Goal: Transaction & Acquisition: Obtain resource

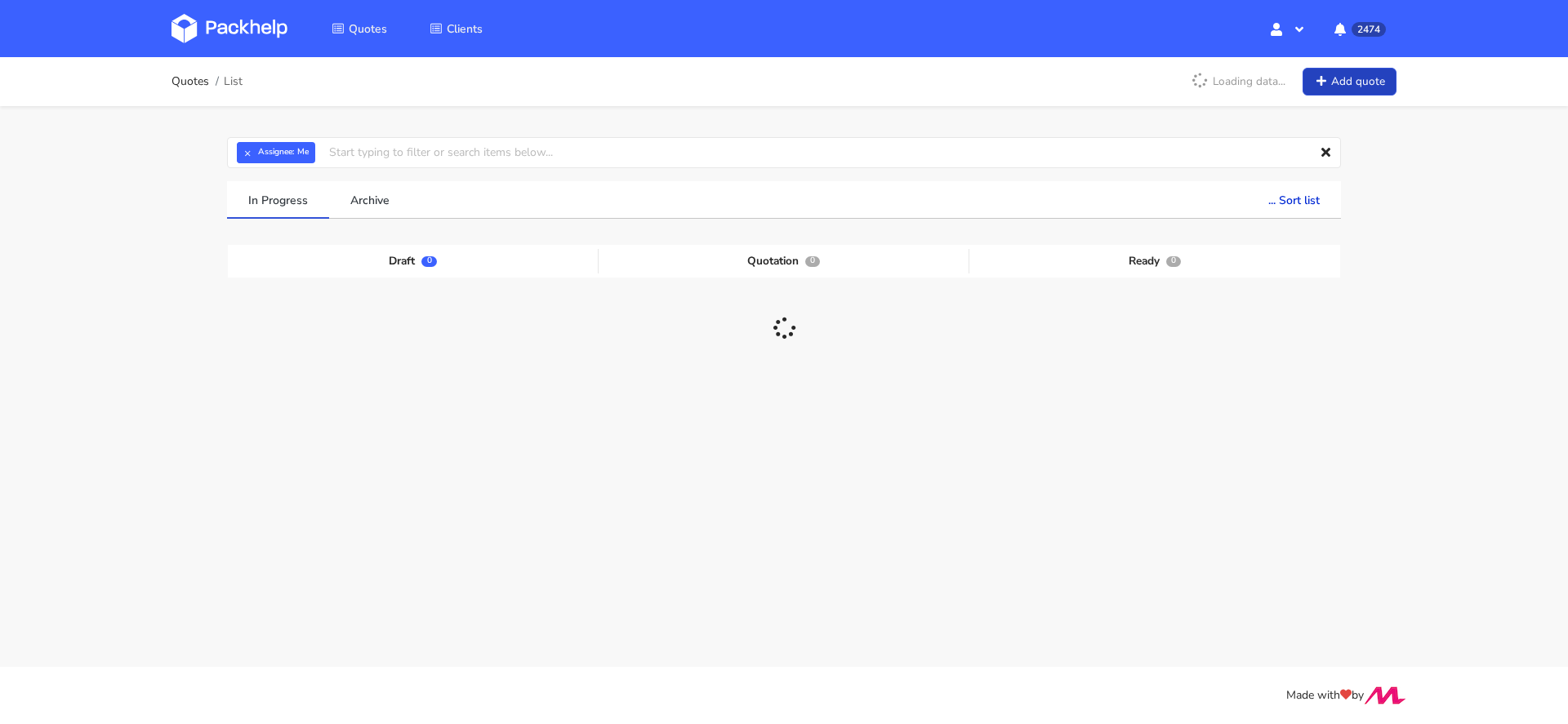
click at [1340, 73] on link "Add quote" at bounding box center [1350, 81] width 94 height 29
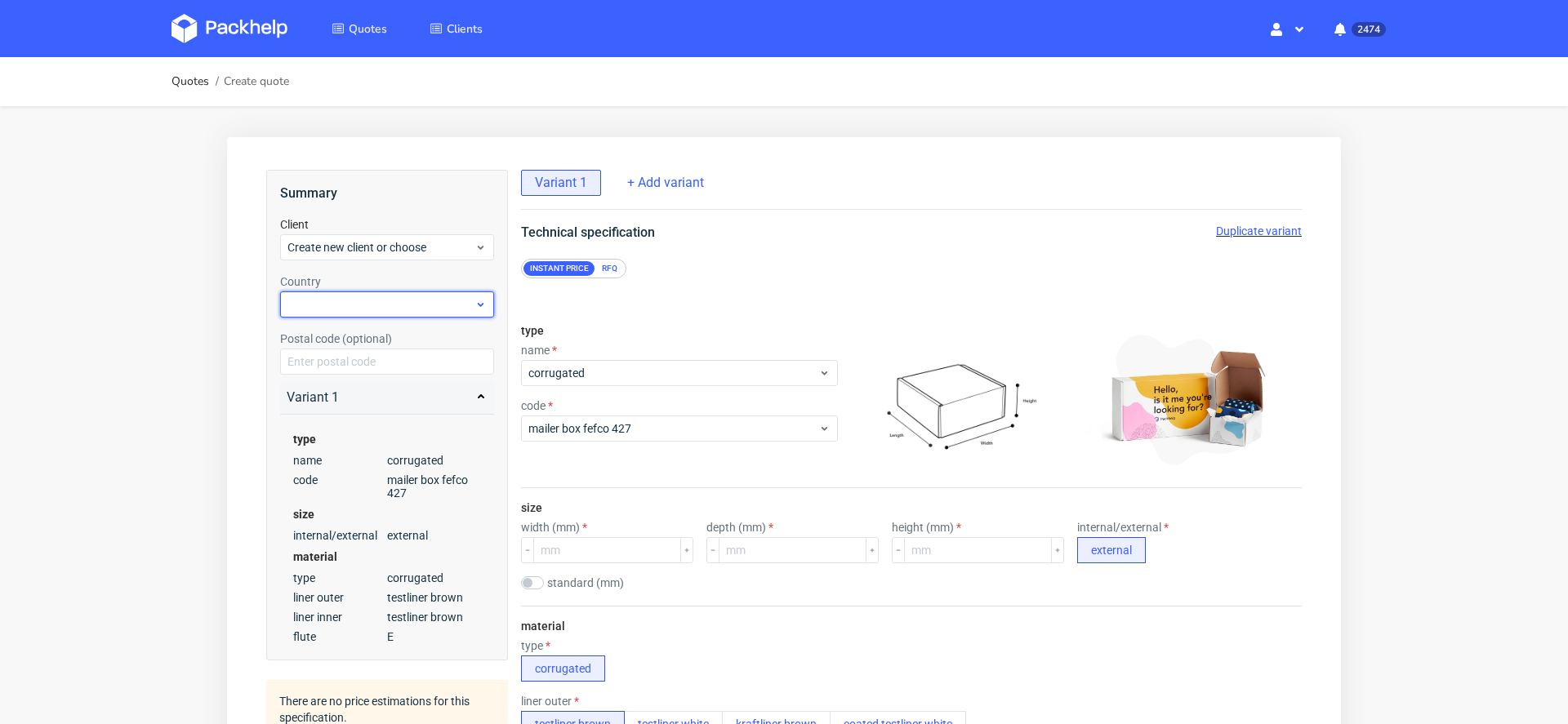
click at [360, 315] on div at bounding box center [386, 305] width 214 height 26
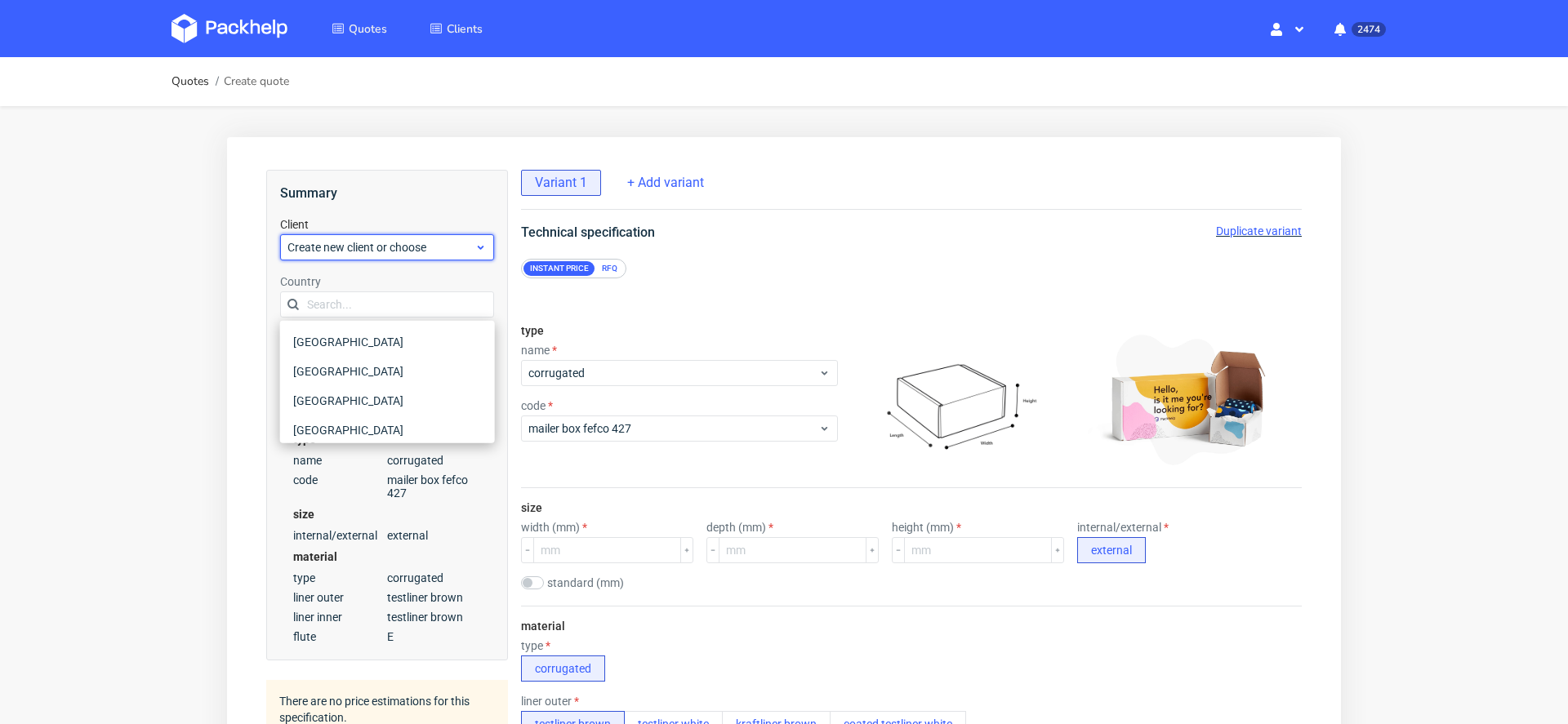
click at [356, 239] on span "Create new client or choose" at bounding box center [380, 247] width 187 height 16
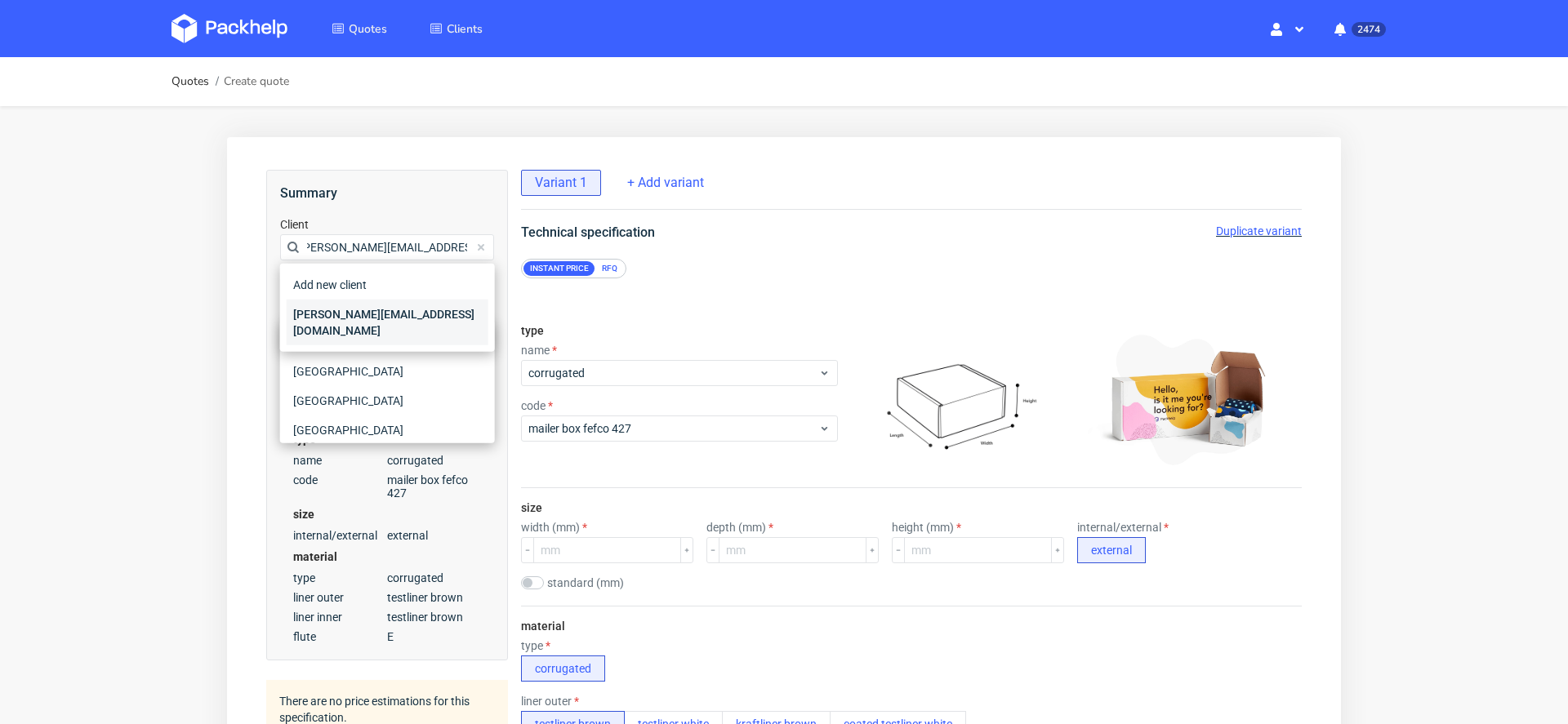
type input "luca.andreazza@dagsmejan.com"
click at [383, 313] on div "luca.andreazza@dagsmejan.com" at bounding box center [387, 323] width 202 height 46
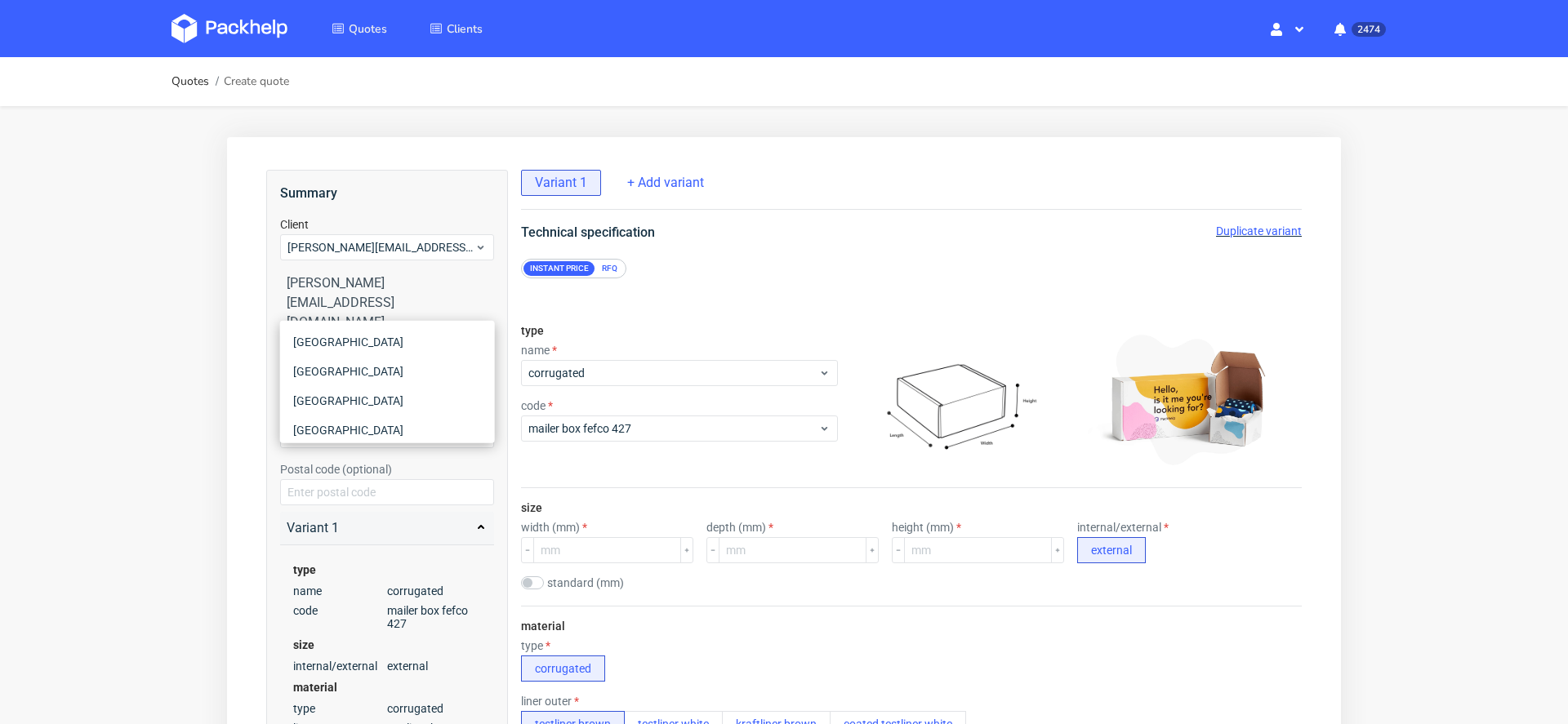
click at [393, 403] on div "Albania" at bounding box center [387, 401] width 202 height 30
click at [609, 262] on div "RFQ" at bounding box center [609, 268] width 29 height 15
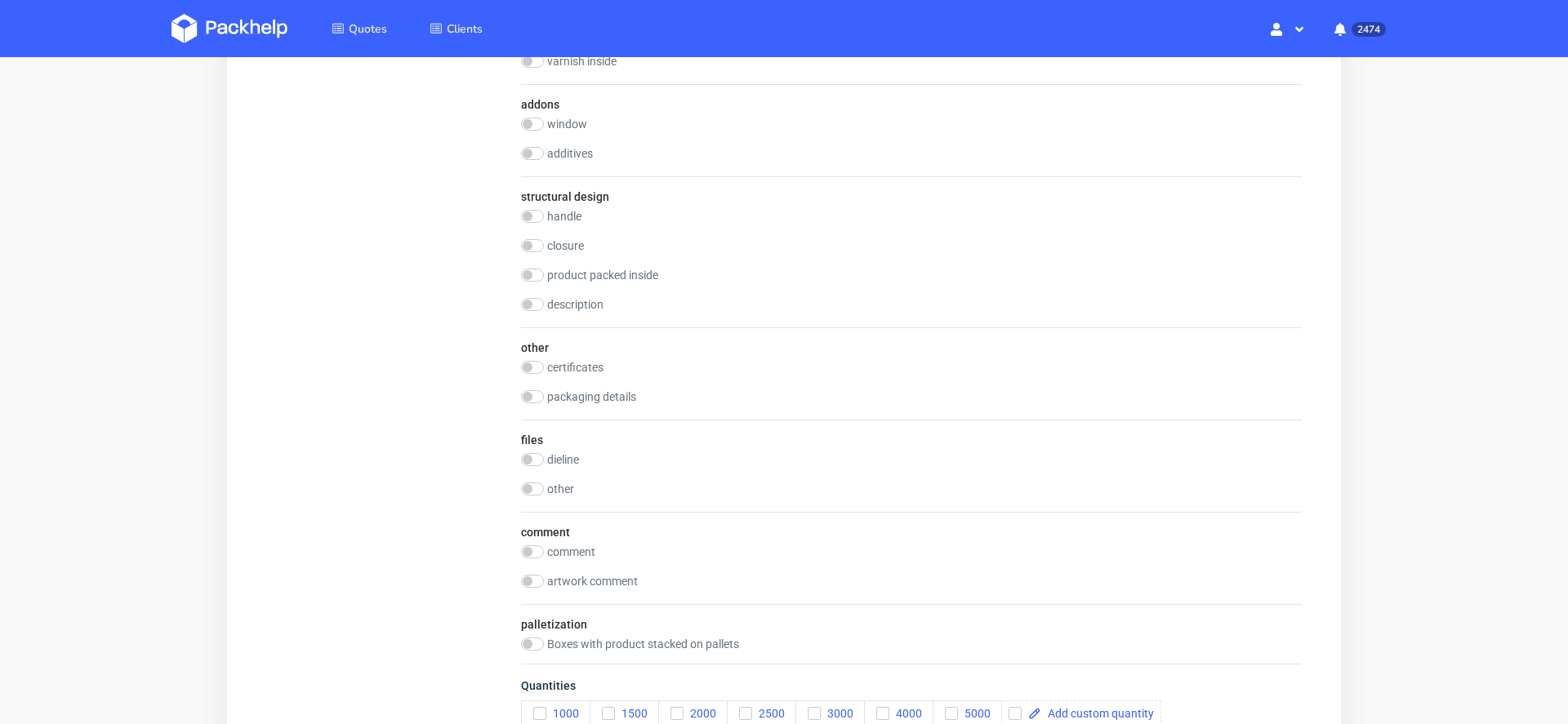
scroll to position [1663, 0]
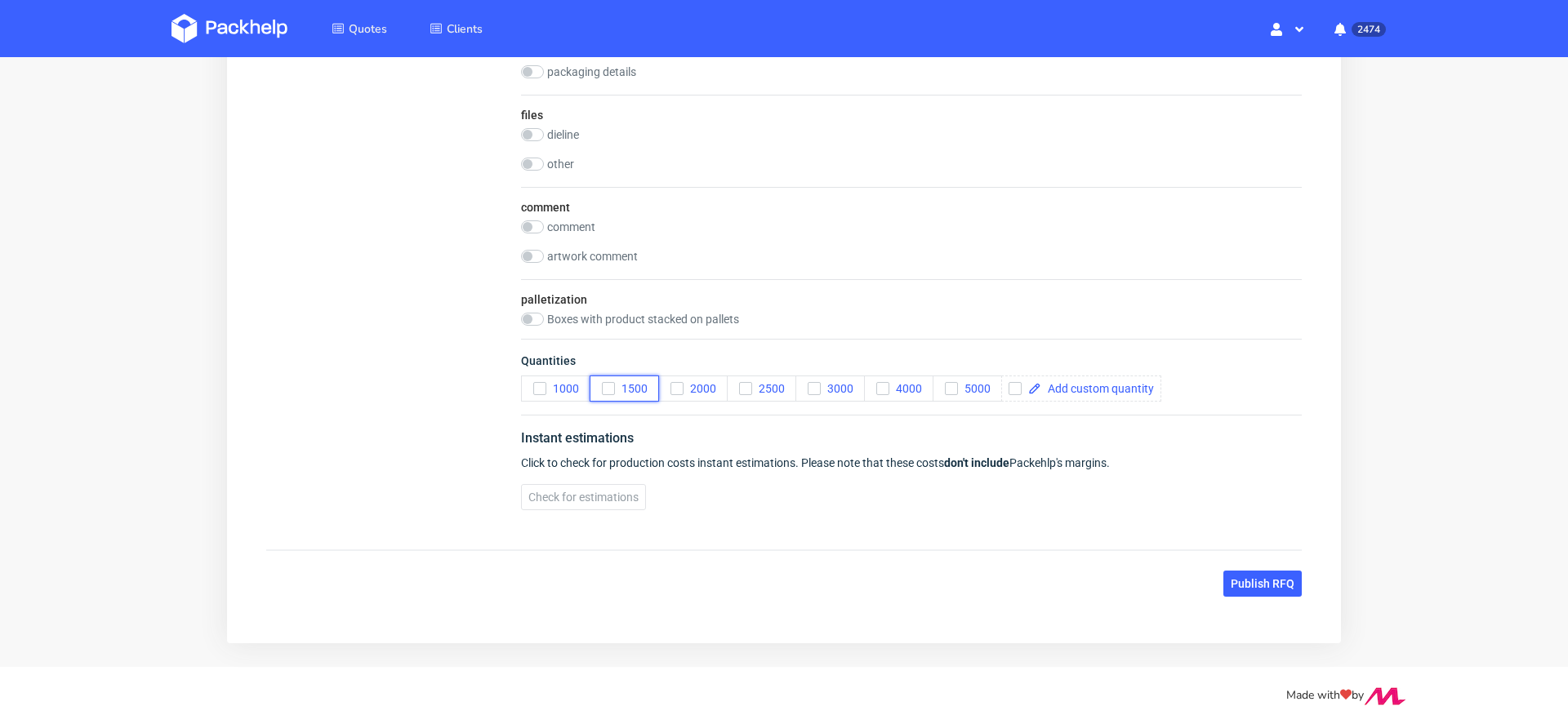
click at [617, 382] on span "1500" at bounding box center [631, 388] width 33 height 13
click at [815, 383] on icon "button" at bounding box center [814, 389] width 12 height 12
click at [969, 384] on span "5000" at bounding box center [974, 388] width 33 height 13
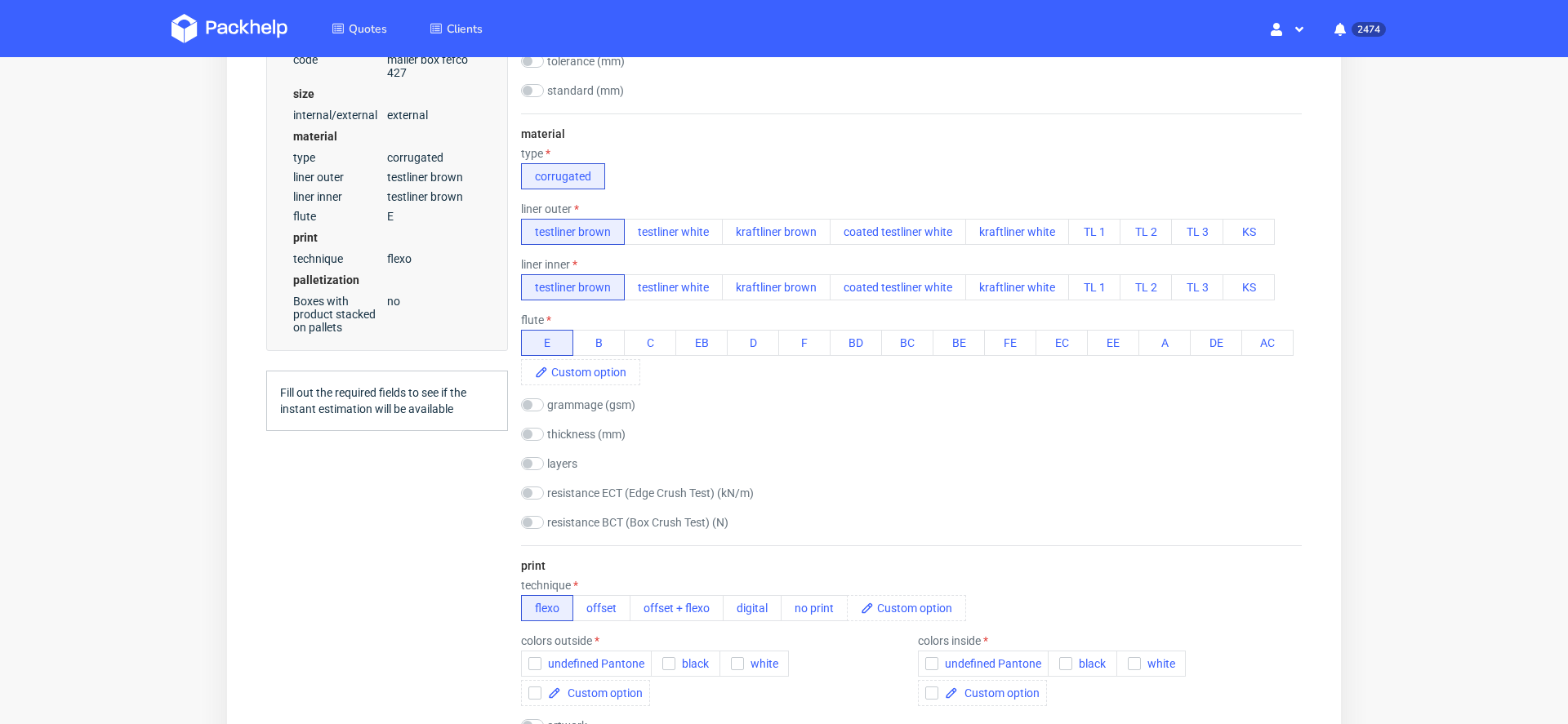
scroll to position [0, 0]
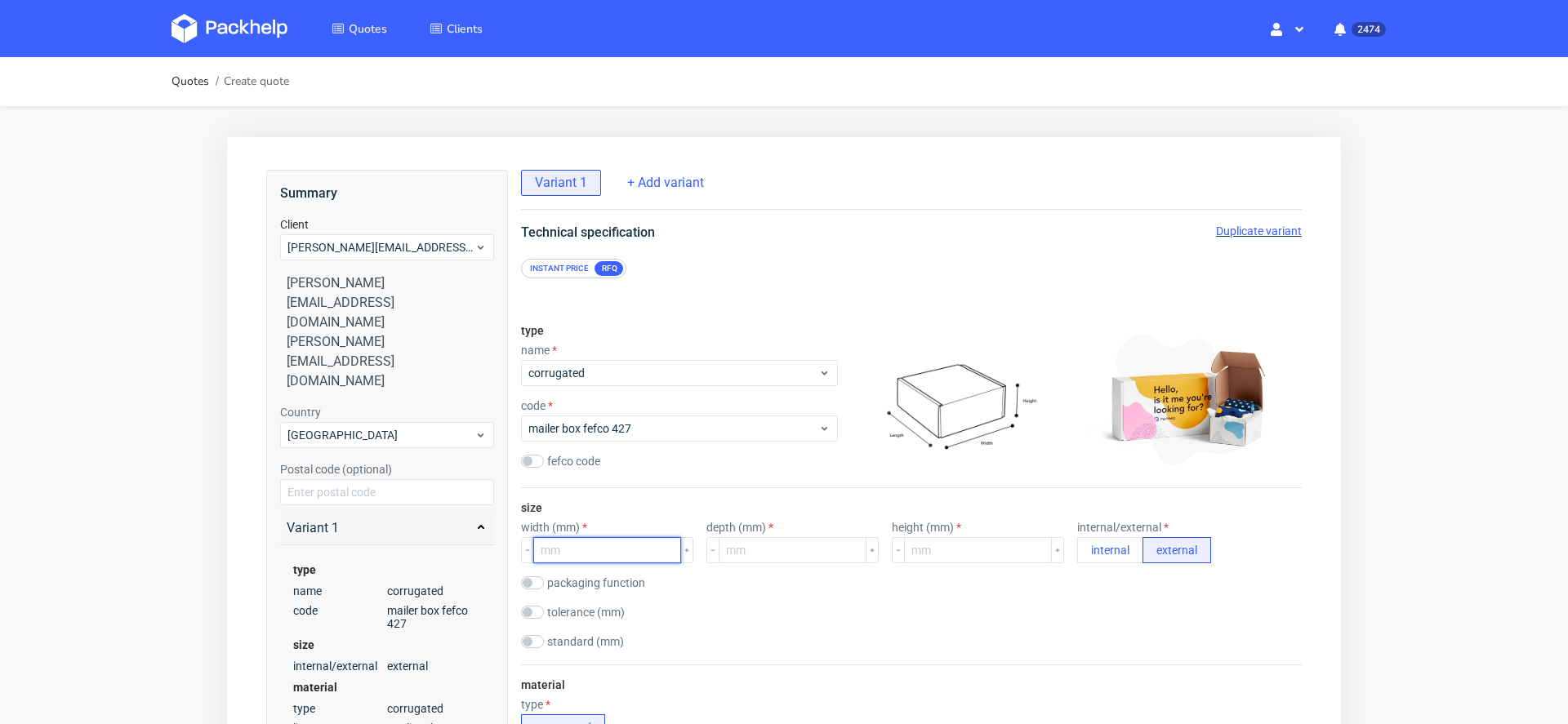
click at [573, 549] on input "number" at bounding box center [607, 550] width 148 height 26
type input "380"
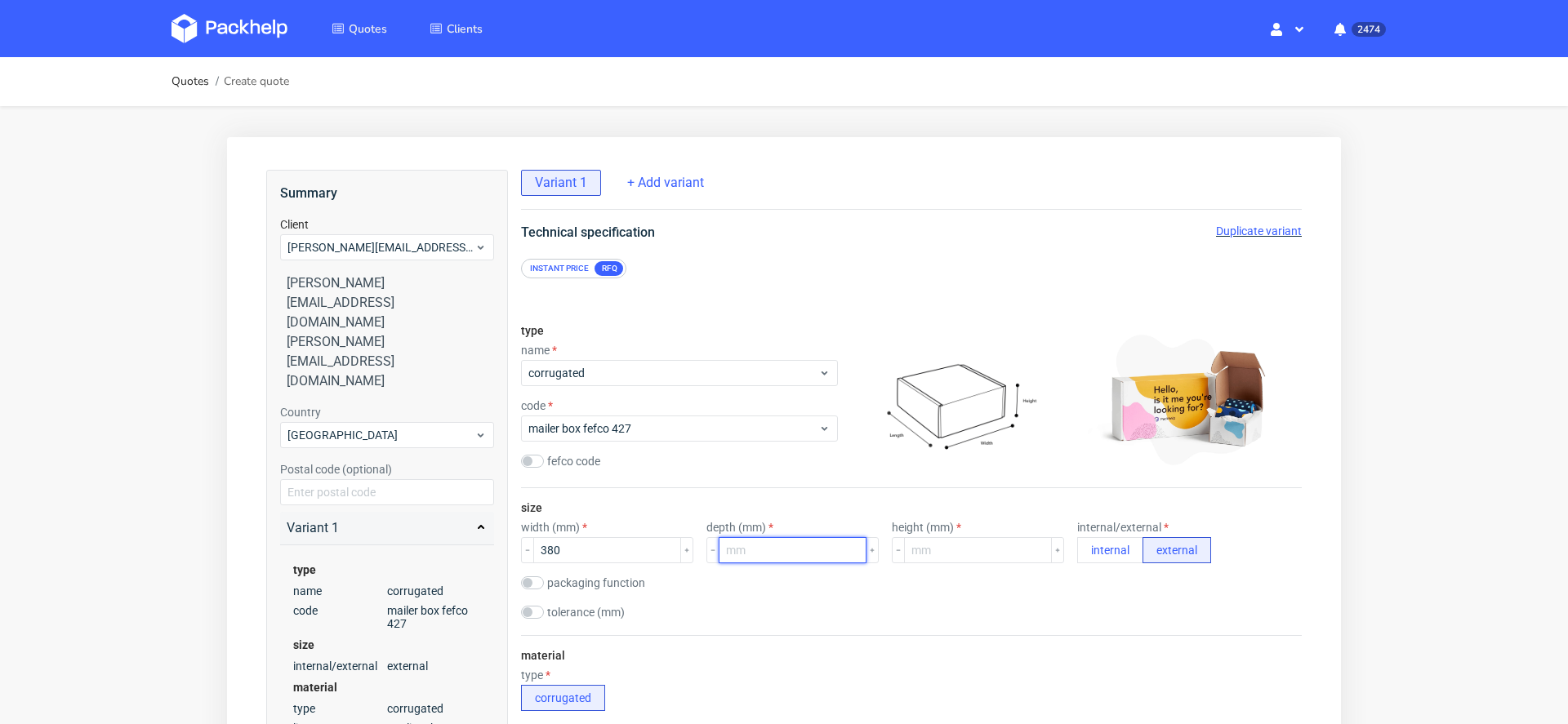
click at [776, 548] on input "number" at bounding box center [792, 550] width 148 height 26
type input "280"
click at [964, 548] on input "number" at bounding box center [977, 550] width 148 height 26
type input "120"
click at [1027, 607] on div "tolerance (mm)" at bounding box center [912, 614] width 781 height 16
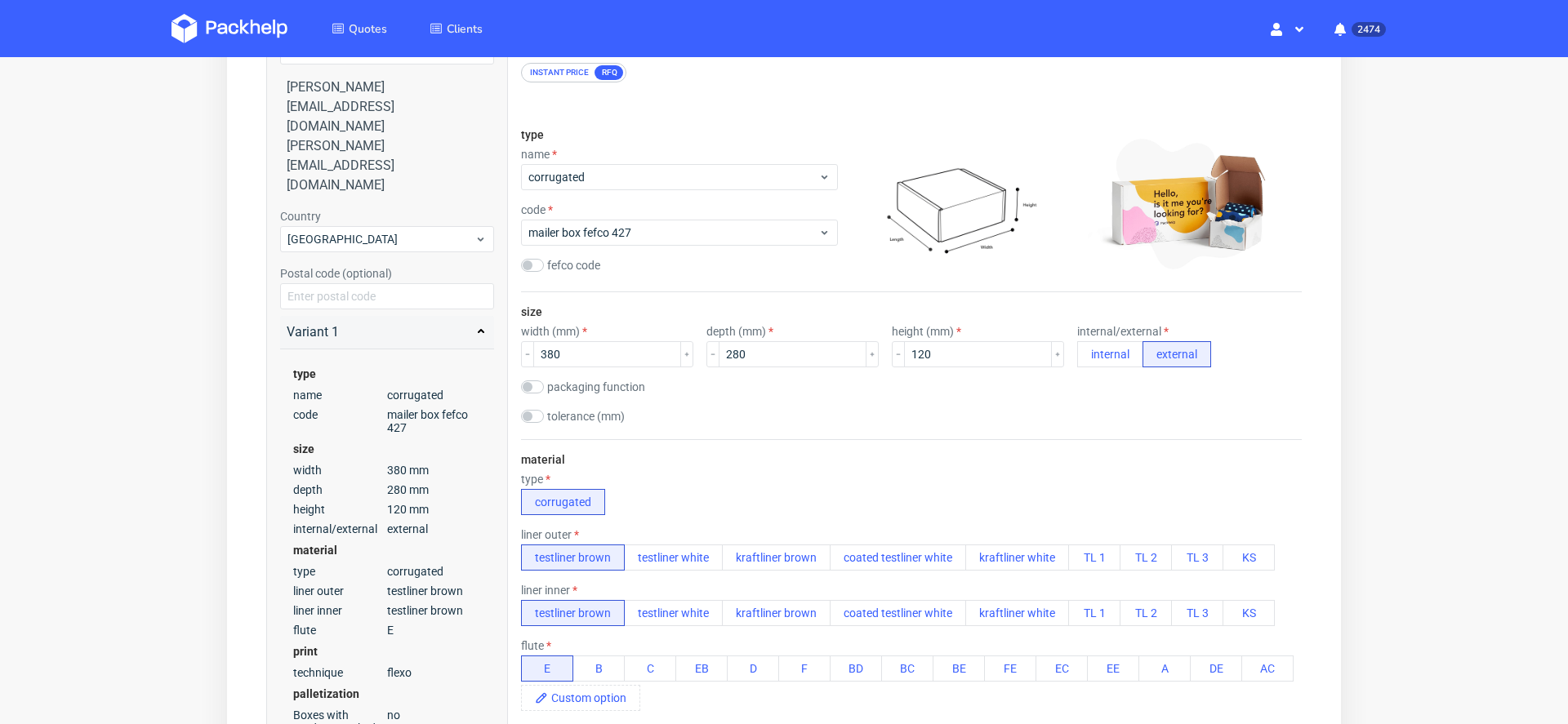
scroll to position [195, 0]
click at [673, 236] on span "mailer box fefco 427" at bounding box center [673, 234] width 290 height 16
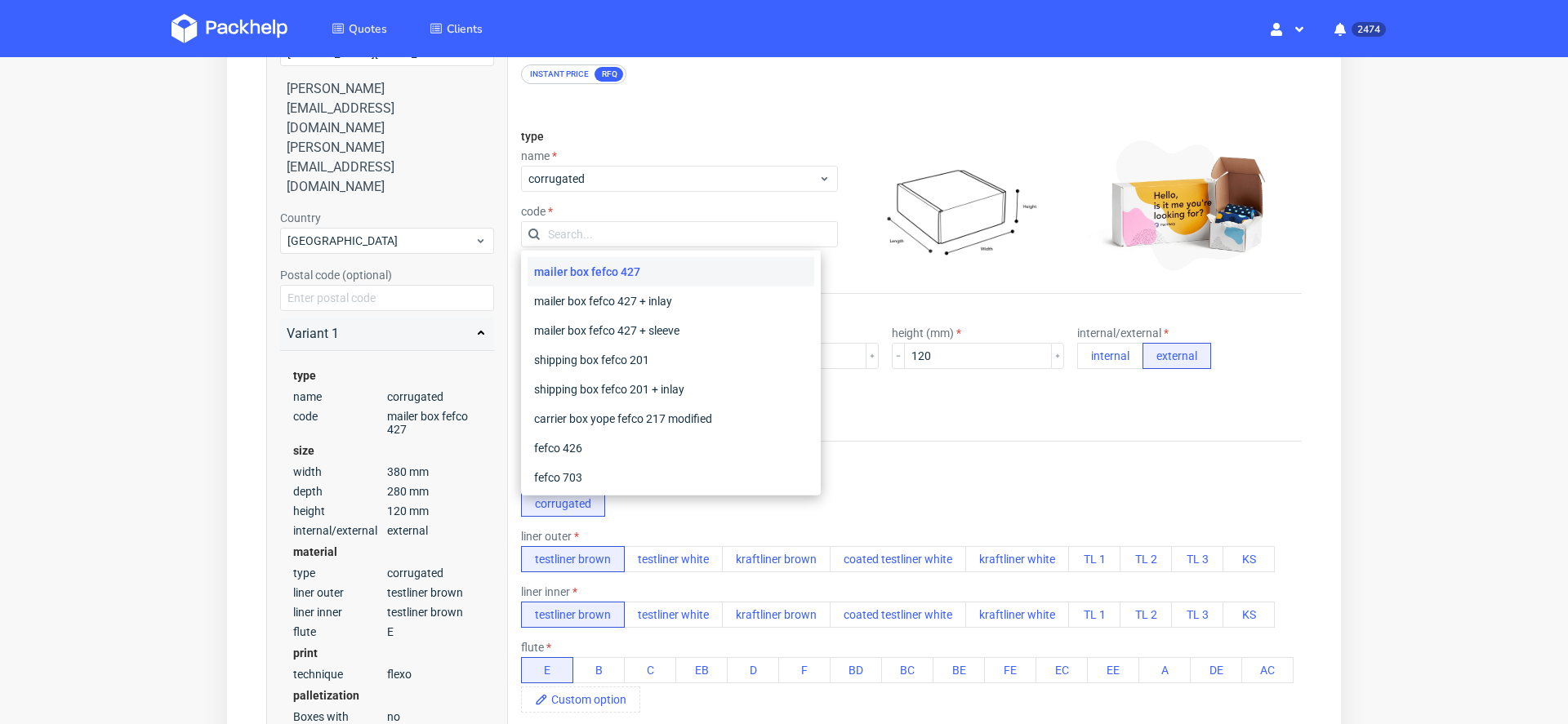
click at [632, 162] on div "name corrugated" at bounding box center [679, 170] width 317 height 43
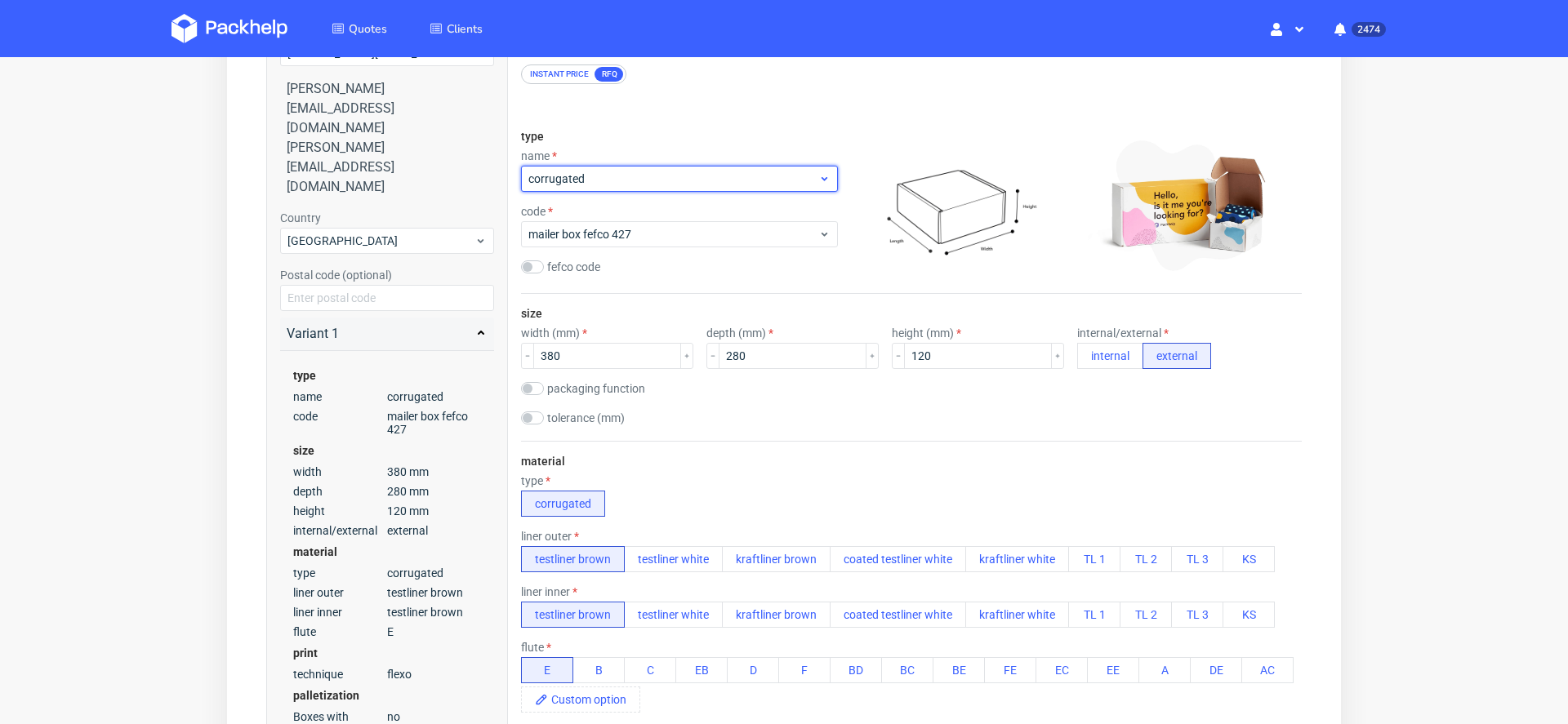
click at [637, 186] on div "corrugated" at bounding box center [679, 179] width 317 height 26
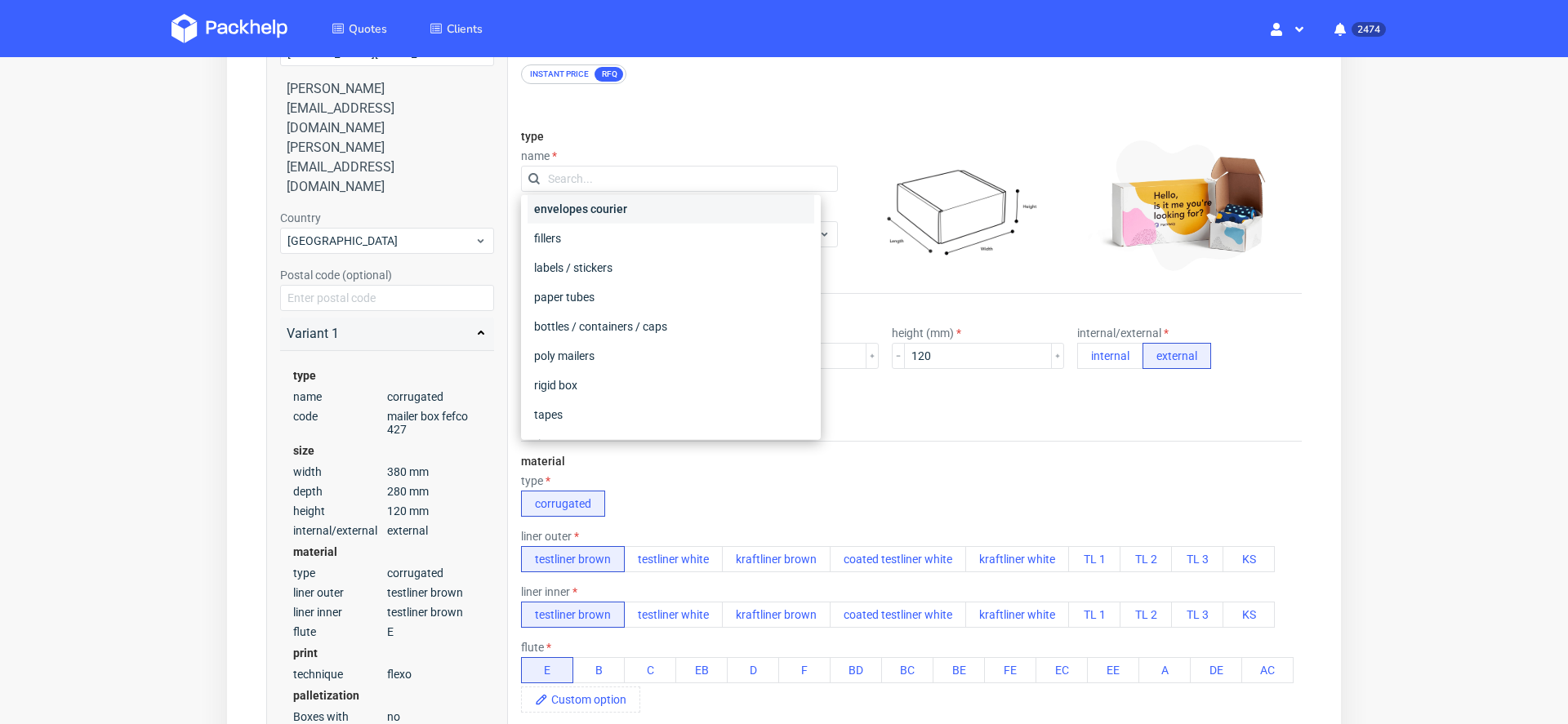
scroll to position [142, 0]
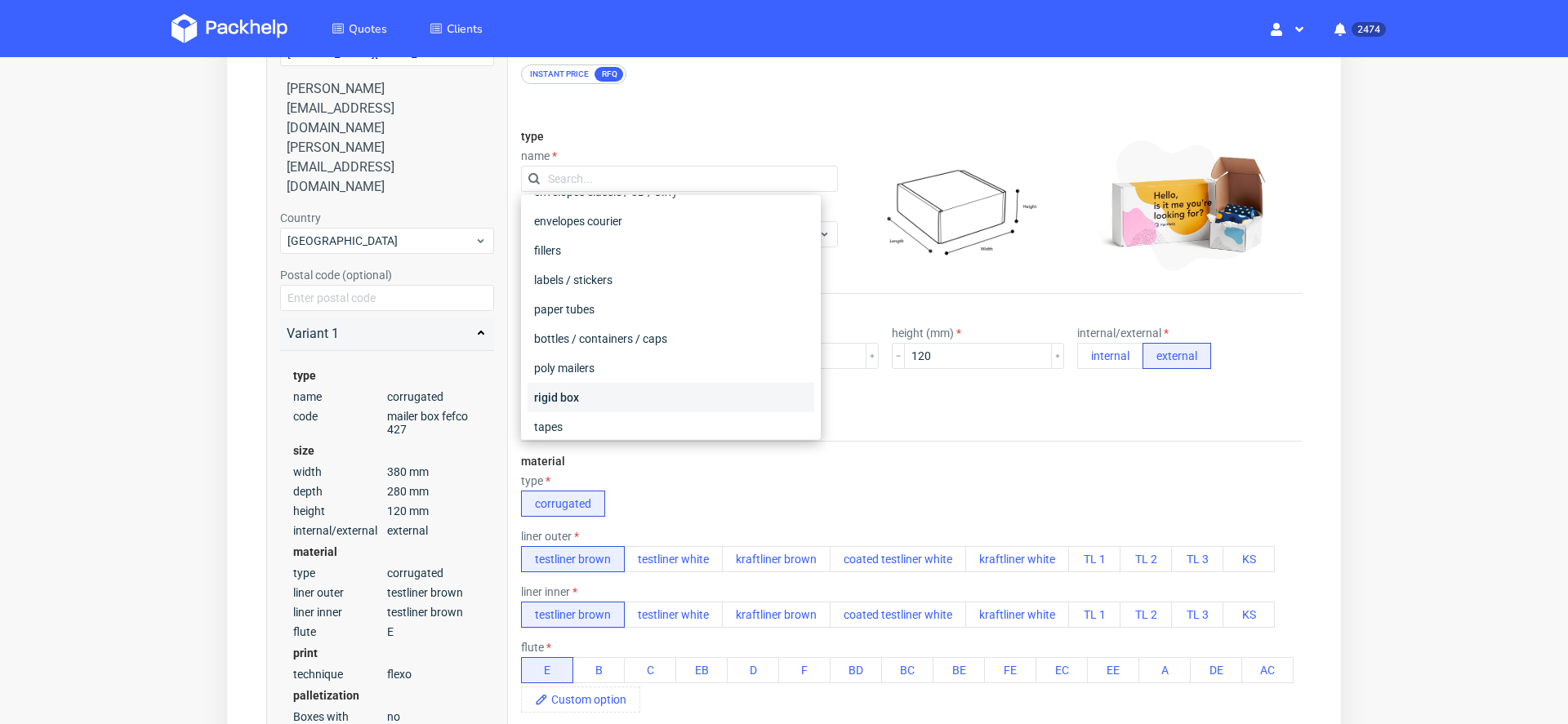
click at [605, 395] on div "rigid box" at bounding box center [670, 398] width 287 height 30
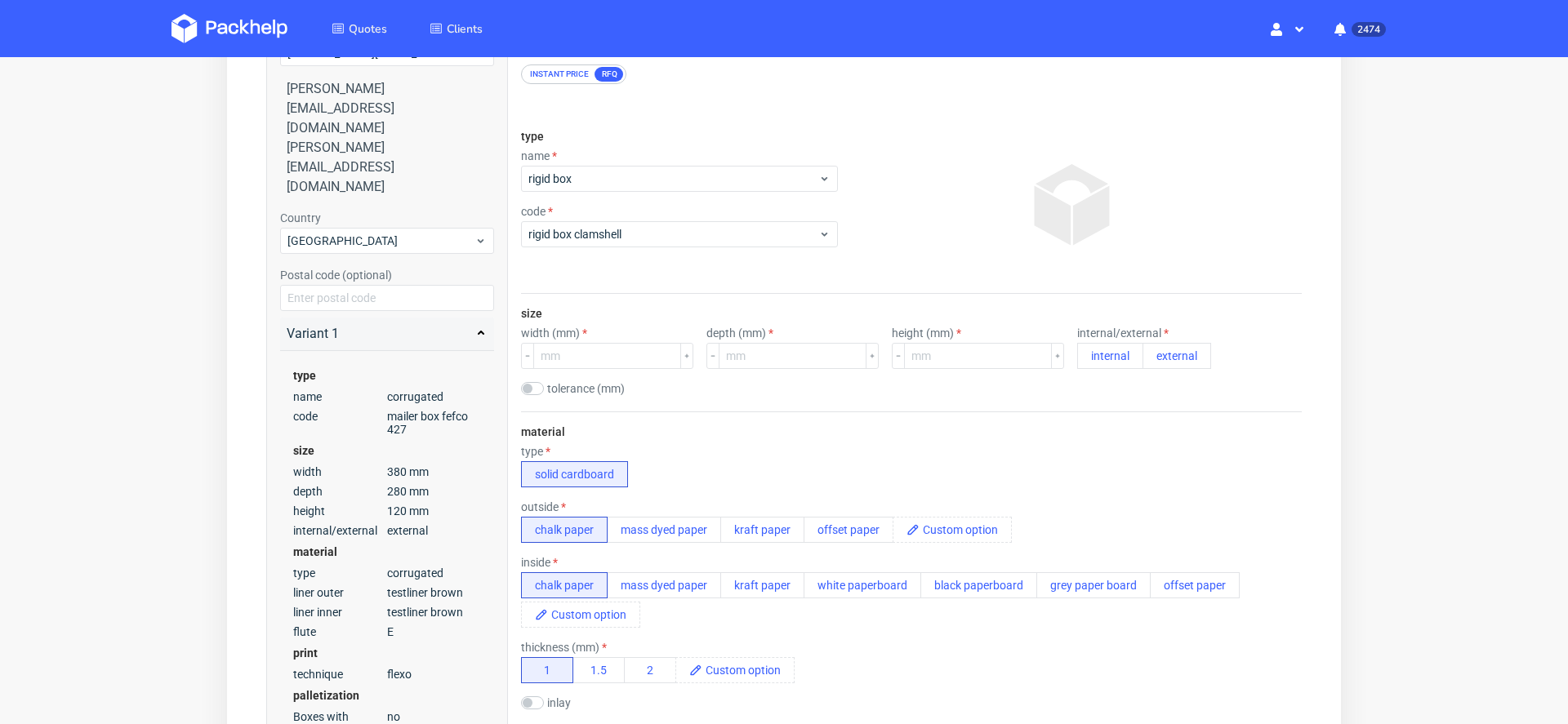
click at [865, 413] on div "material type solid cardboard outside chalk paper mass dyed paper kraft paper o…" at bounding box center [912, 596] width 781 height 370
click at [649, 233] on span "rigid box clamshell" at bounding box center [673, 234] width 290 height 16
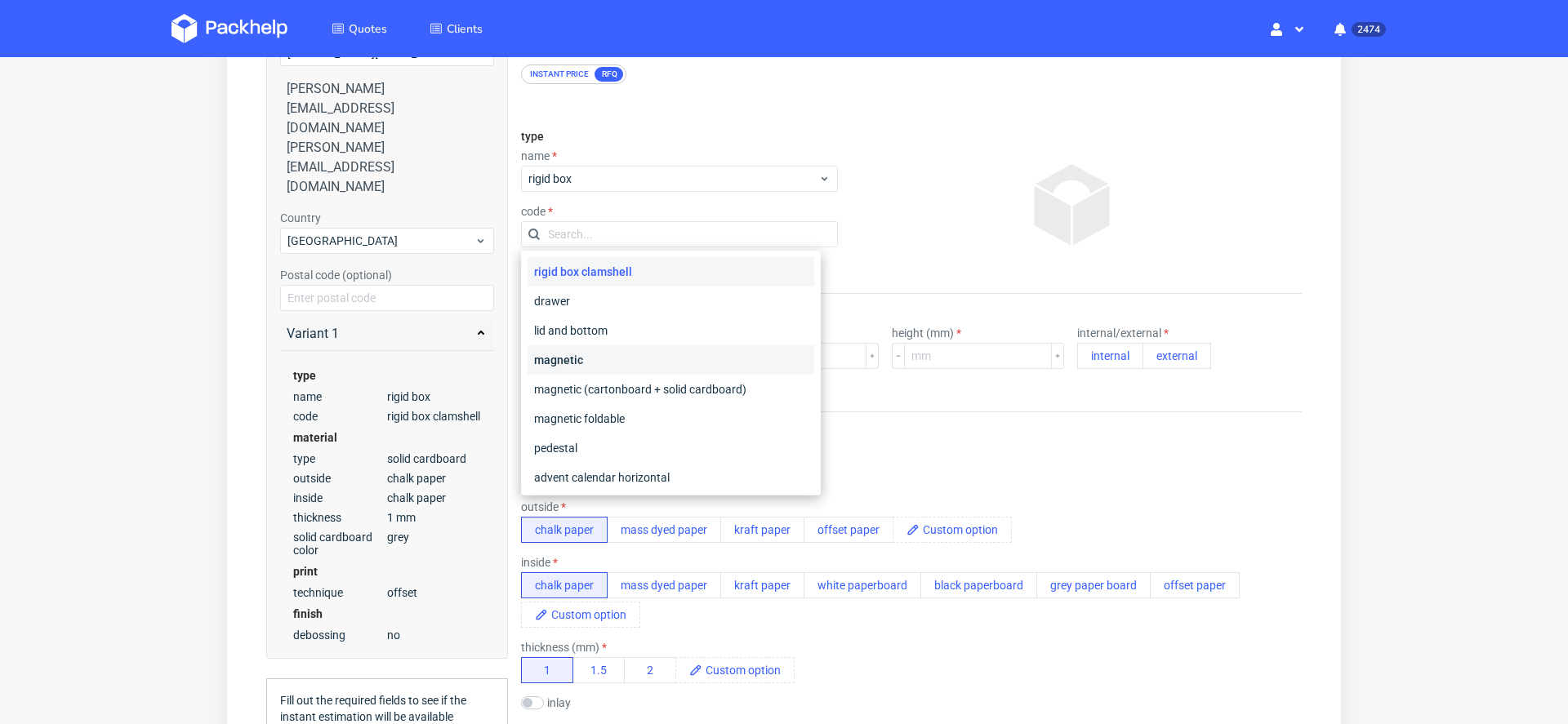
click at [673, 362] on div "magnetic" at bounding box center [670, 361] width 287 height 30
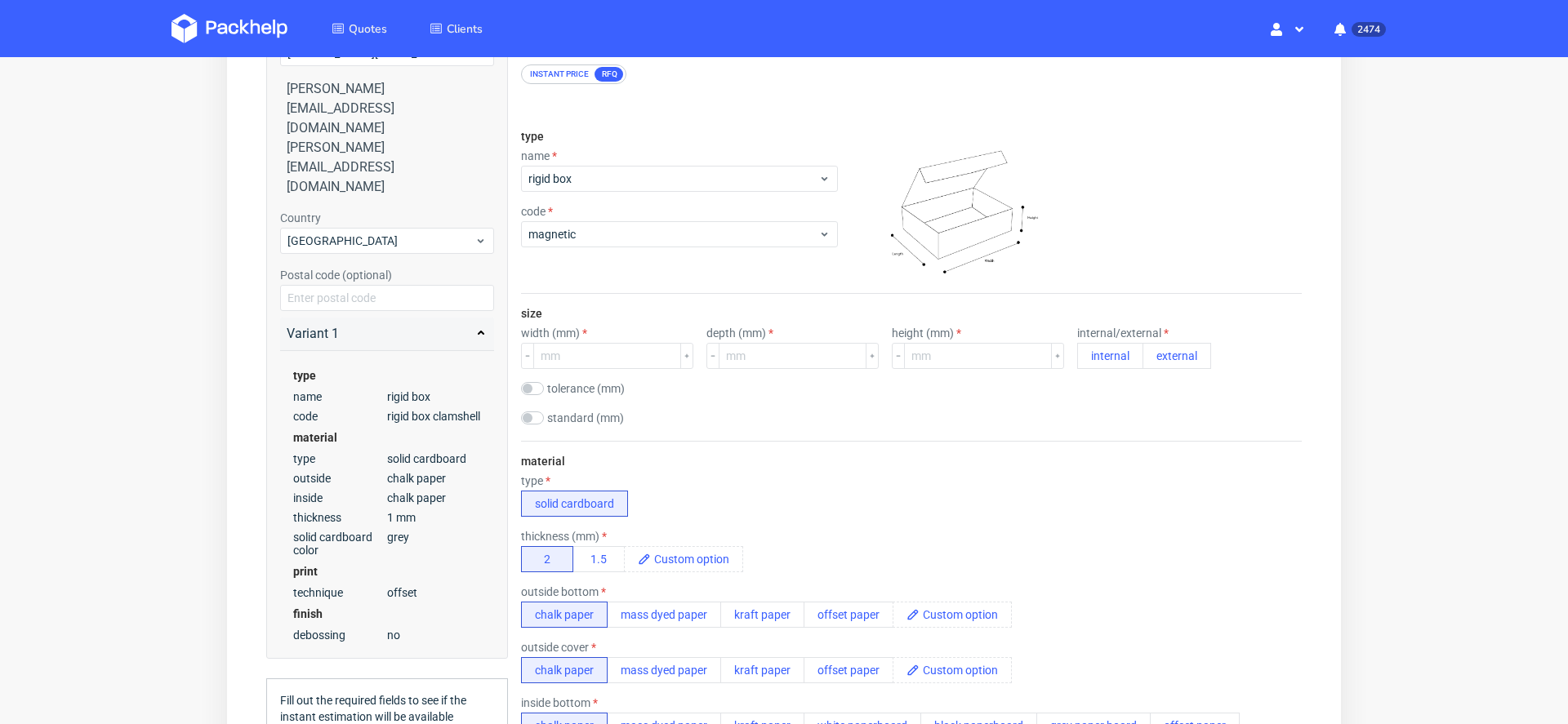
click at [750, 409] on div "size width (mm) depth (mm) height (mm) internal/external internal external tole…" at bounding box center [912, 367] width 781 height 147
click at [553, 233] on span "magnetic" at bounding box center [673, 234] width 290 height 16
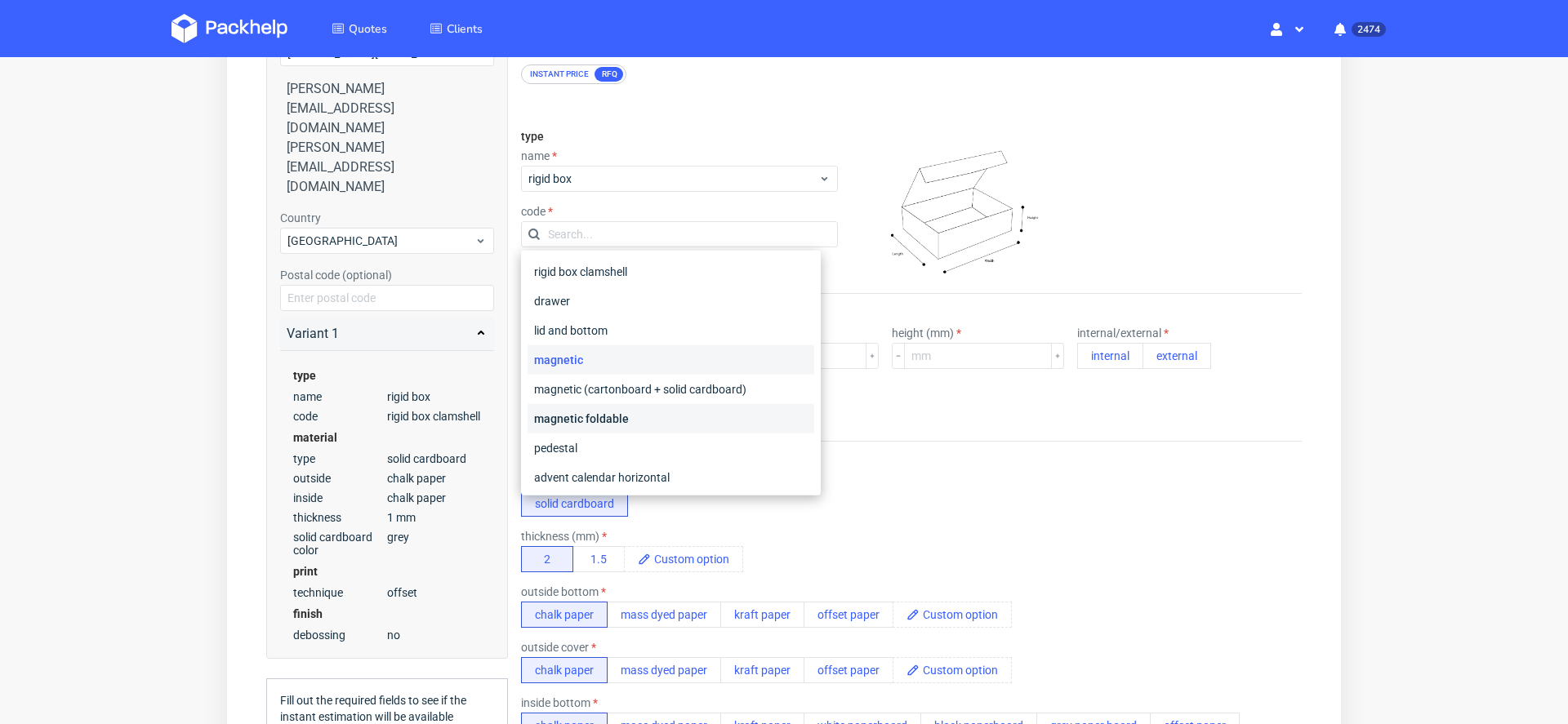
click at [664, 416] on div "magnetic foldable" at bounding box center [670, 419] width 287 height 30
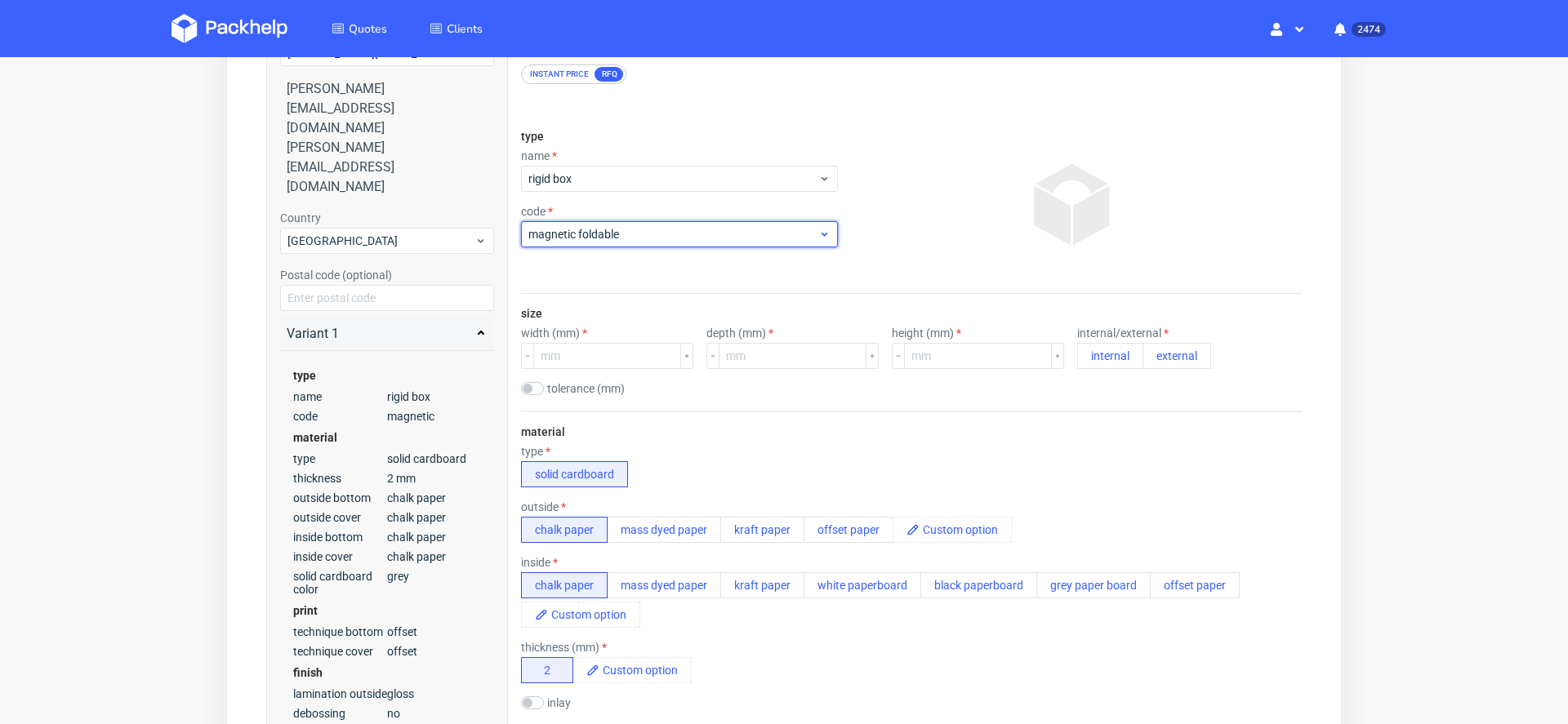
click at [586, 239] on span "magnetic foldable" at bounding box center [673, 234] width 290 height 16
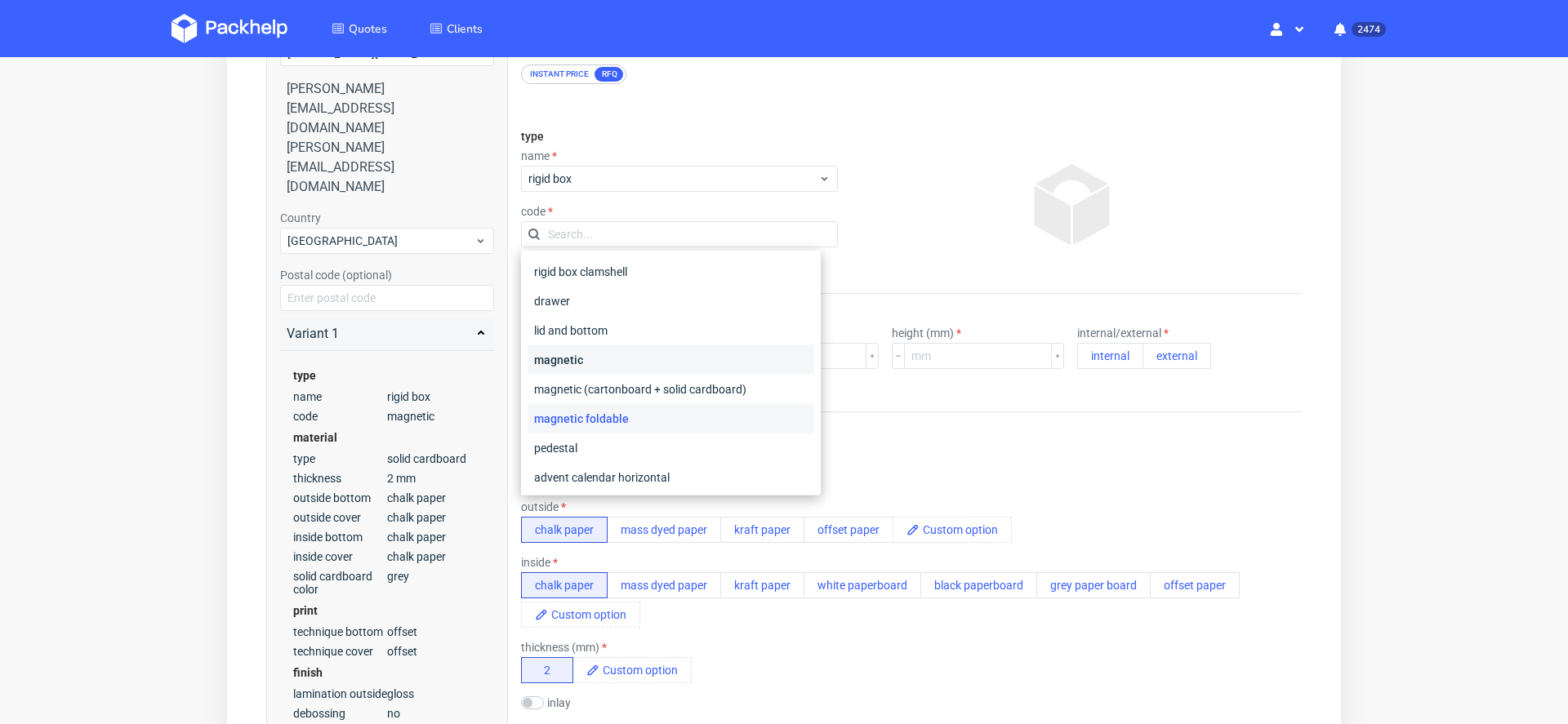
click at [627, 350] on div "magnetic" at bounding box center [670, 361] width 287 height 30
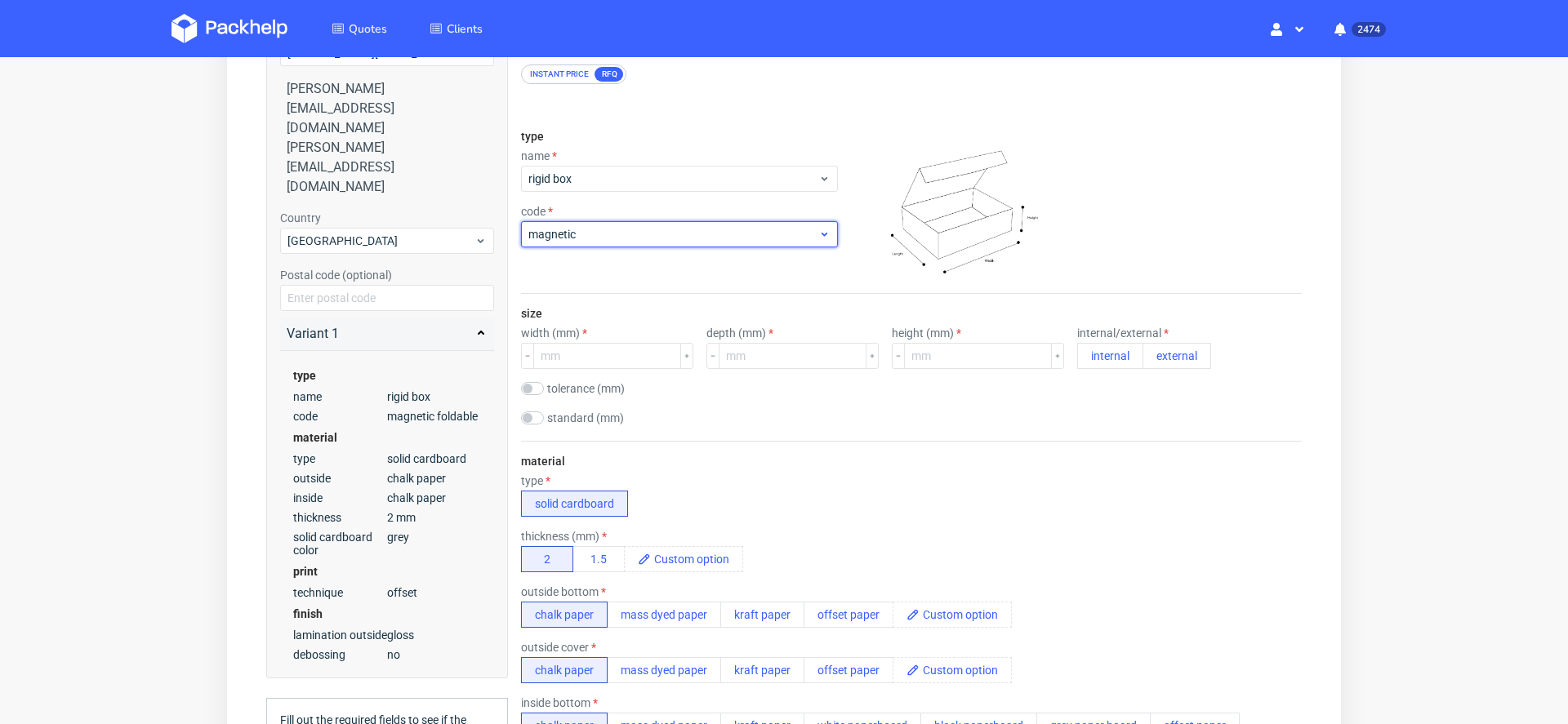
click at [612, 232] on span "magnetic" at bounding box center [673, 234] width 290 height 16
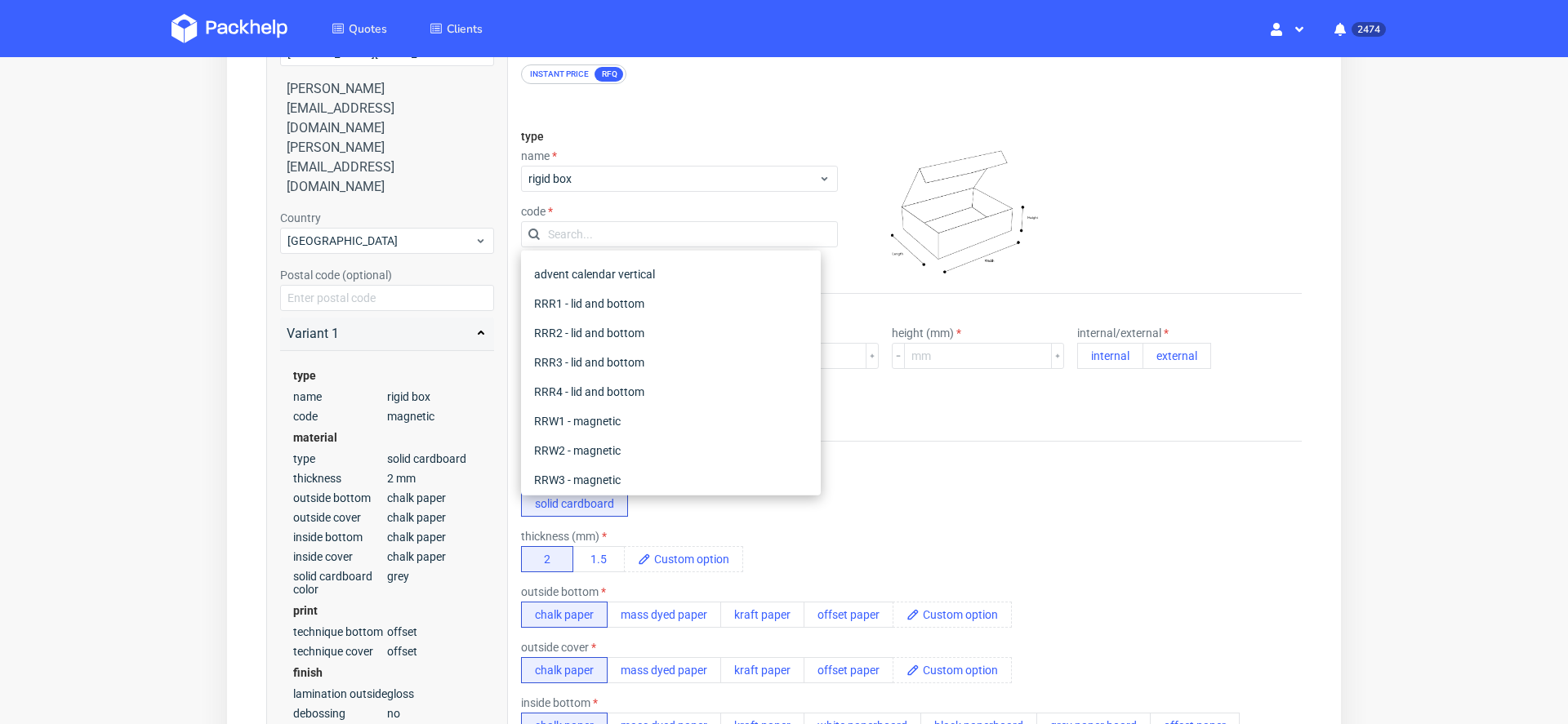
scroll to position [204, 0]
click at [1022, 467] on div "material type solid cardboard thickness (mm) 2 1.5 outside bottom chalk paper m…" at bounding box center [912, 681] width 781 height 481
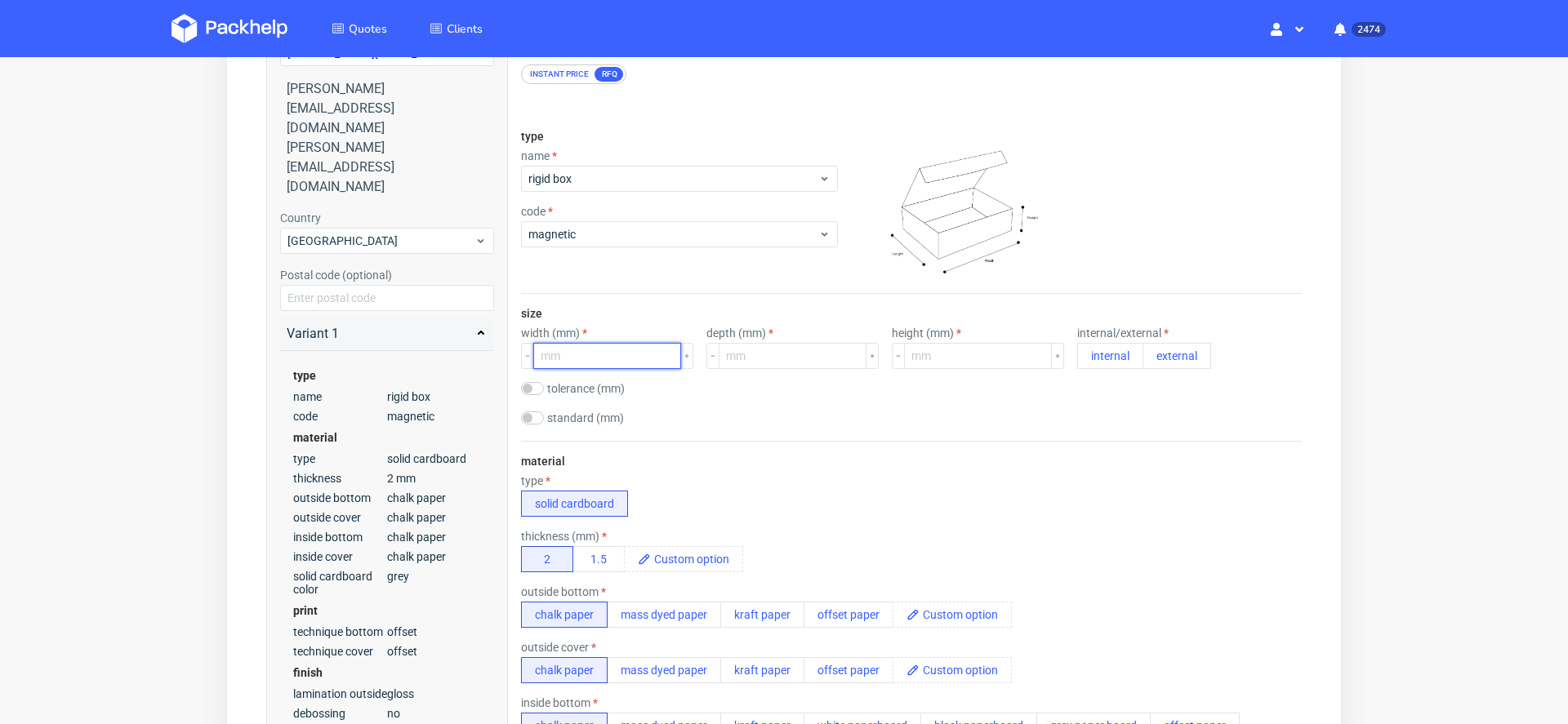
click at [611, 355] on input "number" at bounding box center [607, 356] width 148 height 26
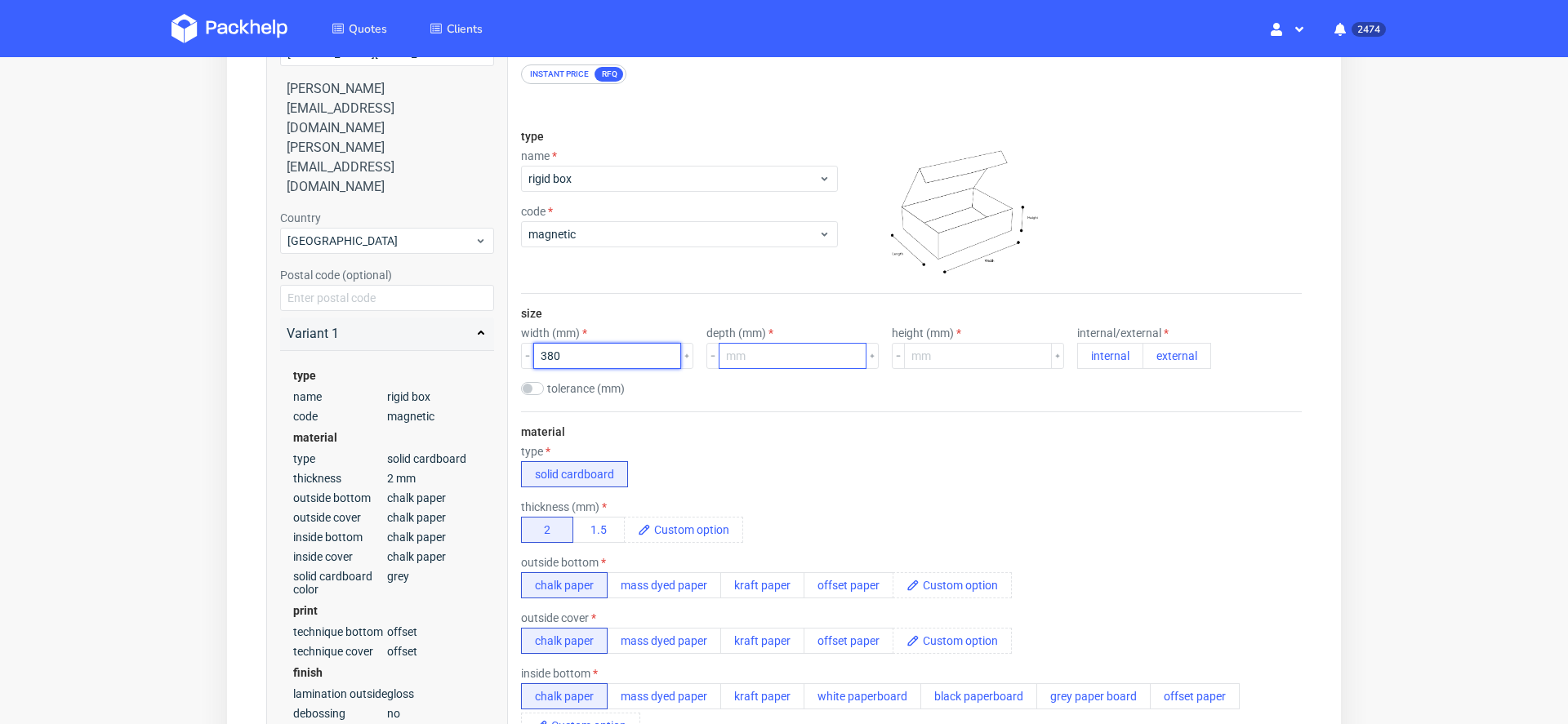
type input "380"
click at [758, 364] on input "number" at bounding box center [792, 356] width 148 height 26
type input "280"
click at [904, 367] on input "number" at bounding box center [977, 356] width 148 height 26
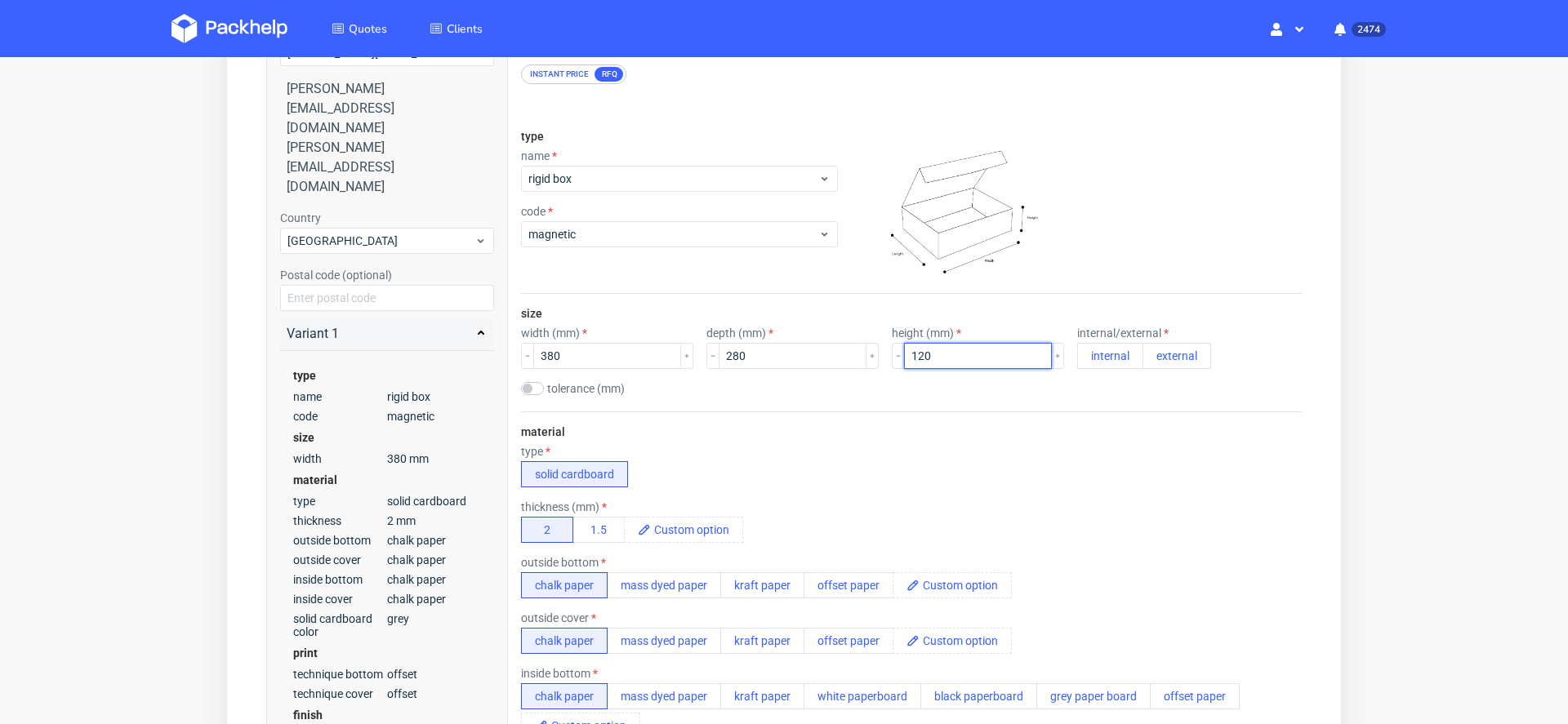
type input "120"
click at [1128, 426] on div "material type solid cardboard thickness (mm) 2 1.5 outside bottom chalk paper m…" at bounding box center [912, 652] width 781 height 481
click at [1077, 352] on button "internal" at bounding box center [1110, 356] width 67 height 26
click at [1142, 365] on button "external" at bounding box center [1176, 356] width 69 height 26
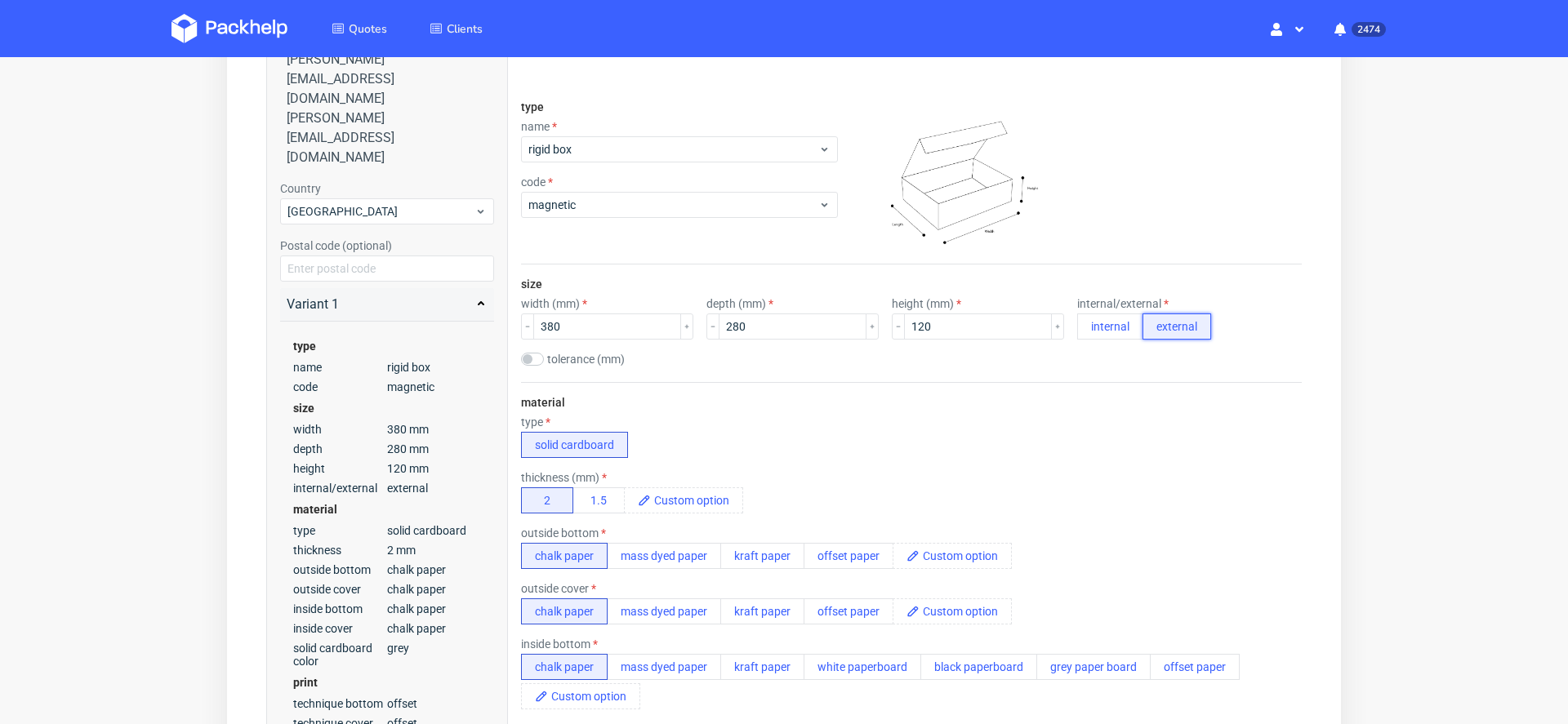
scroll to position [198, 0]
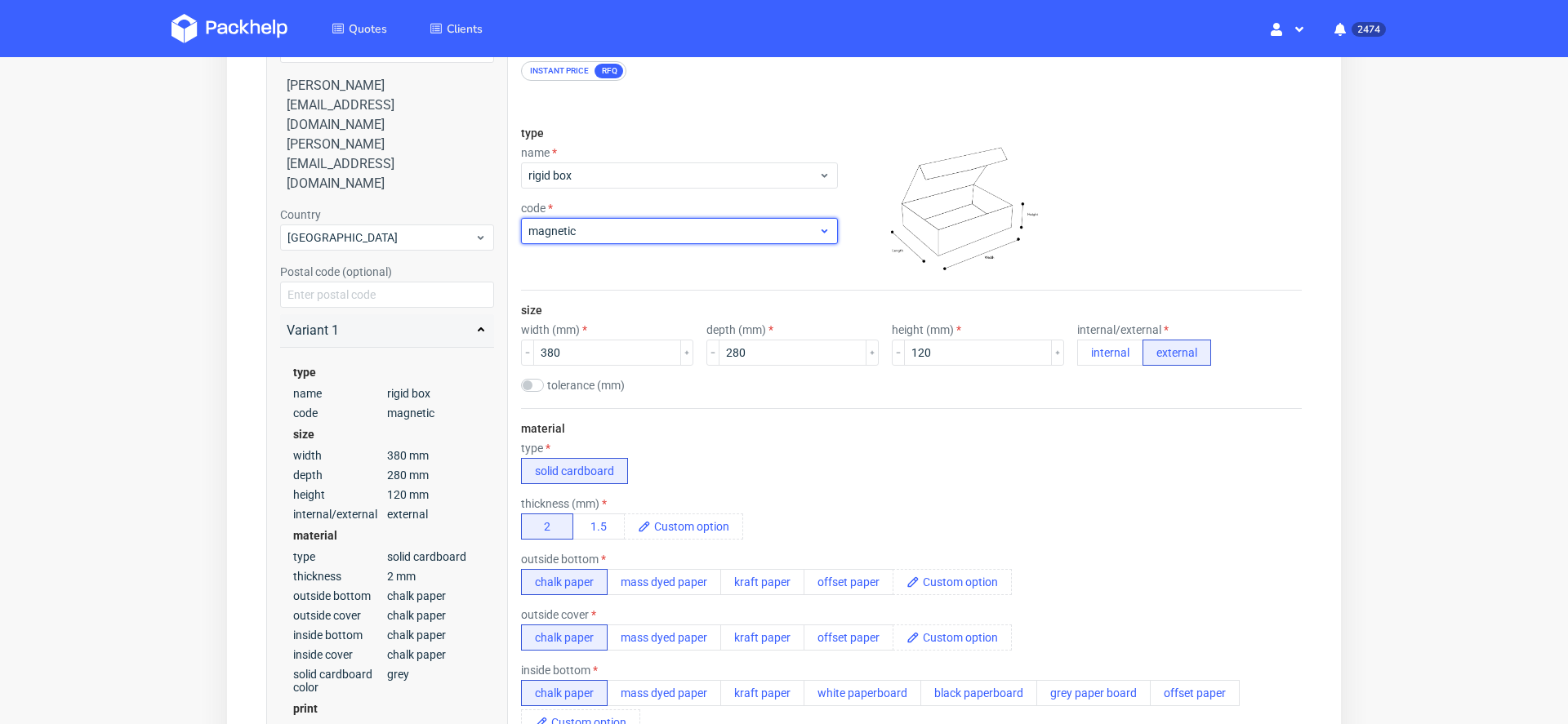
click at [575, 232] on span "magnetic" at bounding box center [673, 230] width 290 height 16
type input "o"
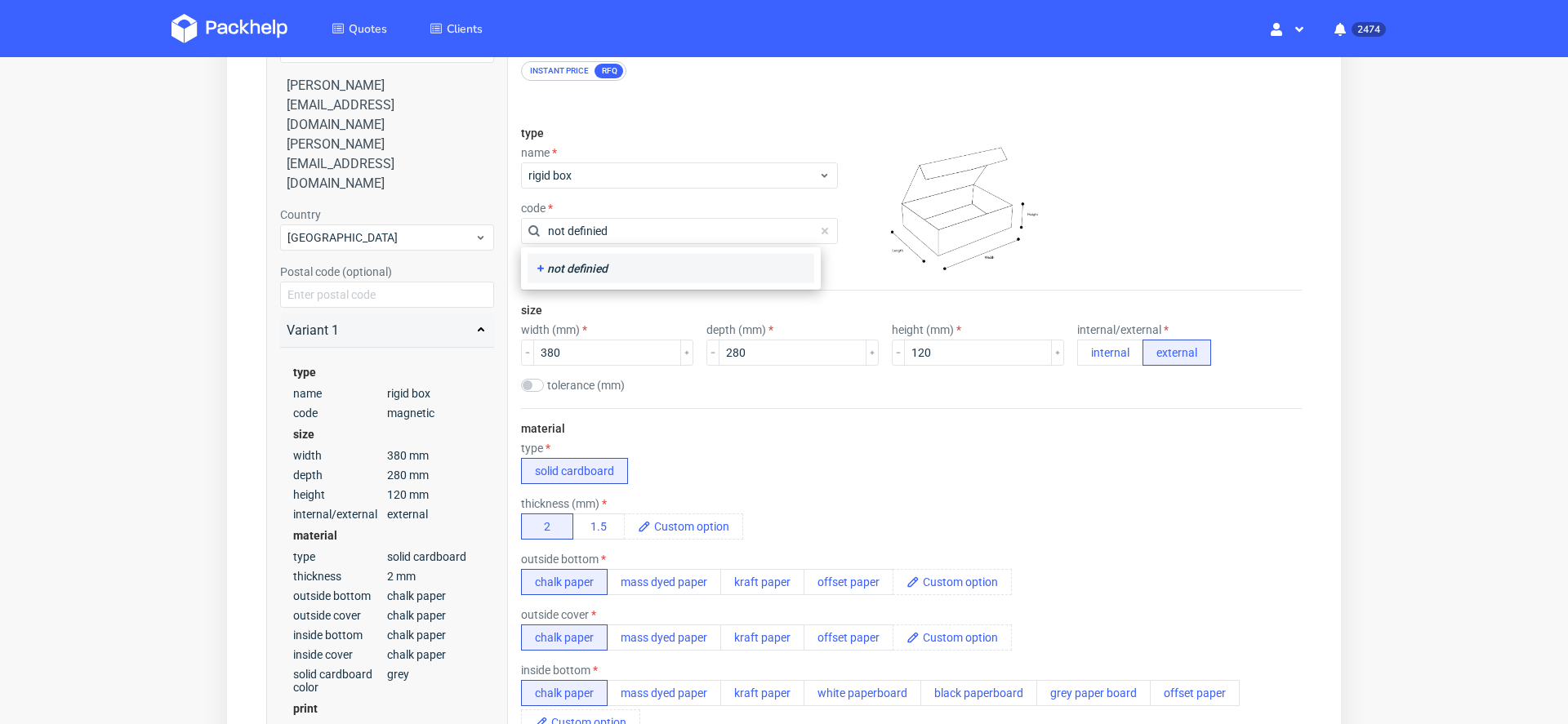
type input "not definied"
click at [699, 260] on div "not definied" at bounding box center [670, 268] width 273 height 16
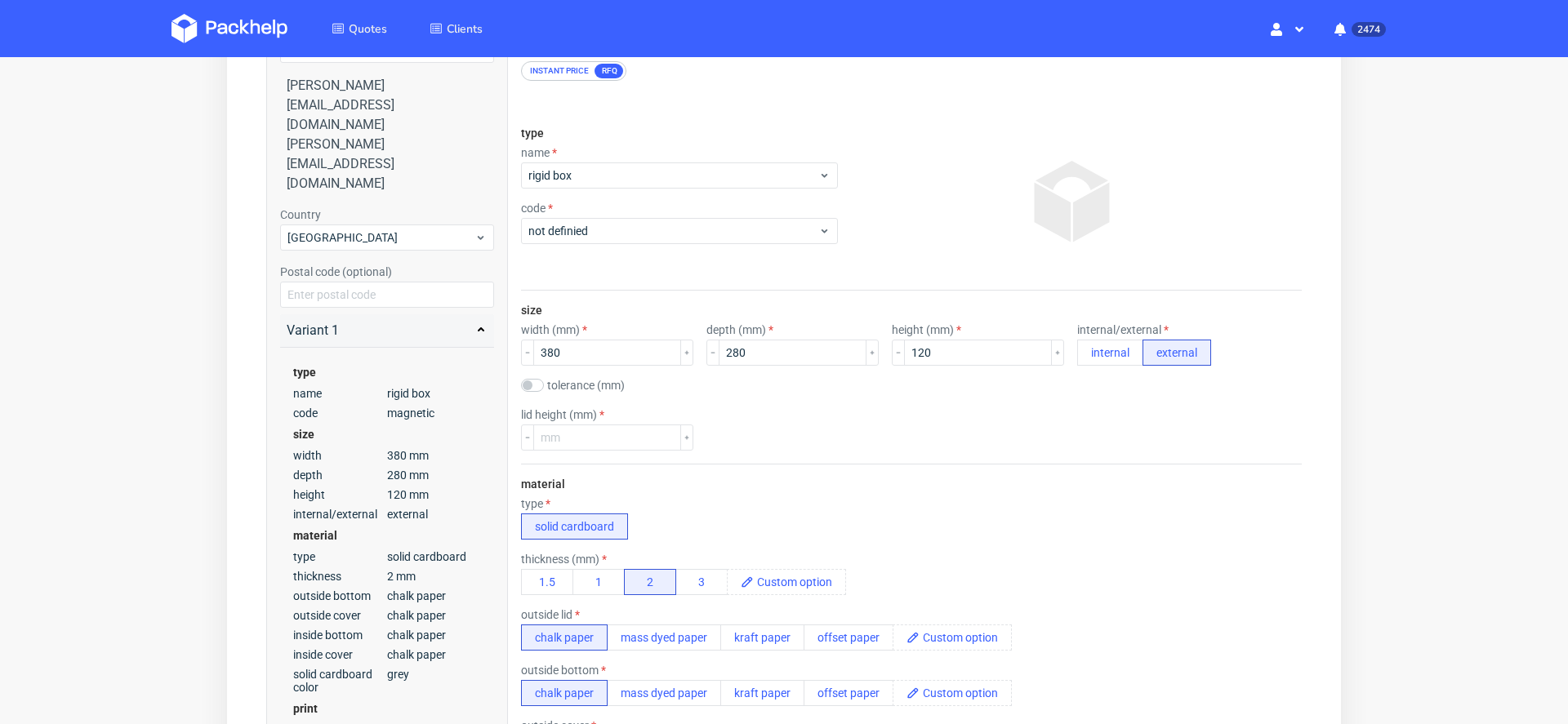
click at [804, 448] on div "lid height (mm)" at bounding box center [912, 429] width 781 height 43
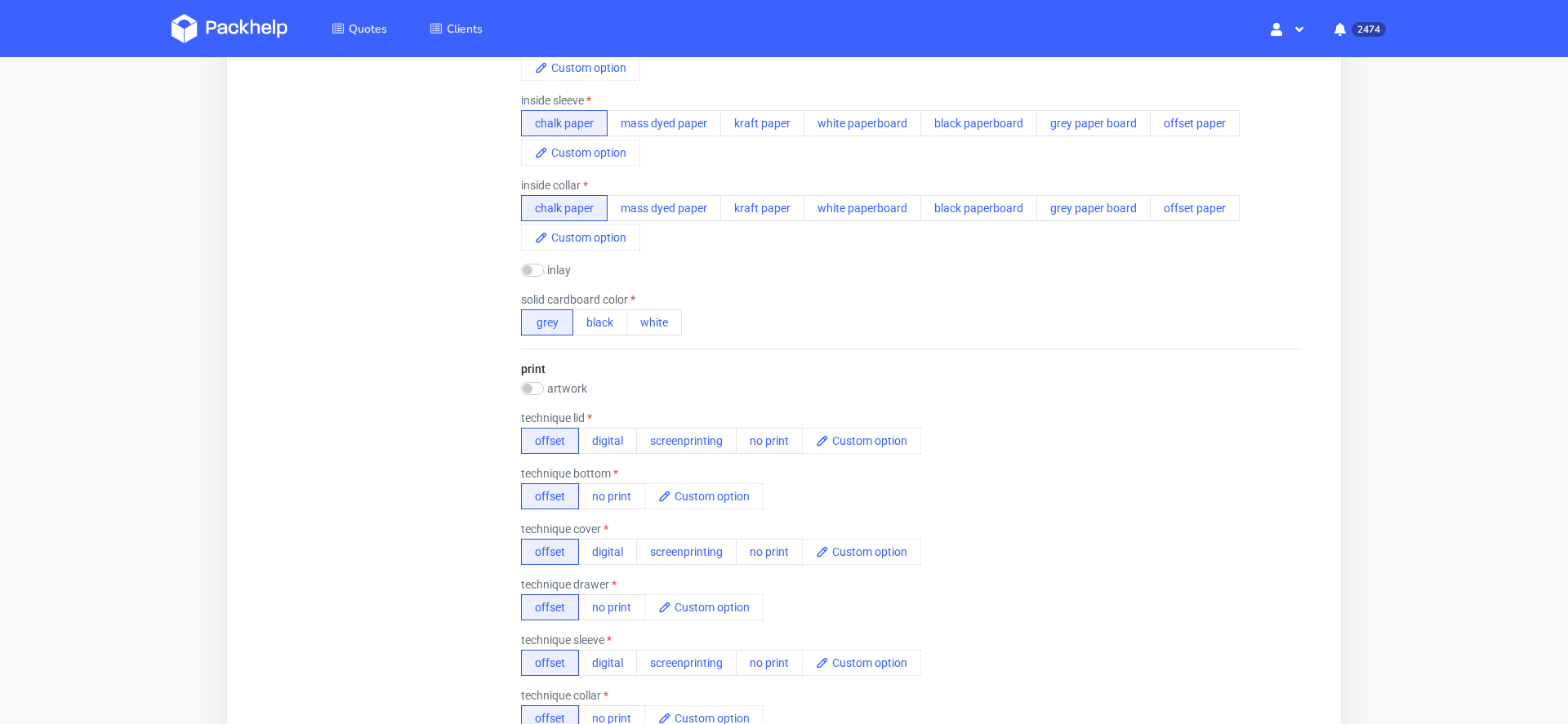
scroll to position [1373, 0]
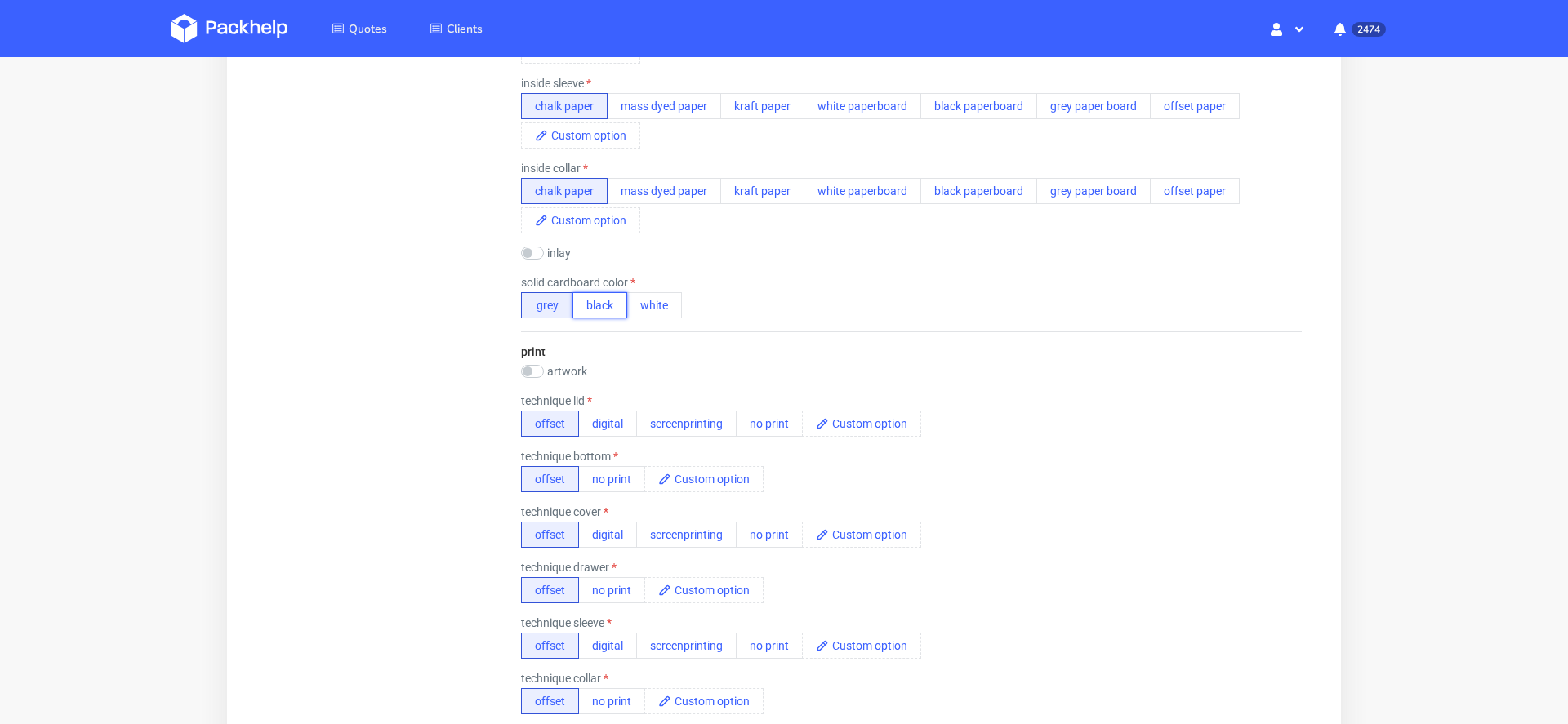
click at [608, 298] on button "black" at bounding box center [599, 305] width 55 height 26
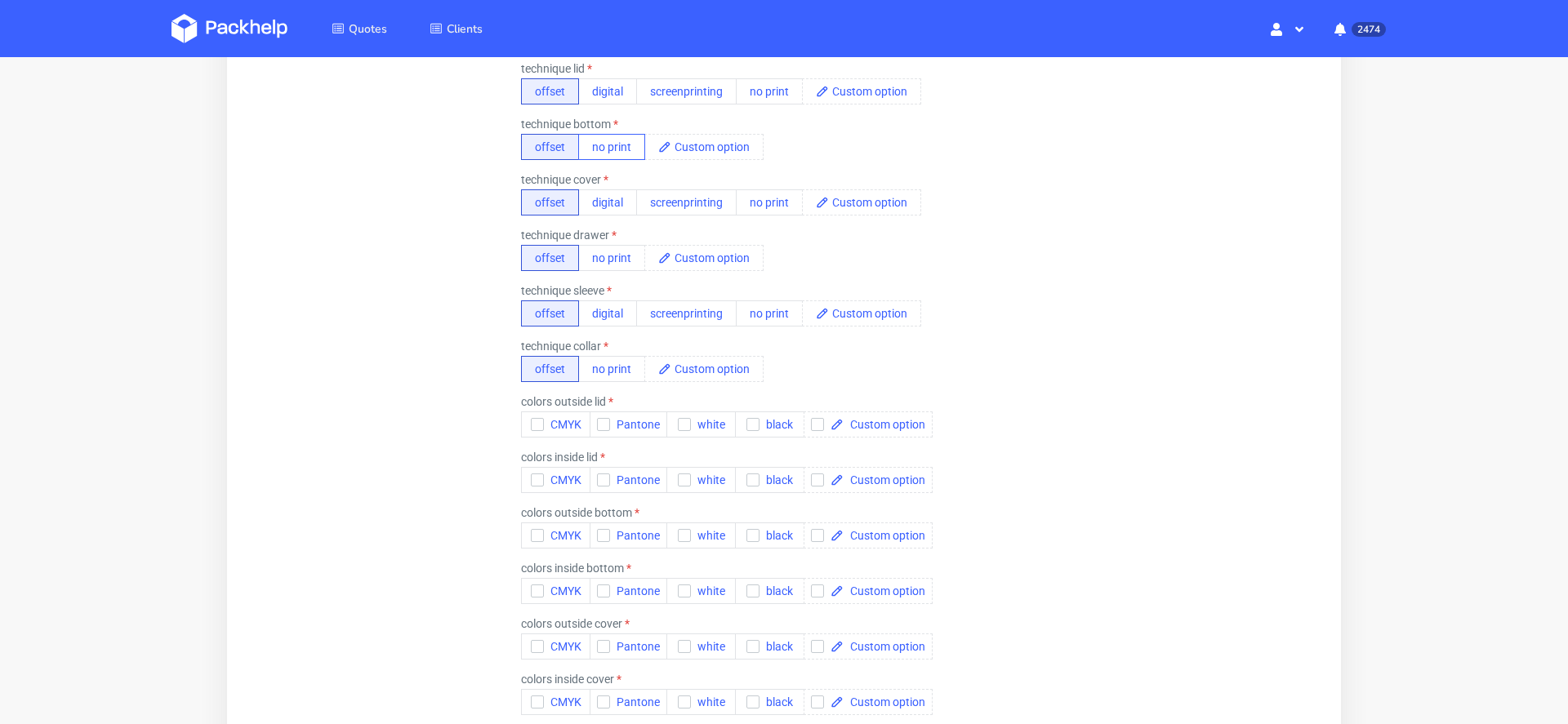
scroll to position [1718, 0]
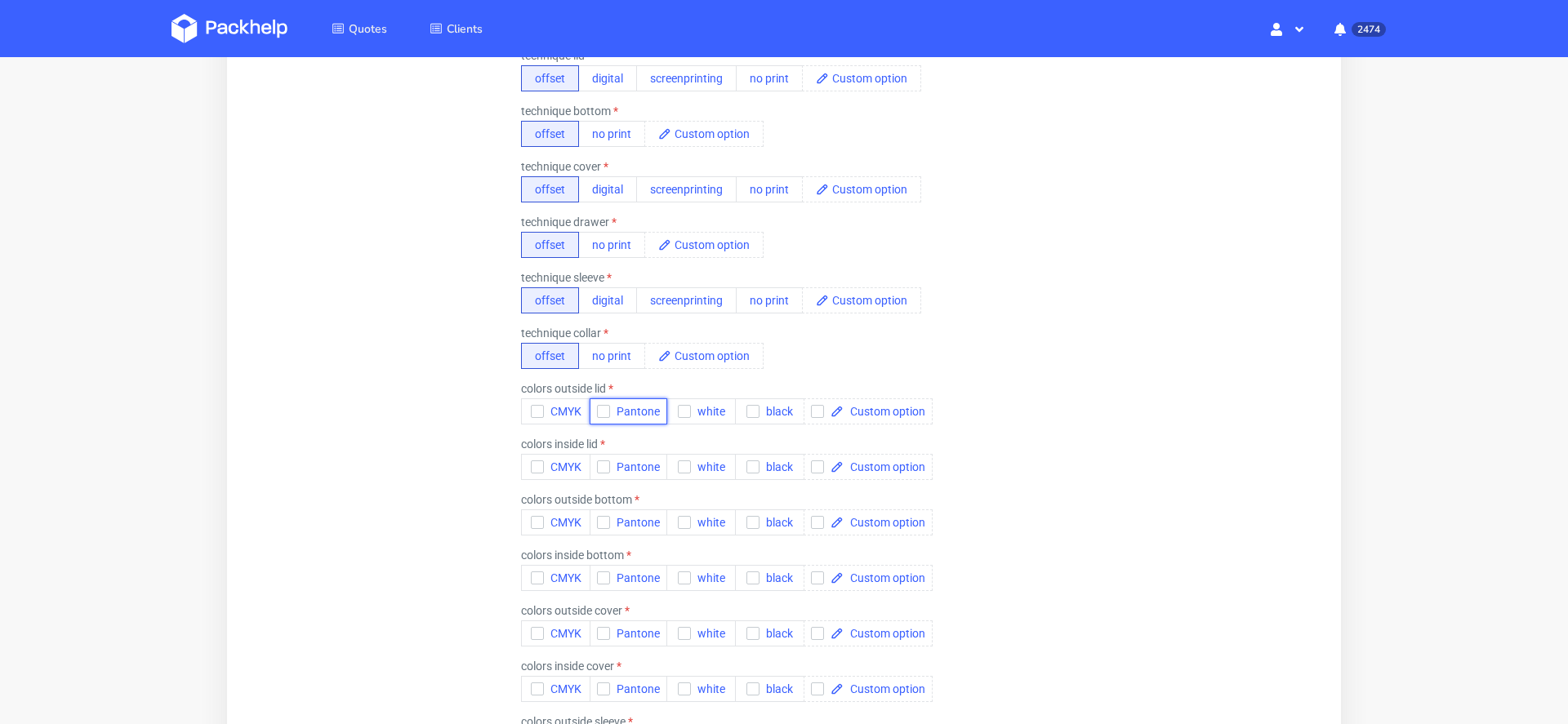
click at [626, 405] on span "Pantone" at bounding box center [635, 411] width 50 height 13
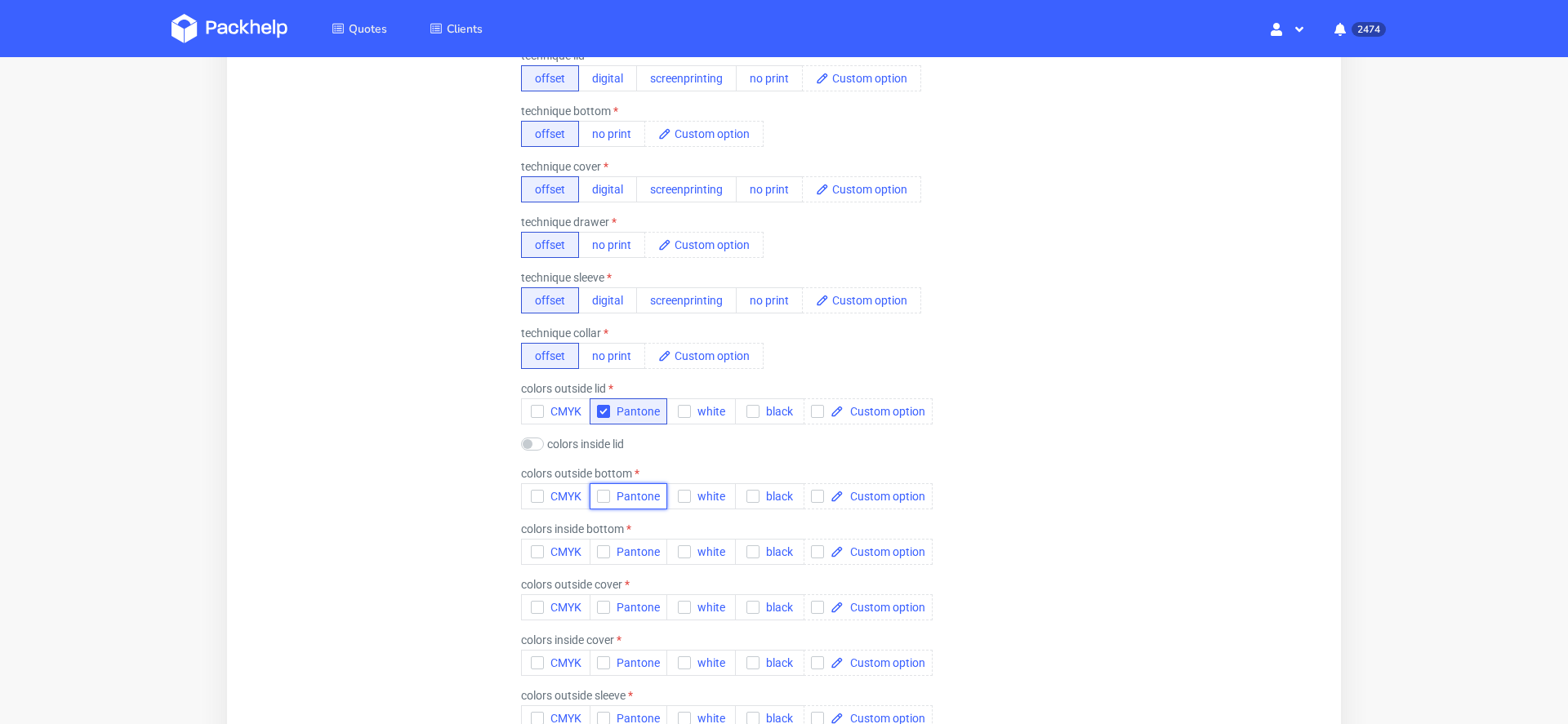
click at [637, 502] on button "Pantone" at bounding box center [629, 497] width 77 height 26
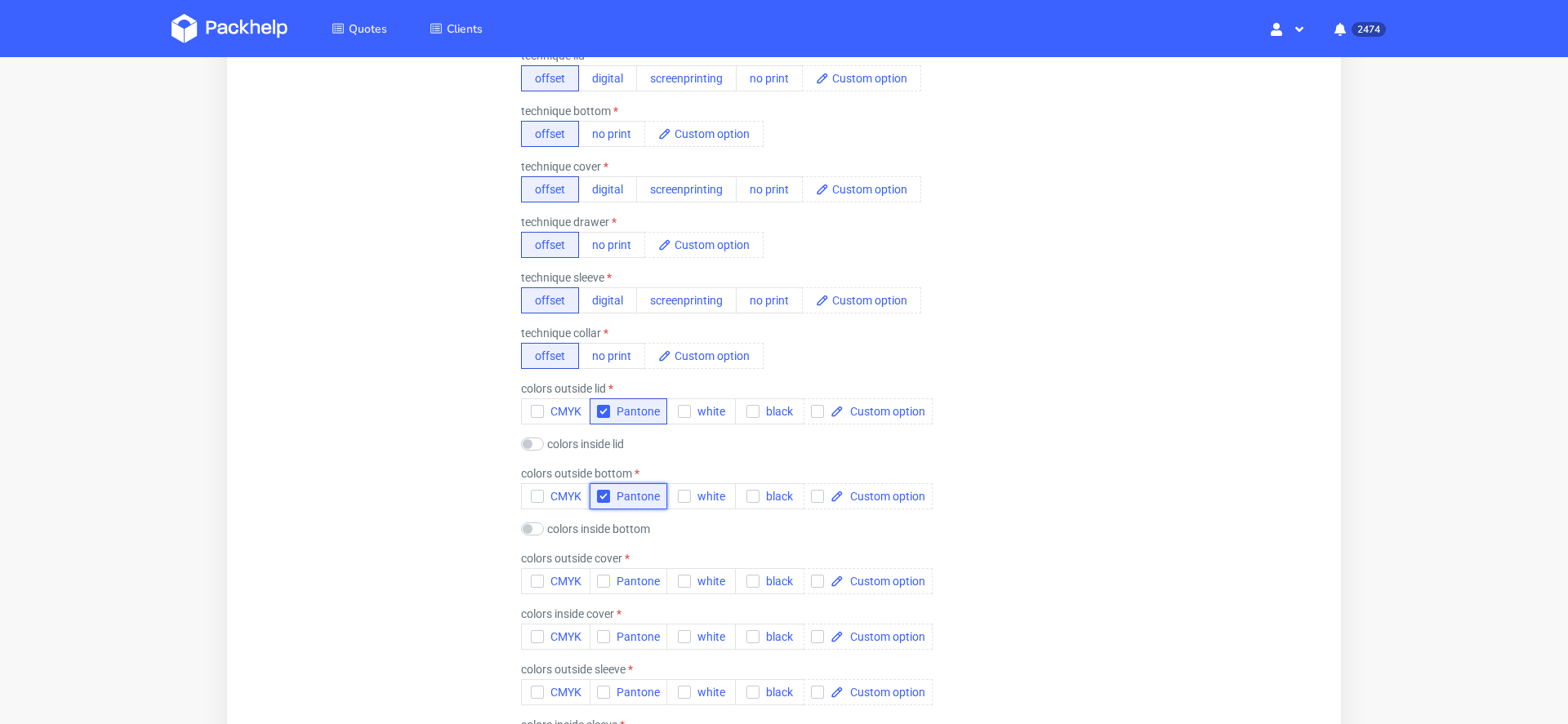
click at [637, 502] on button "Pantone" at bounding box center [629, 497] width 77 height 26
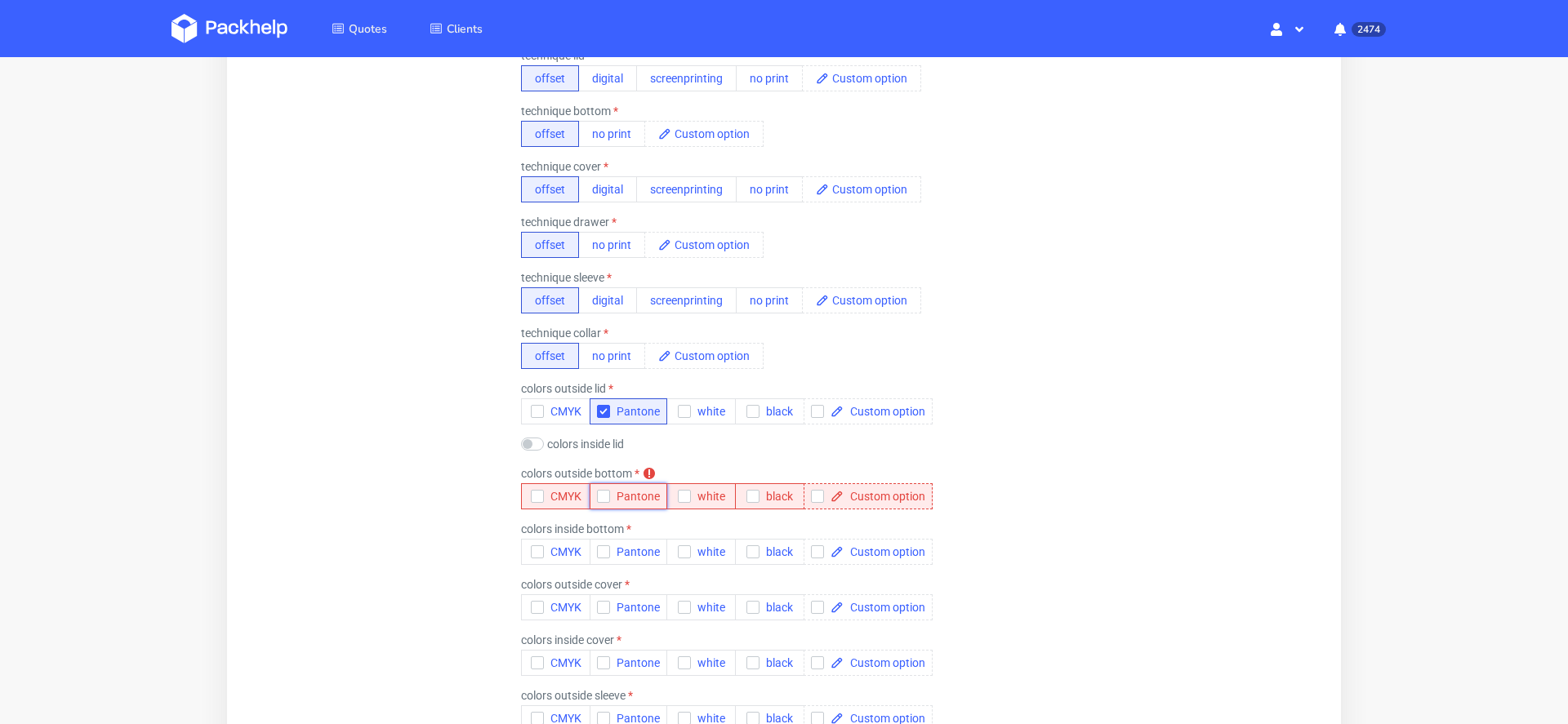
click at [637, 502] on span "Pantone" at bounding box center [635, 496] width 50 height 13
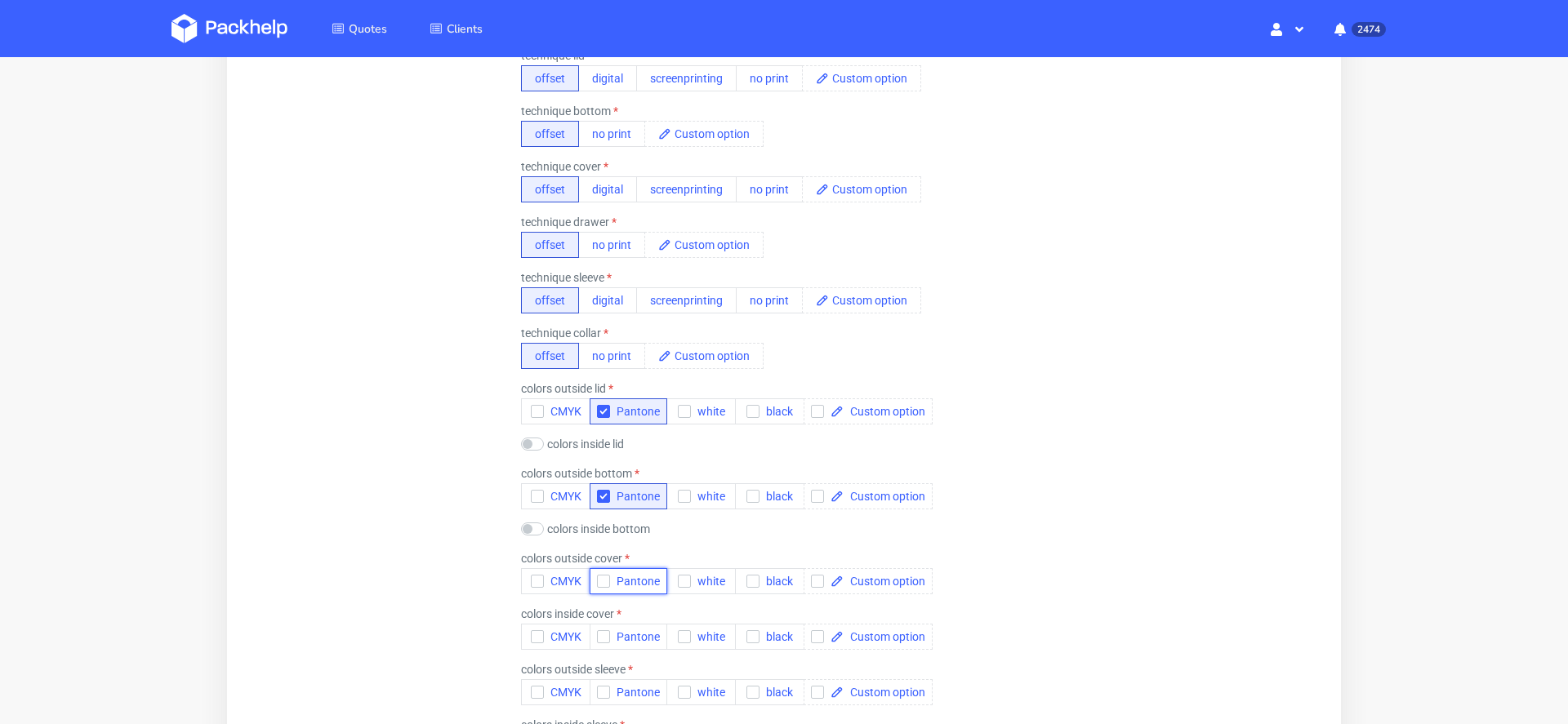
click at [657, 575] on span "Pantone" at bounding box center [635, 581] width 50 height 13
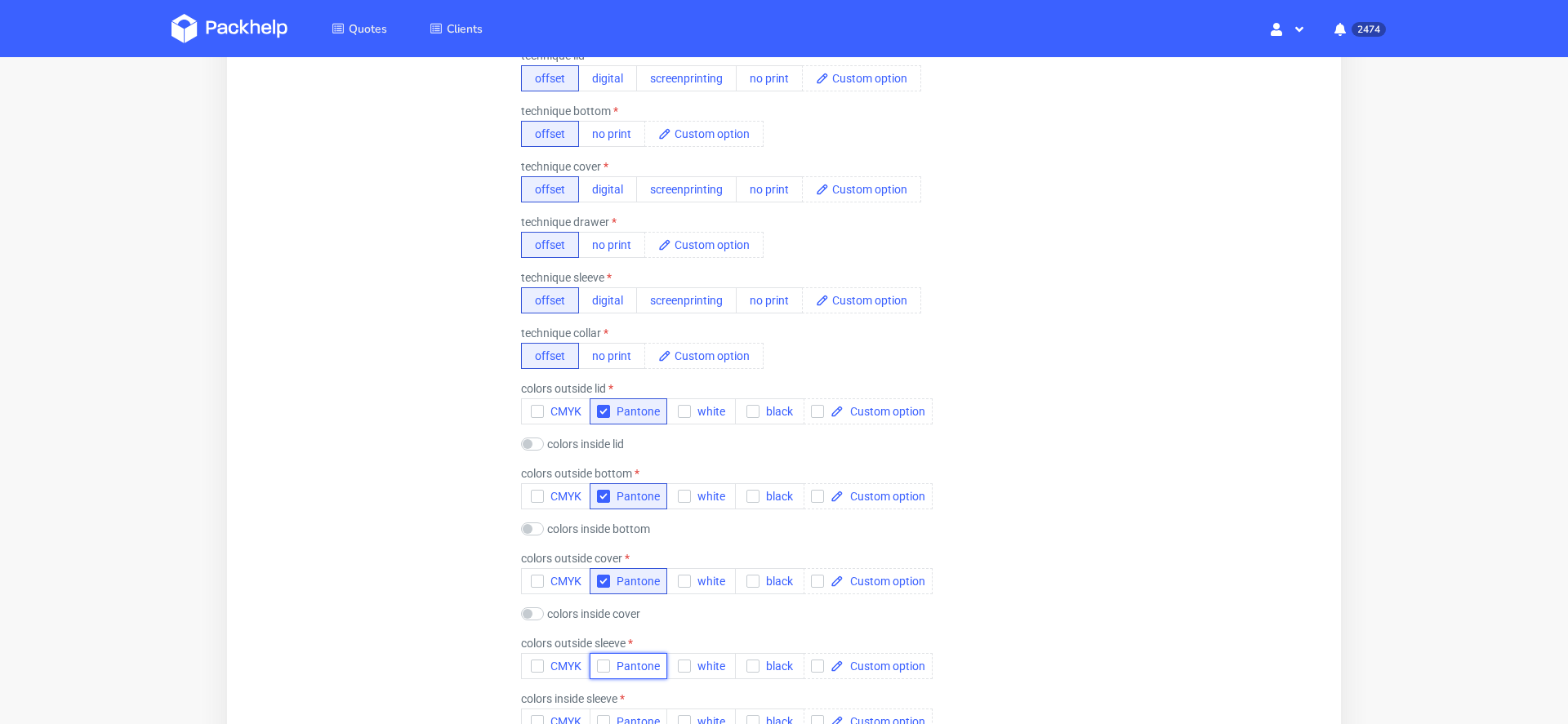
click at [652, 659] on span "Pantone" at bounding box center [635, 665] width 50 height 13
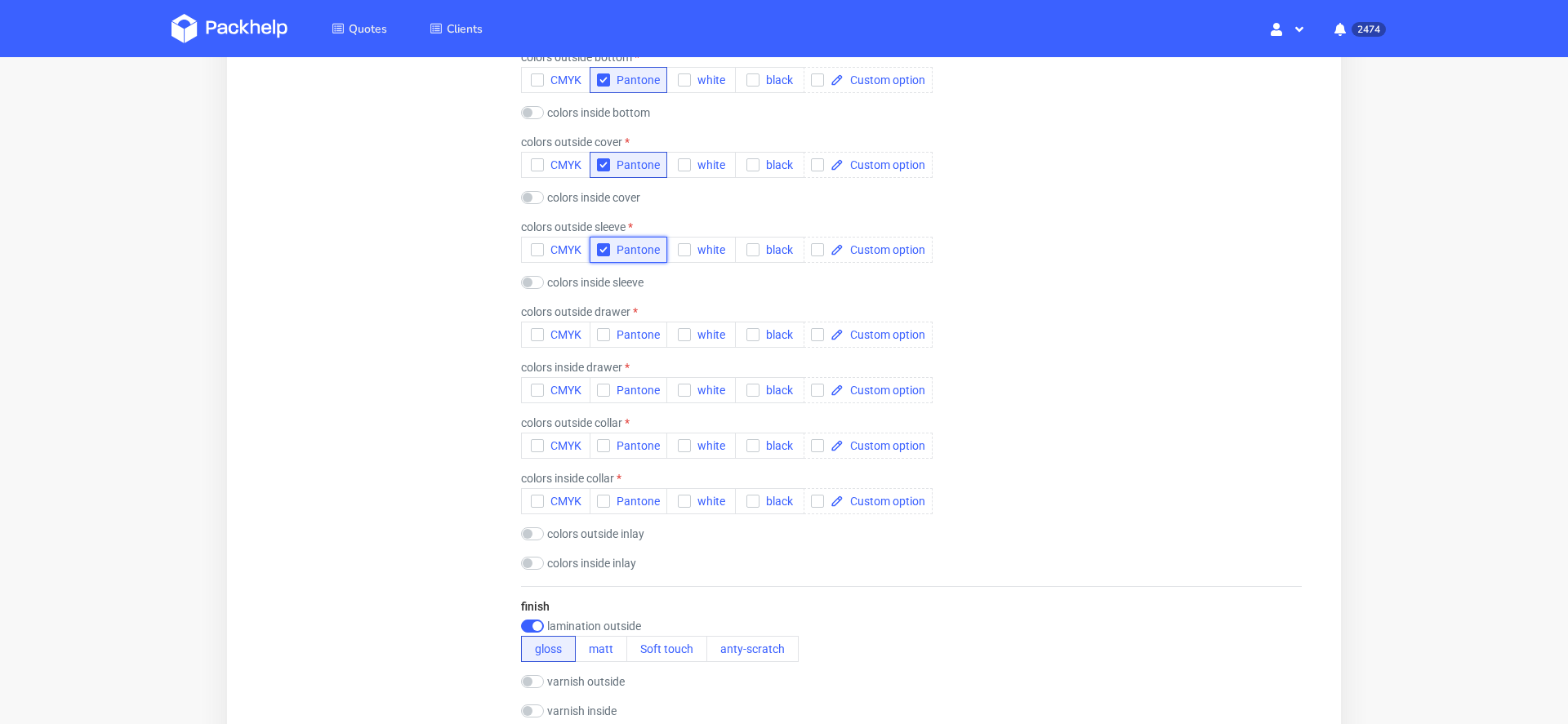
scroll to position [2213, 0]
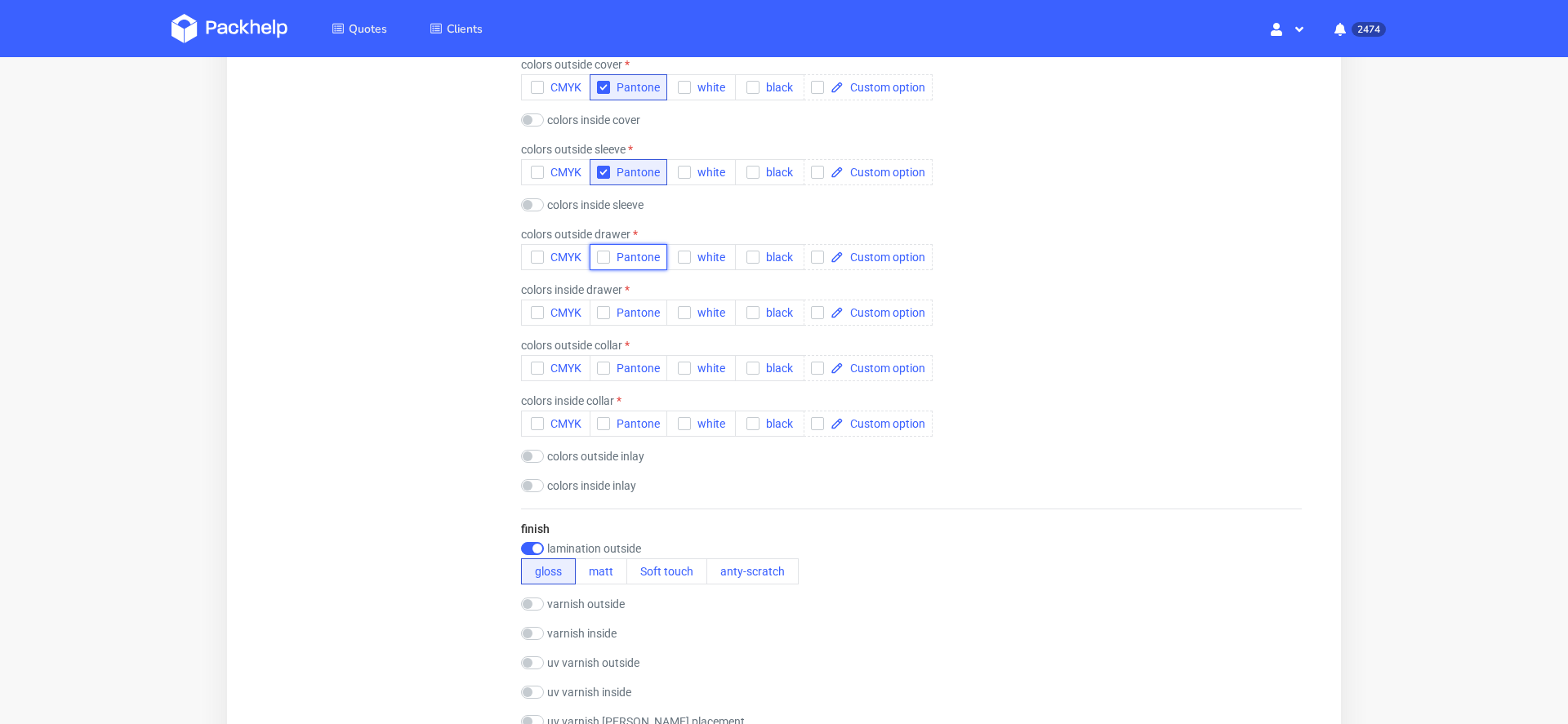
click at [628, 250] on span "Pantone" at bounding box center [635, 256] width 50 height 13
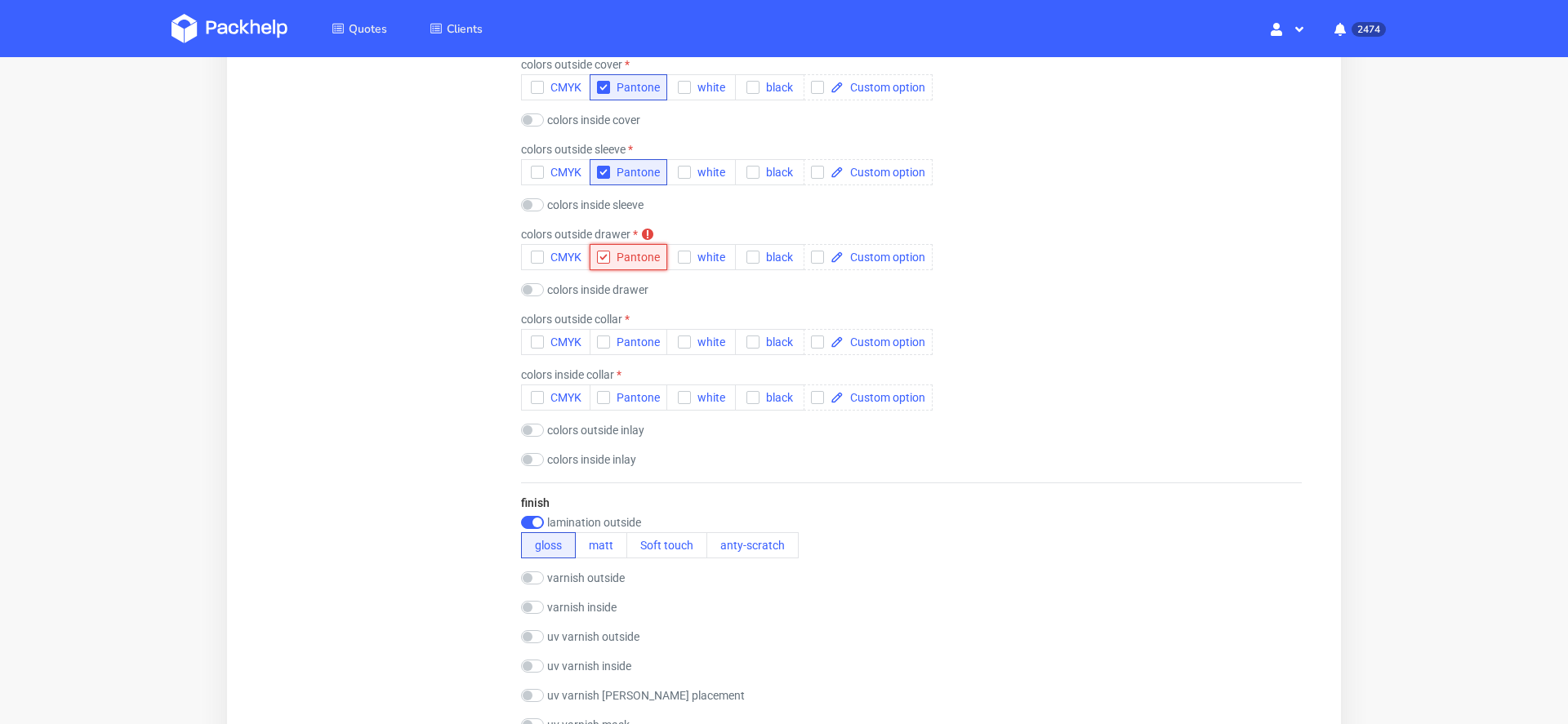
scroll to position [0, 0]
click at [637, 347] on span "Pantone" at bounding box center [635, 342] width 50 height 13
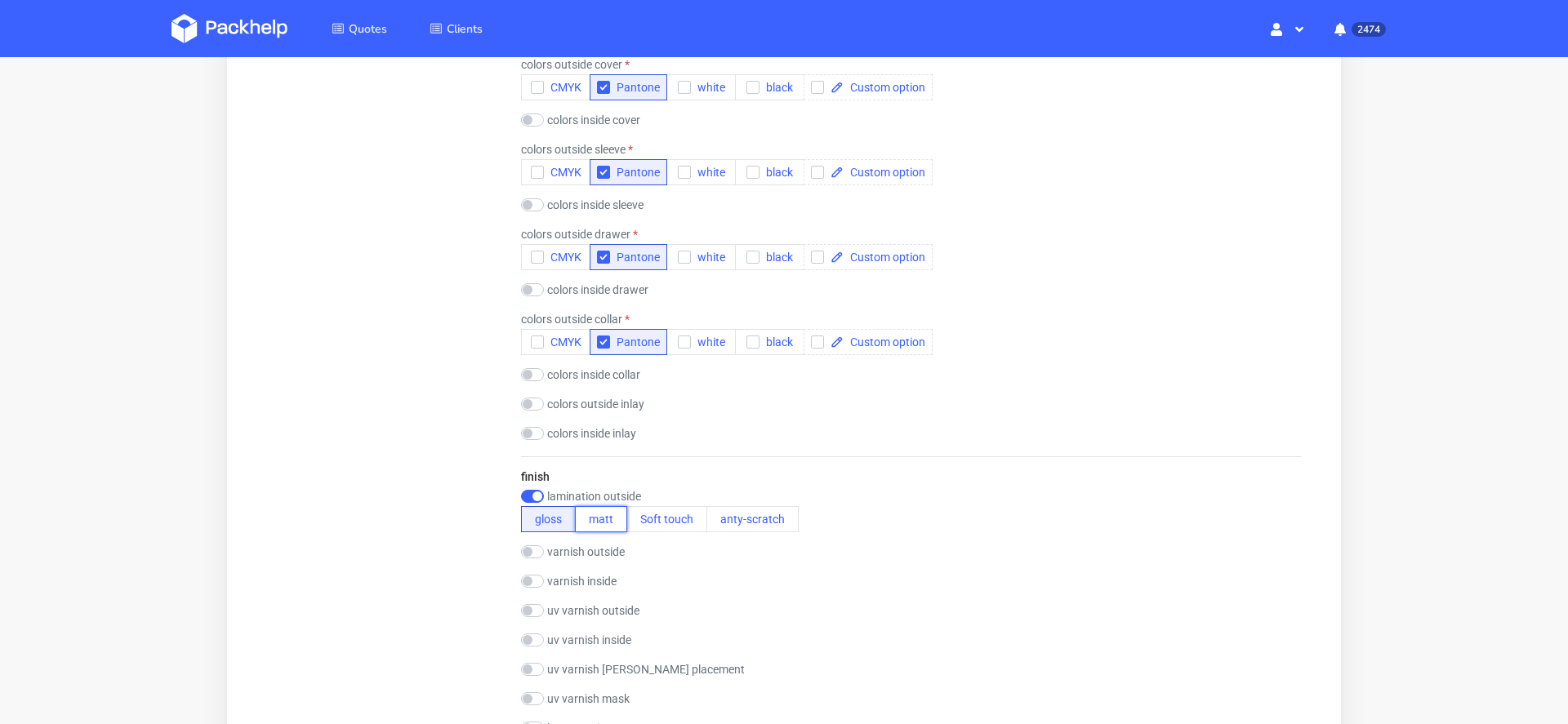
click at [606, 520] on button "matt" at bounding box center [601, 519] width 53 height 26
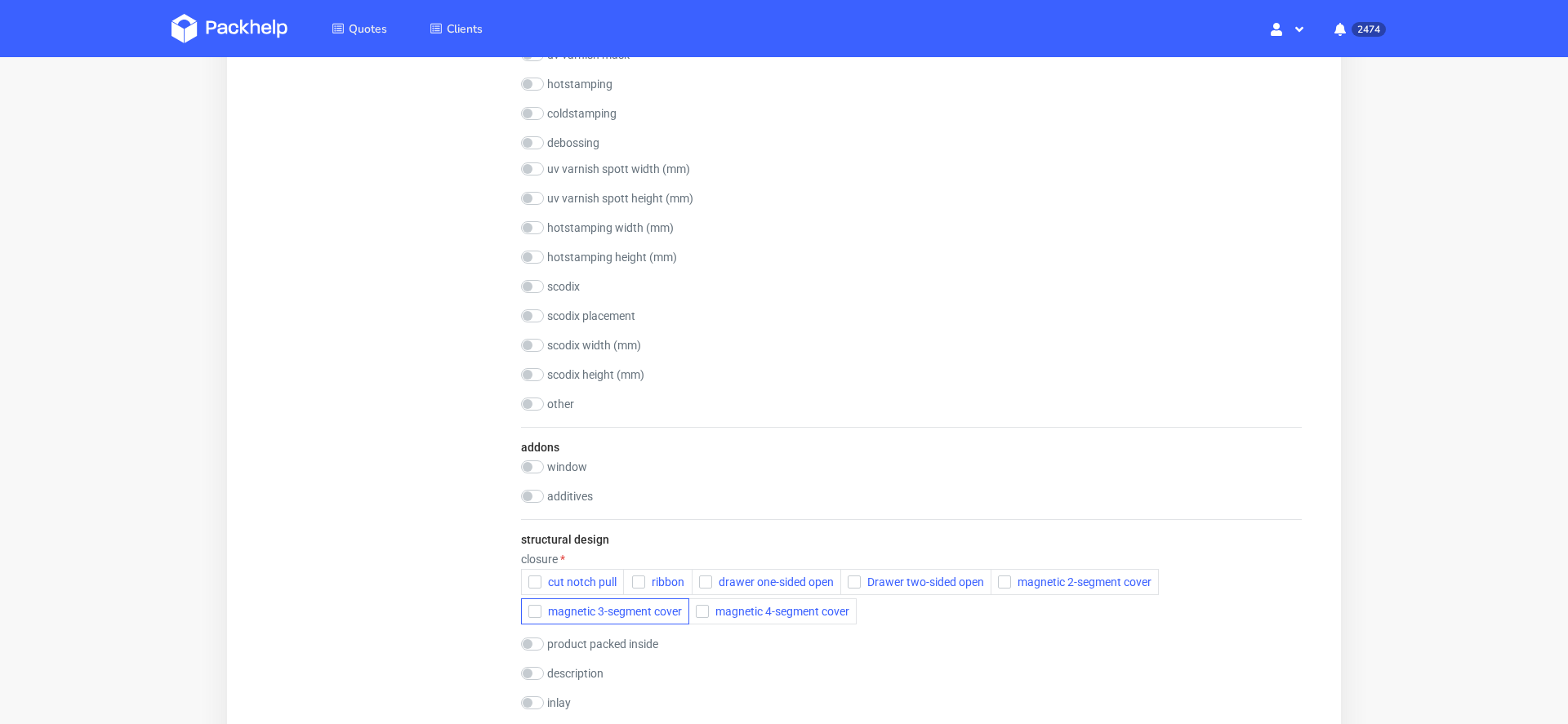
scroll to position [2875, 0]
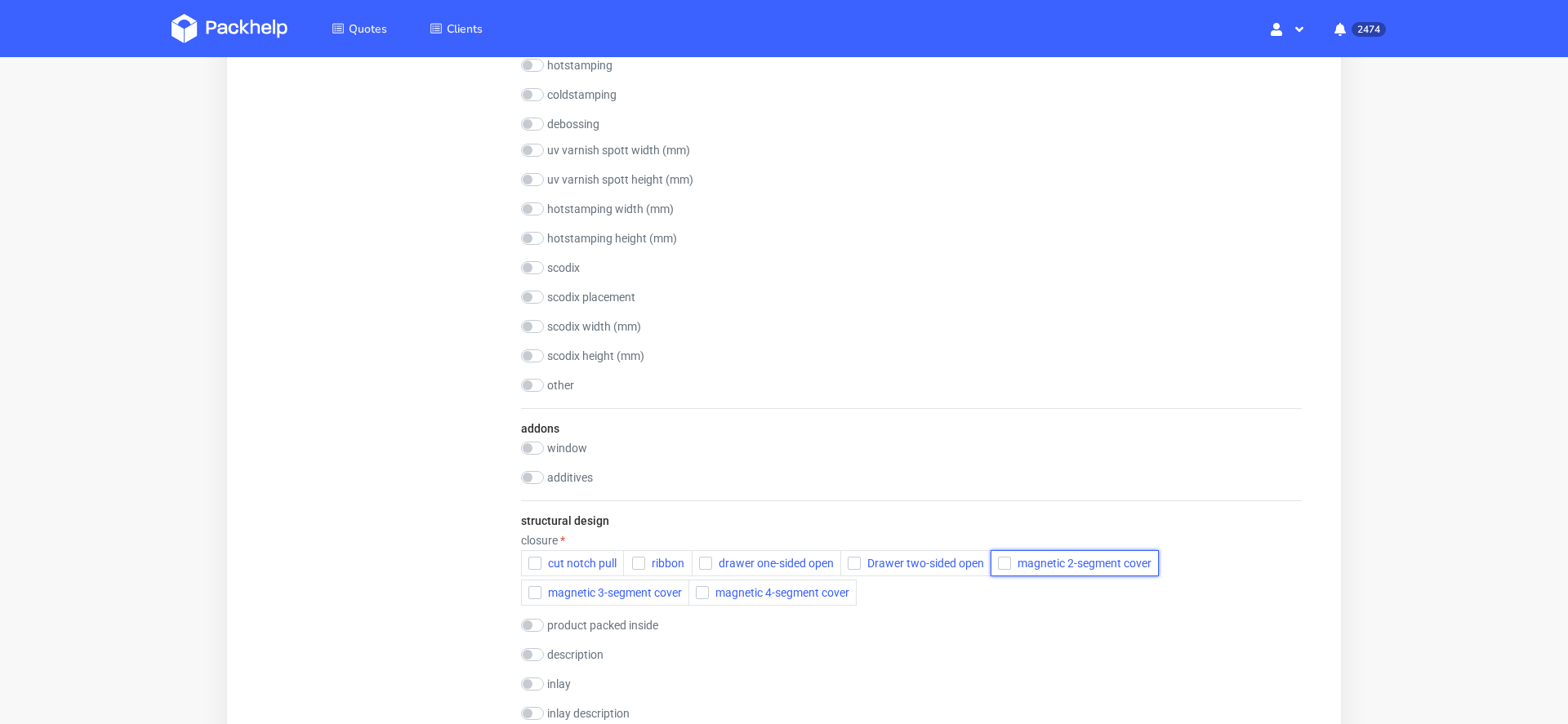
click at [1019, 560] on span "magnetic 2-segment cover" at bounding box center [1080, 563] width 140 height 13
click at [1011, 558] on span "magnetic 2-segment cover" at bounding box center [1080, 563] width 140 height 13
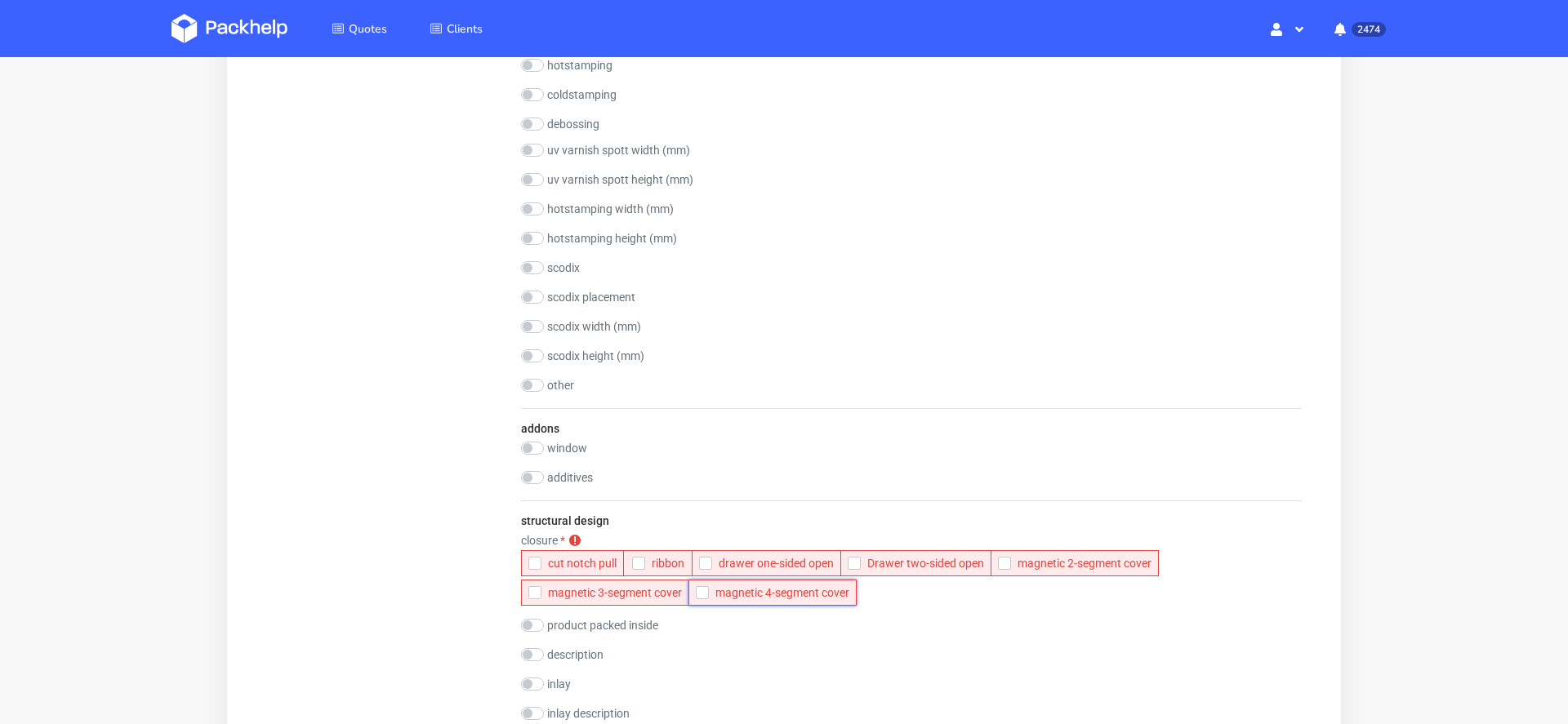
click at [759, 588] on span "magnetic 4-segment cover" at bounding box center [779, 592] width 140 height 13
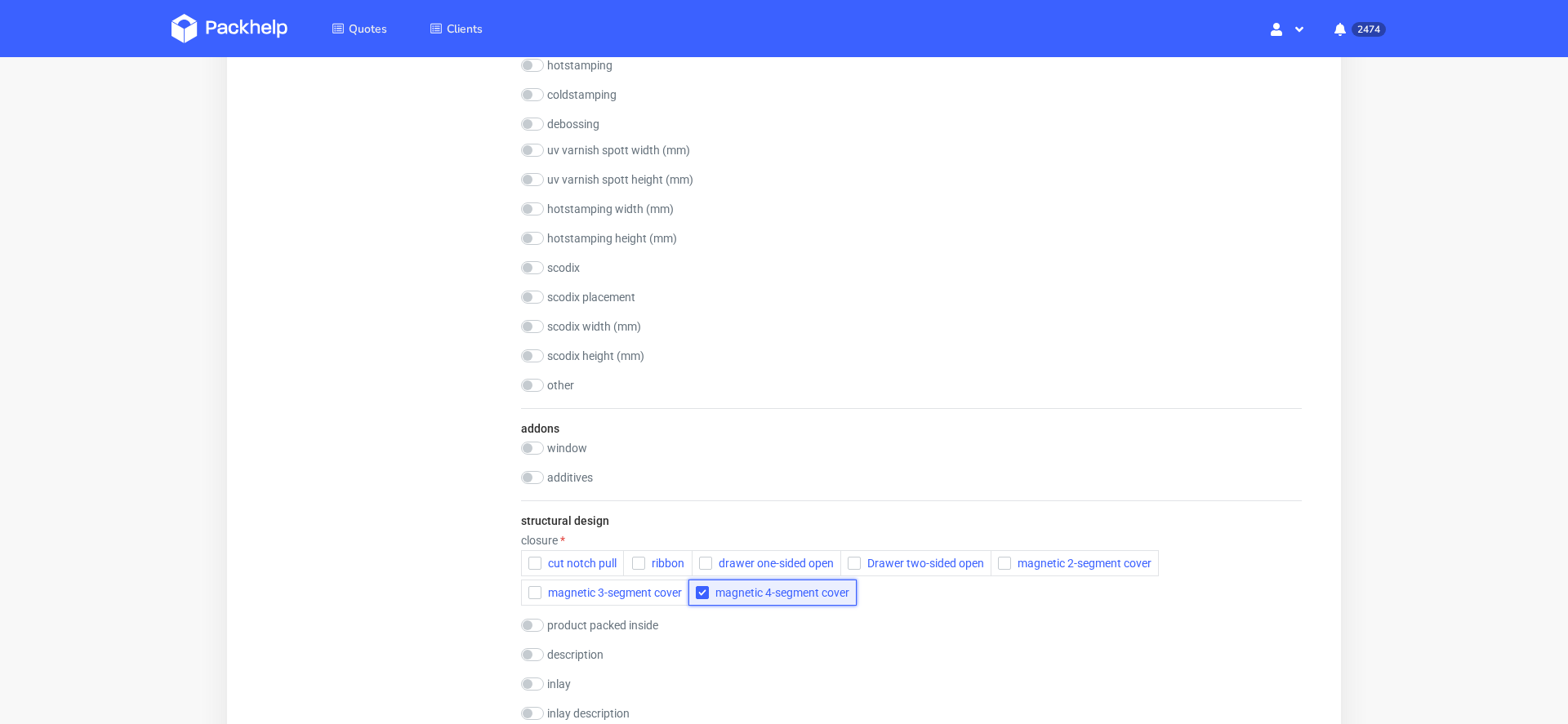
scroll to position [3270, 0]
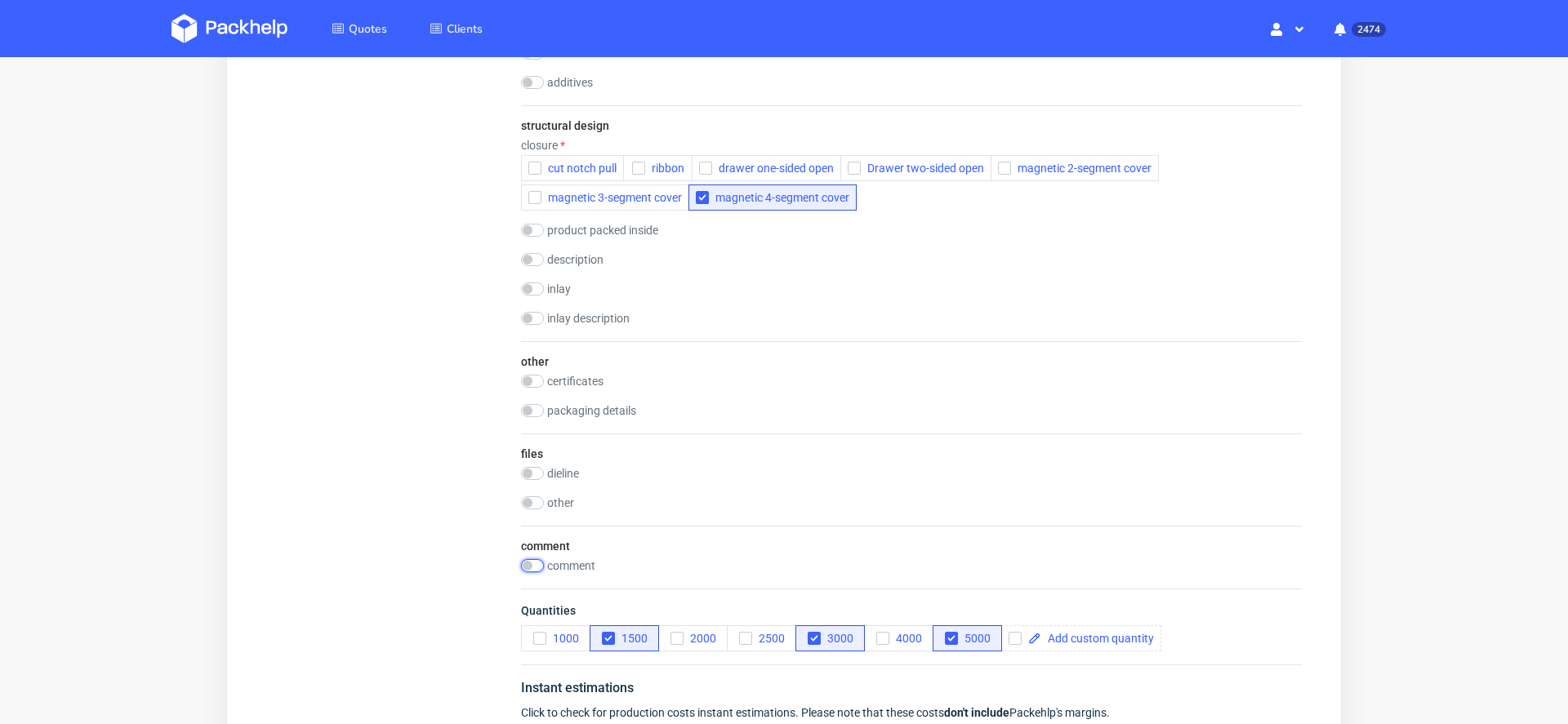
click at [535, 563] on input "checkbox" at bounding box center [532, 565] width 23 height 13
checkbox input "true"
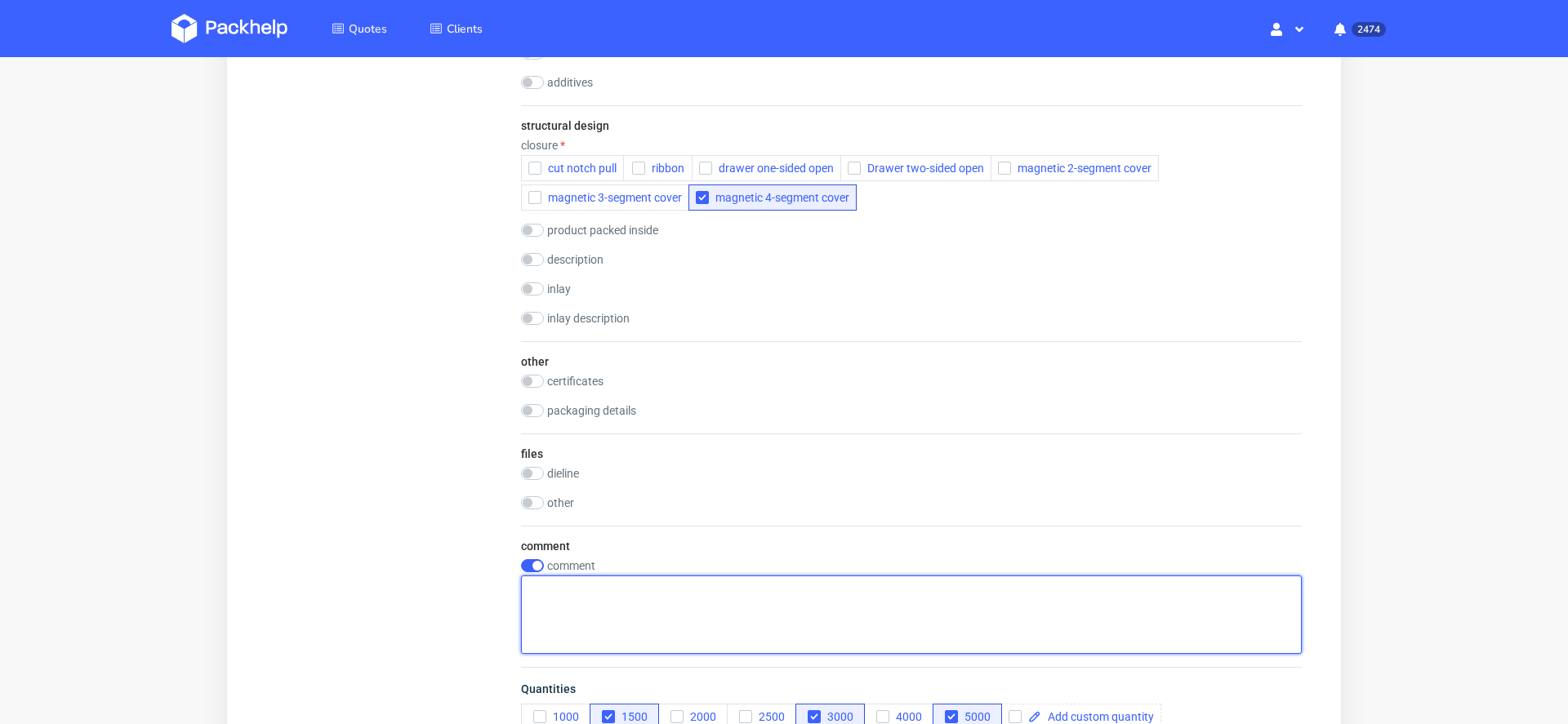
click at [581, 601] on textarea at bounding box center [912, 615] width 781 height 78
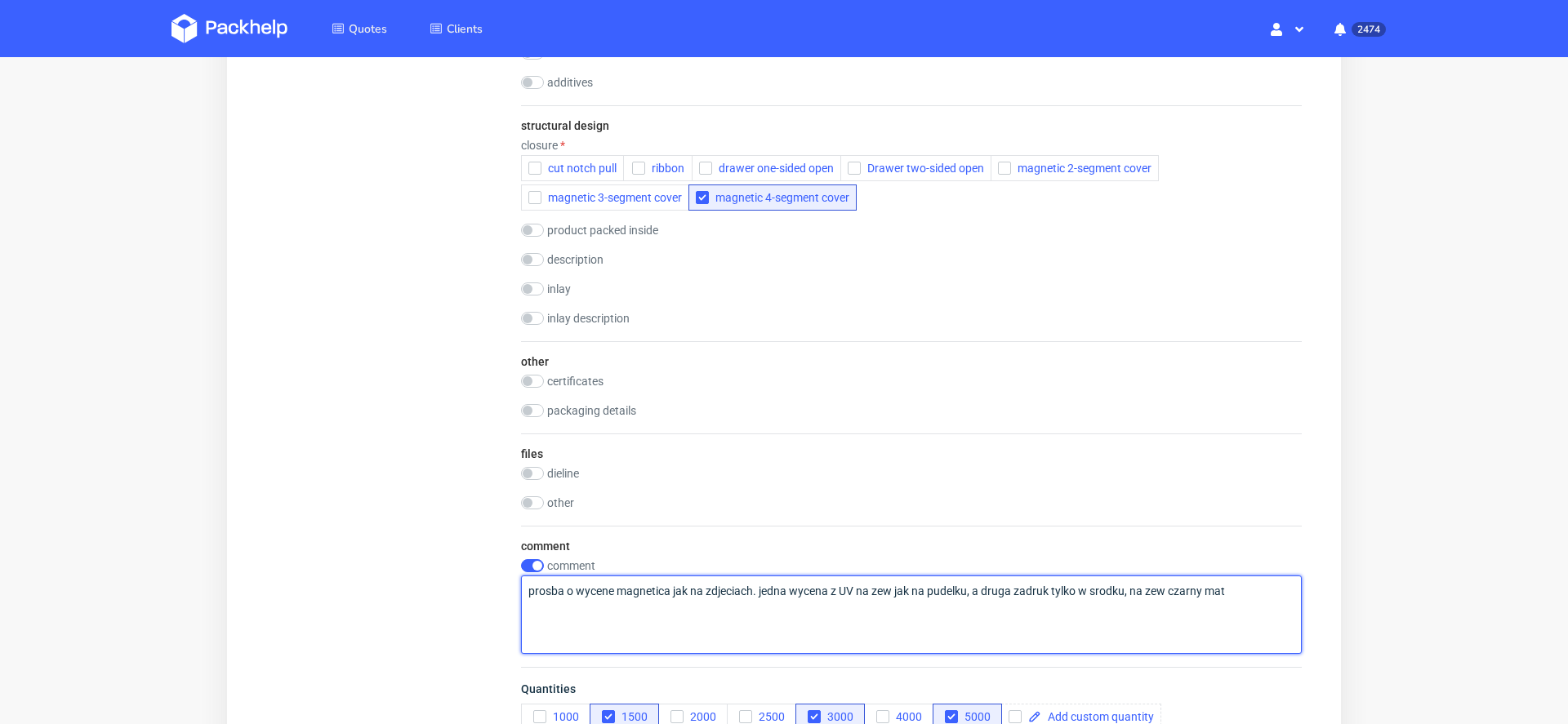
type textarea "prosba o wycene magnetica jak na zdjeciach. jedna wycena z UV na zew jak na pud…"
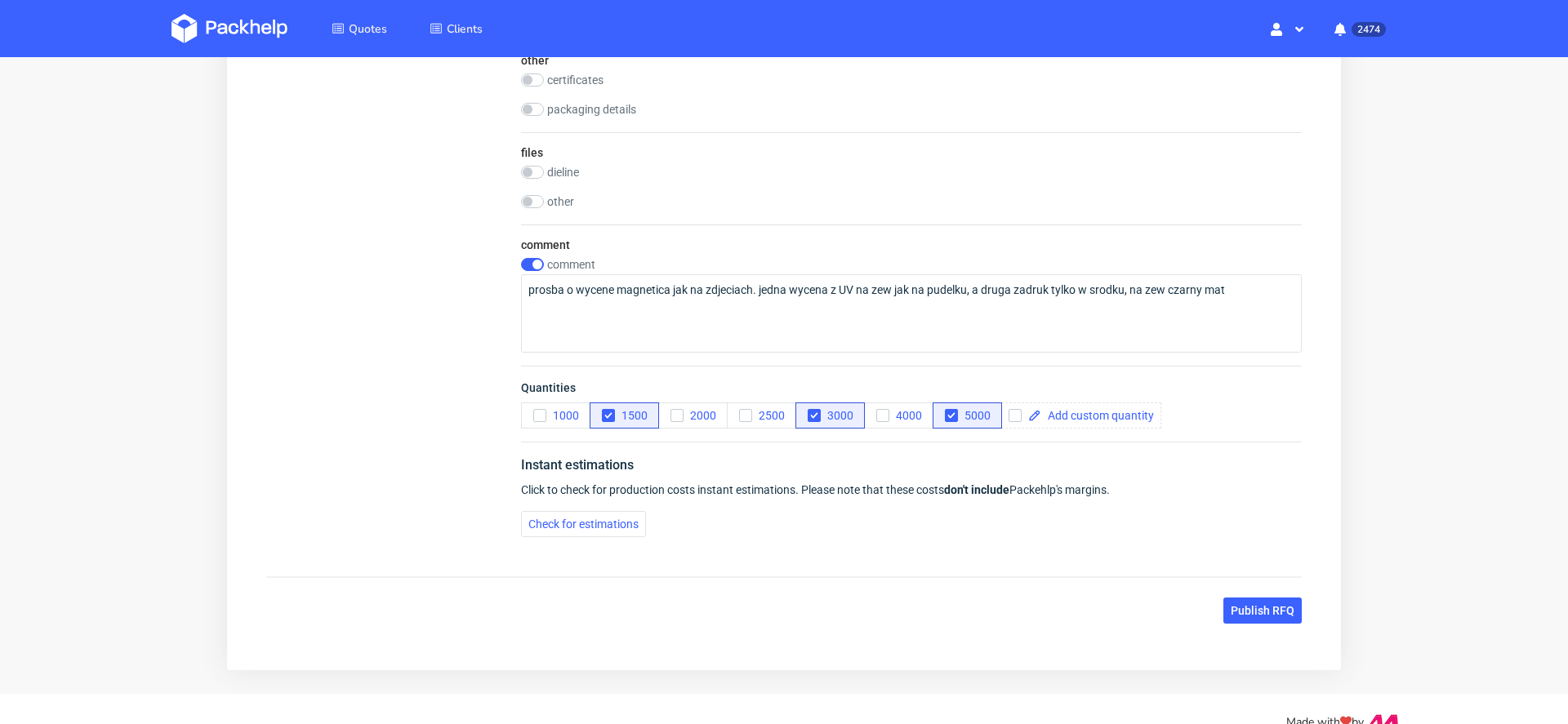
scroll to position [3555, 0]
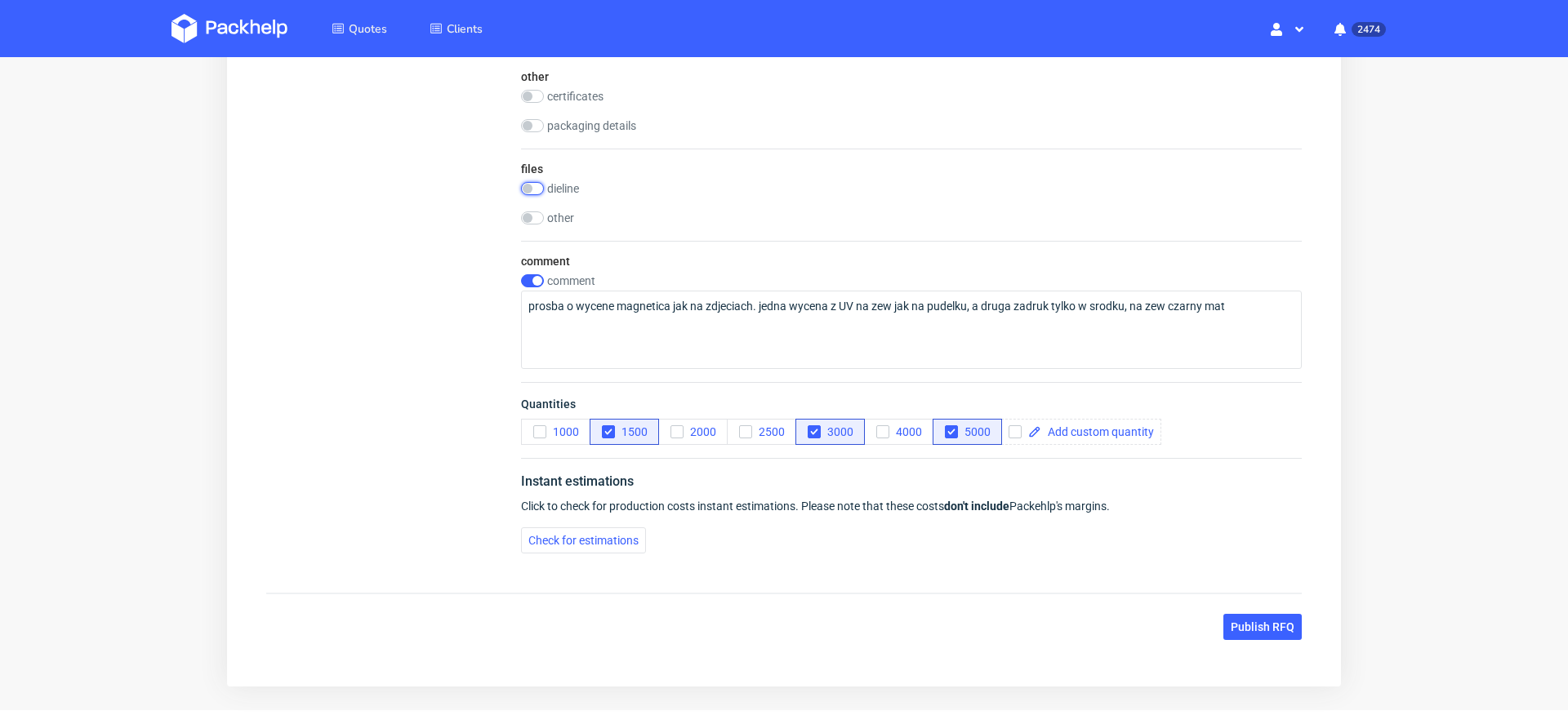
click at [533, 183] on input "checkbox" at bounding box center [532, 188] width 23 height 13
checkbox input "true"
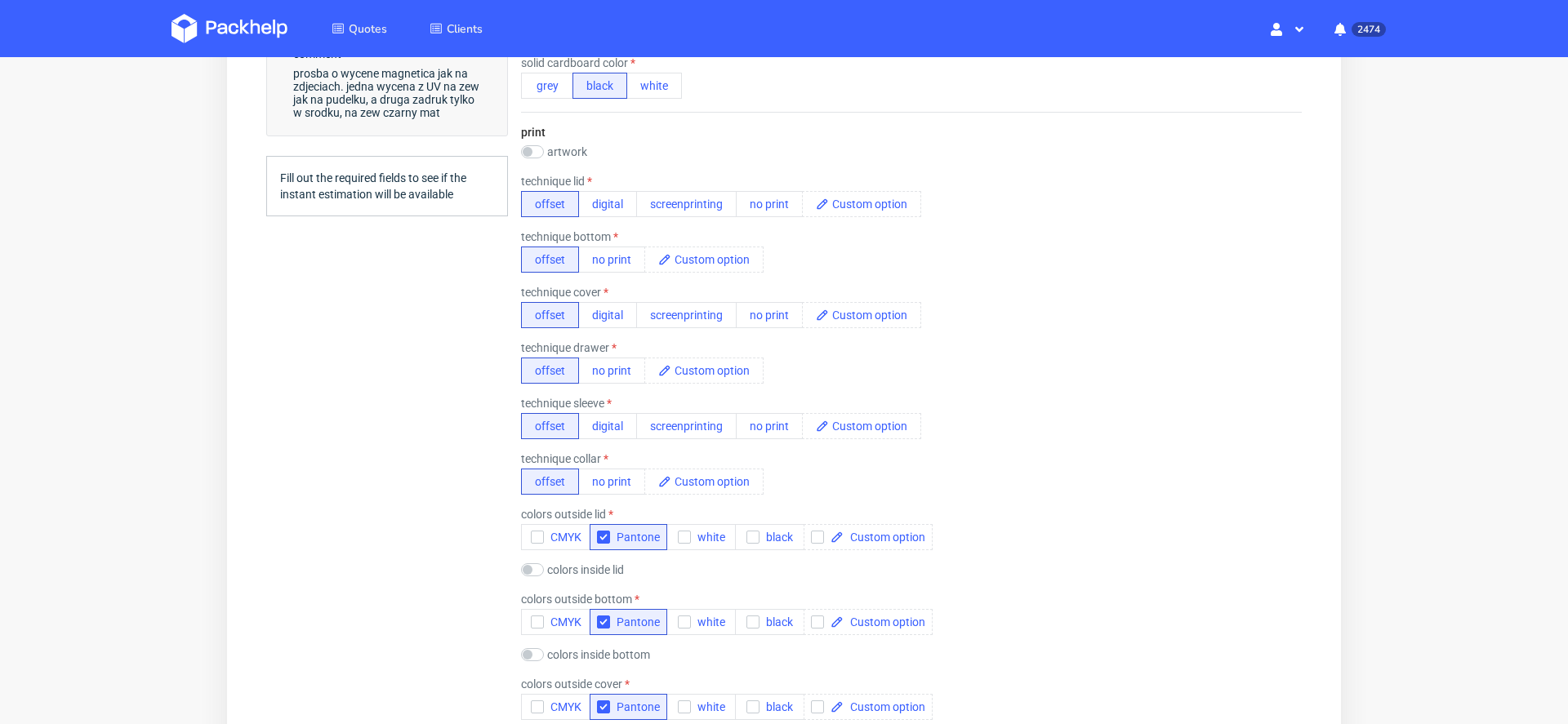
scroll to position [0, 0]
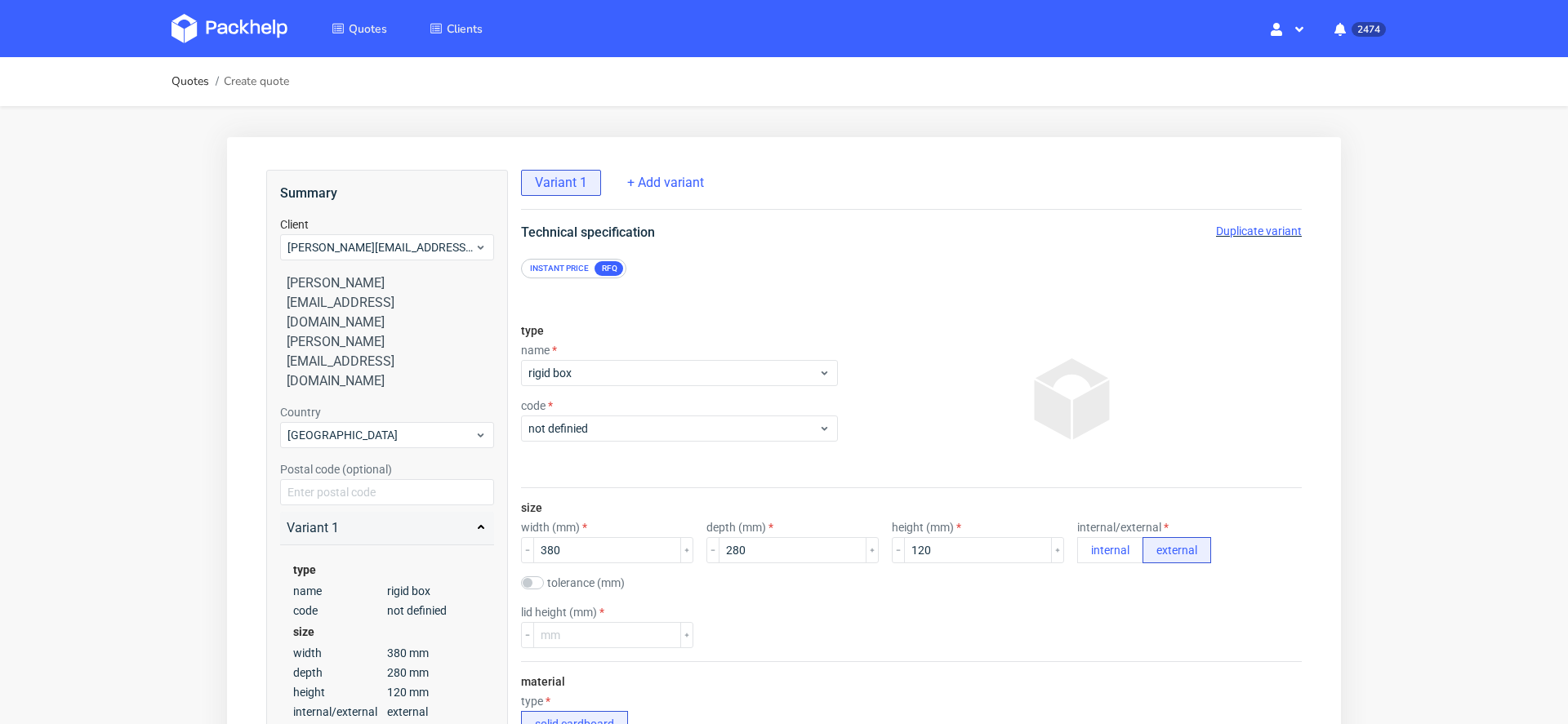
click at [1230, 222] on div "Duplicate variant" at bounding box center [1258, 230] width 85 height 16
click at [1220, 232] on span "Duplicate variant" at bounding box center [1258, 230] width 85 height 13
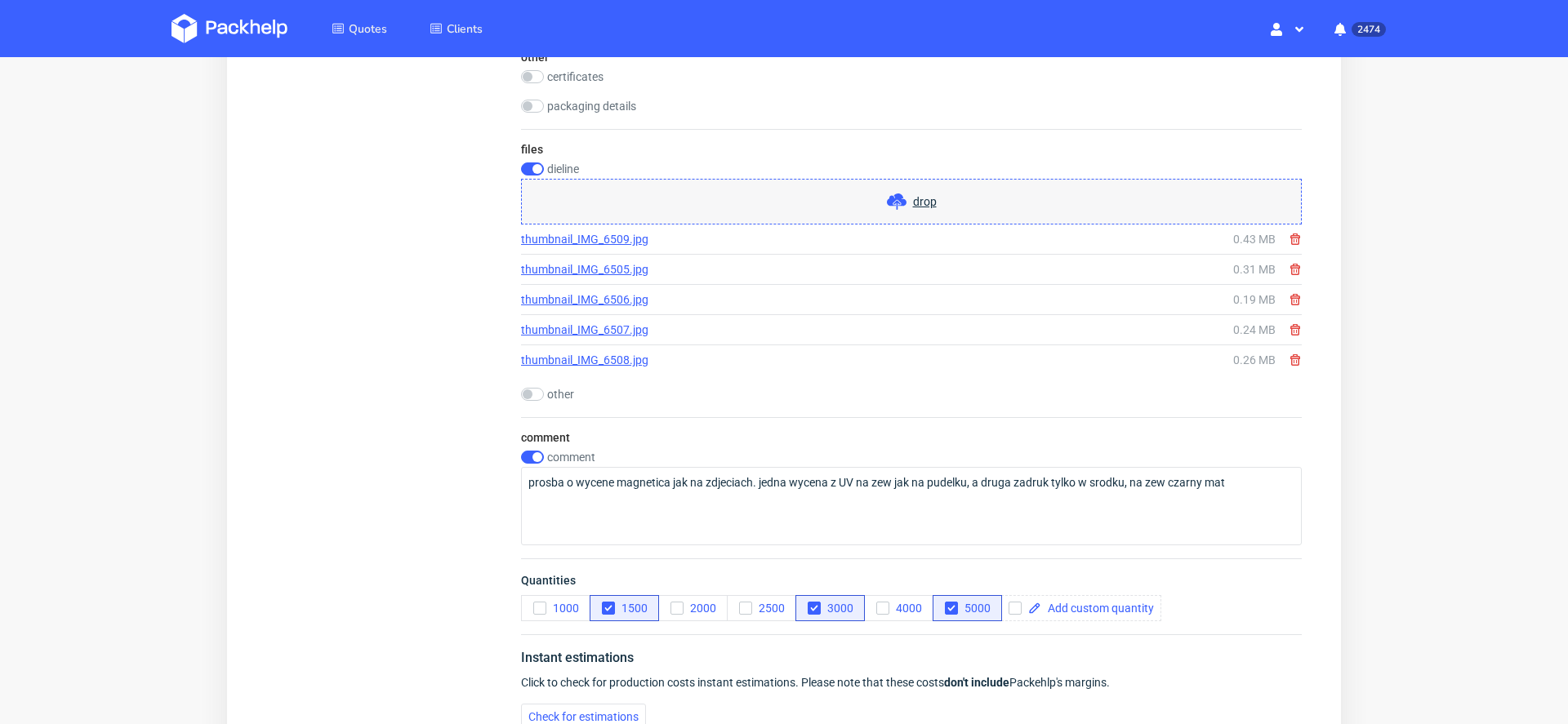
scroll to position [3712, 0]
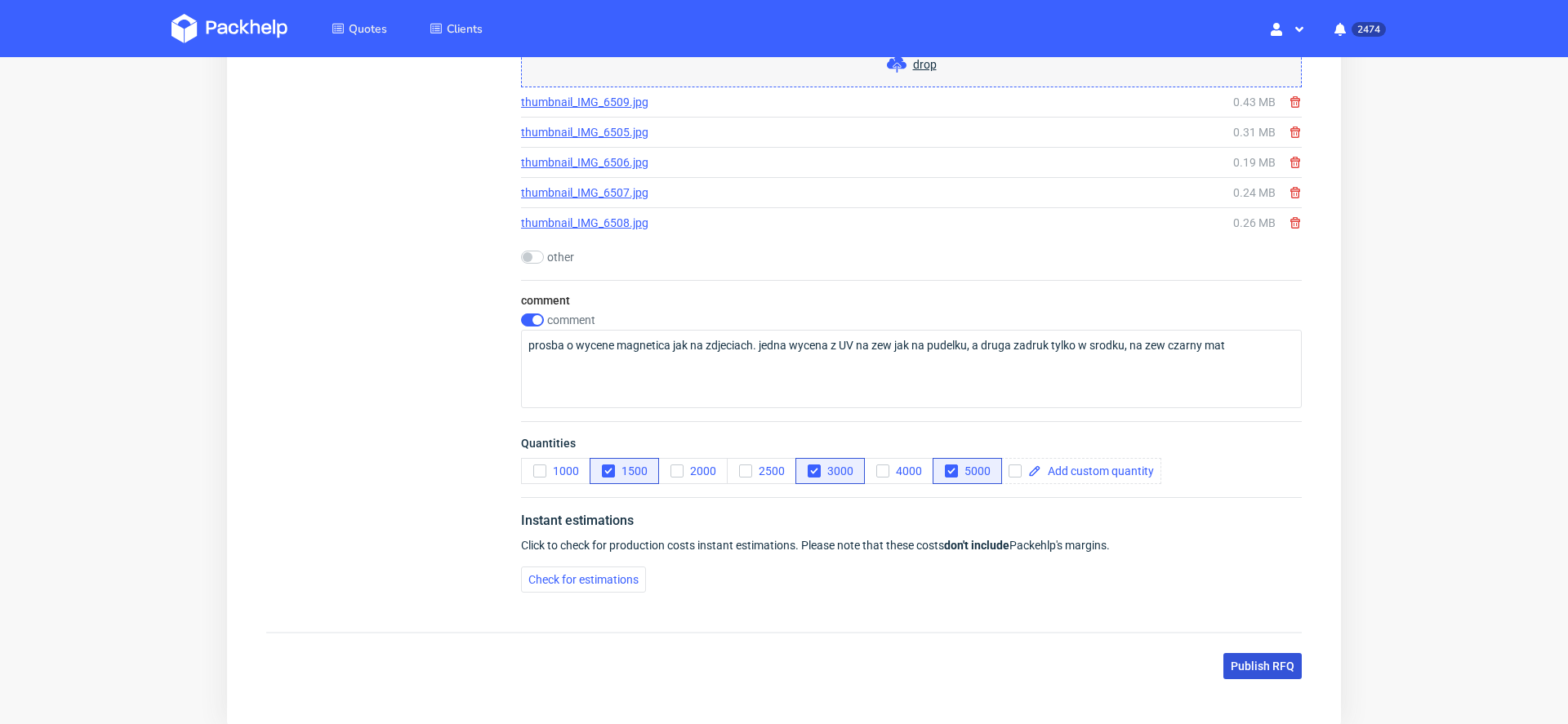
click at [1267, 660] on span "Publish RFQ" at bounding box center [1262, 666] width 64 height 12
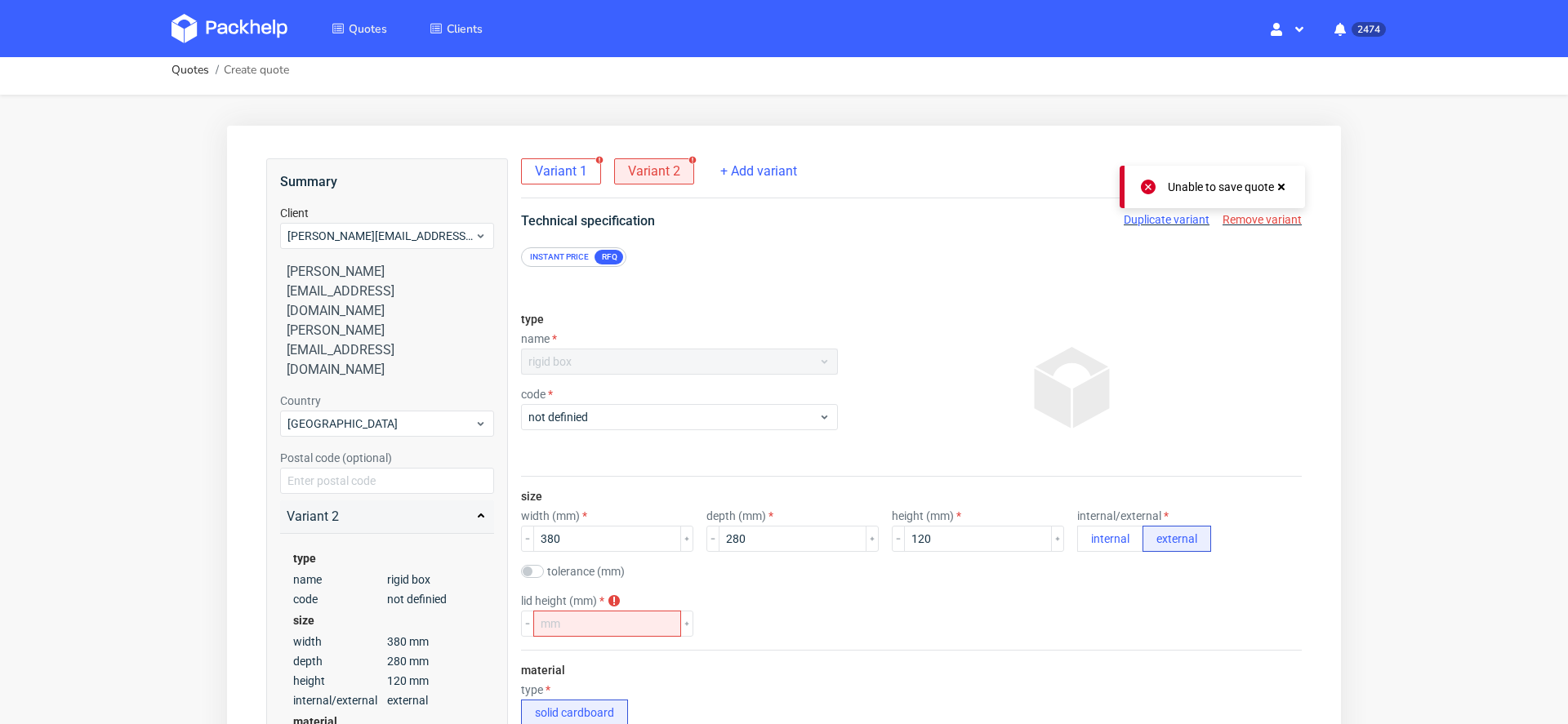
scroll to position [0, 0]
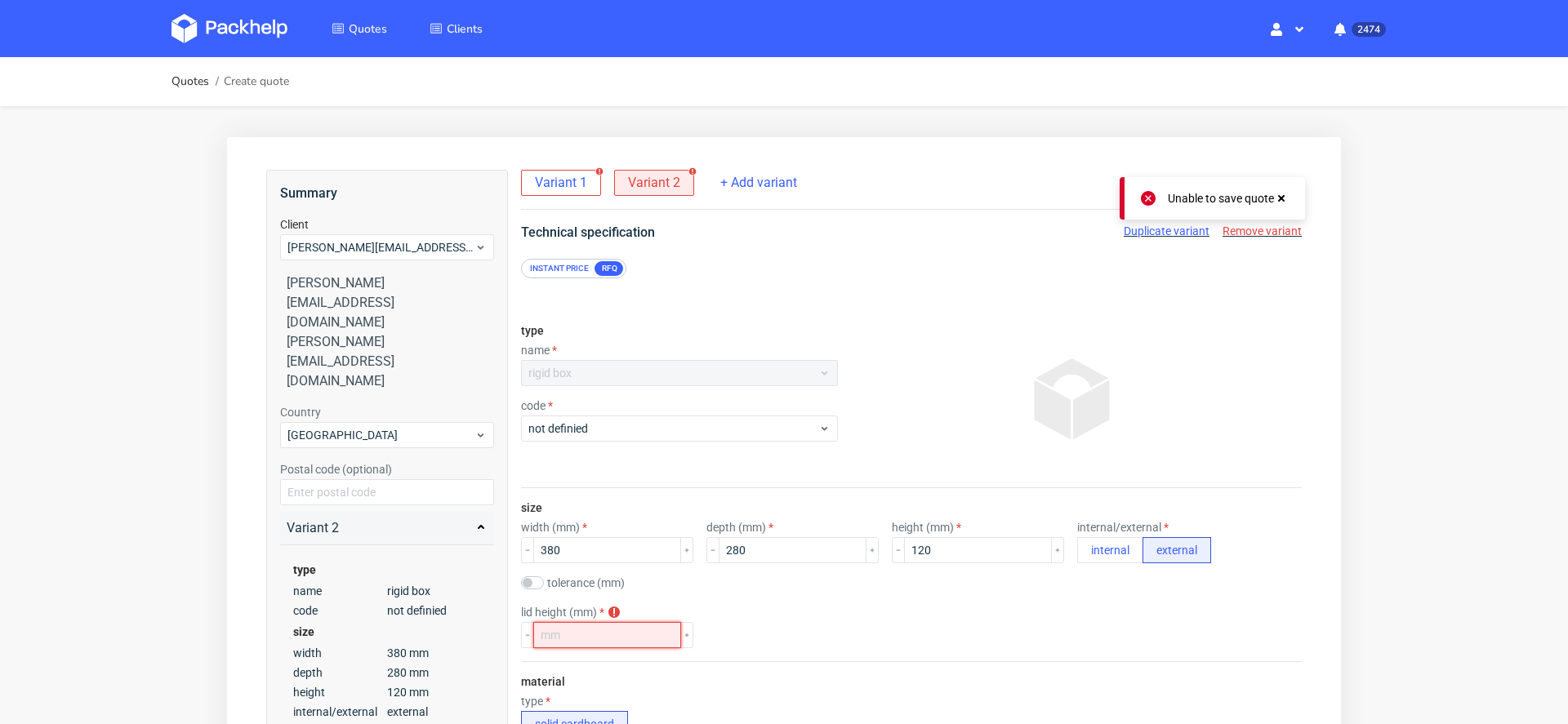
click at [569, 642] on input "number" at bounding box center [607, 636] width 148 height 26
type input "120"
click at [811, 626] on div "lid height (mm) lid height is required 120" at bounding box center [912, 627] width 781 height 43
click at [562, 167] on div "Variant 1 Variant 2" at bounding box center [610, 182] width 177 height 30
click at [562, 180] on span "Variant 1" at bounding box center [561, 183] width 53 height 18
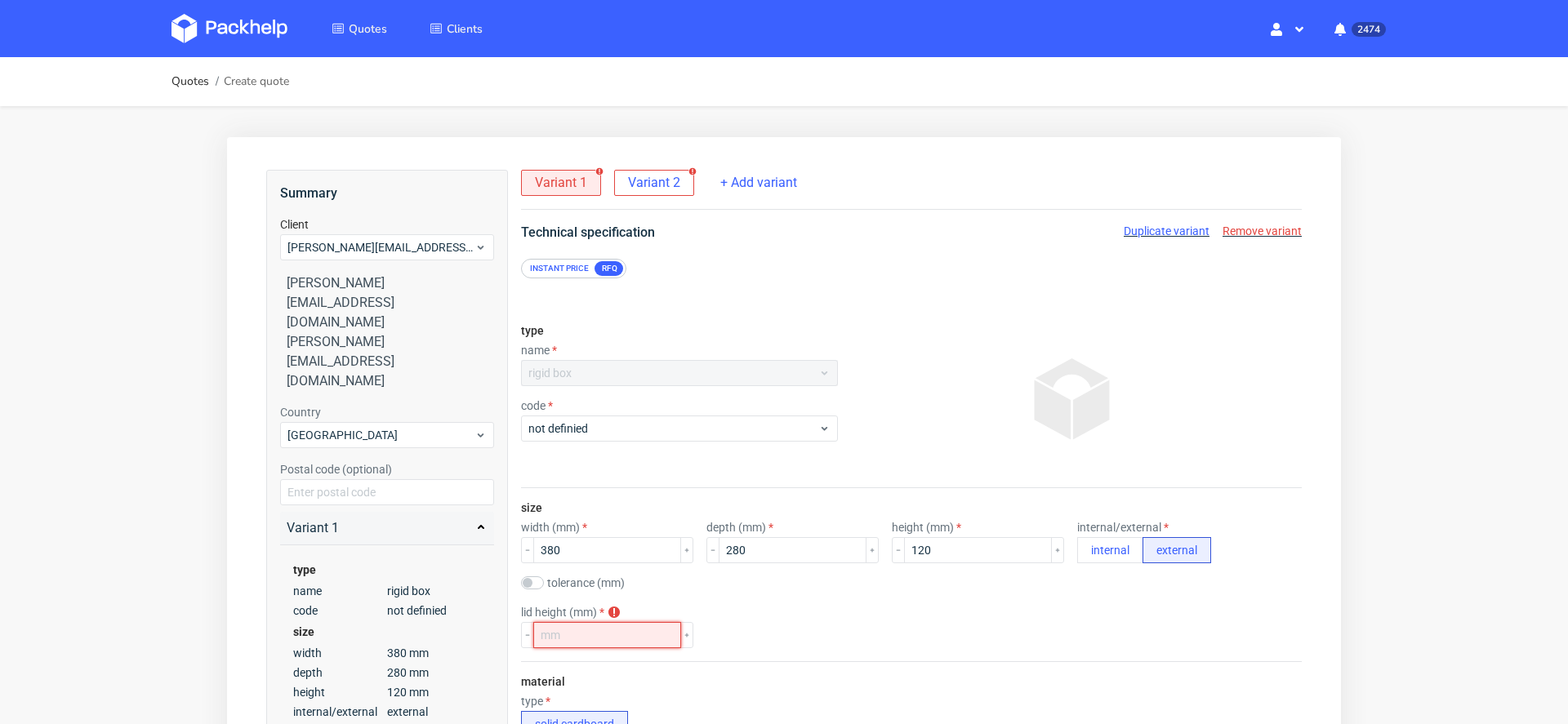
click at [600, 631] on input "number" at bounding box center [607, 636] width 148 height 26
type input "120"
click at [1272, 659] on div "size width (mm) 380 depth (mm) 280 height (mm) 120 internal/external internal e…" at bounding box center [912, 575] width 781 height 173
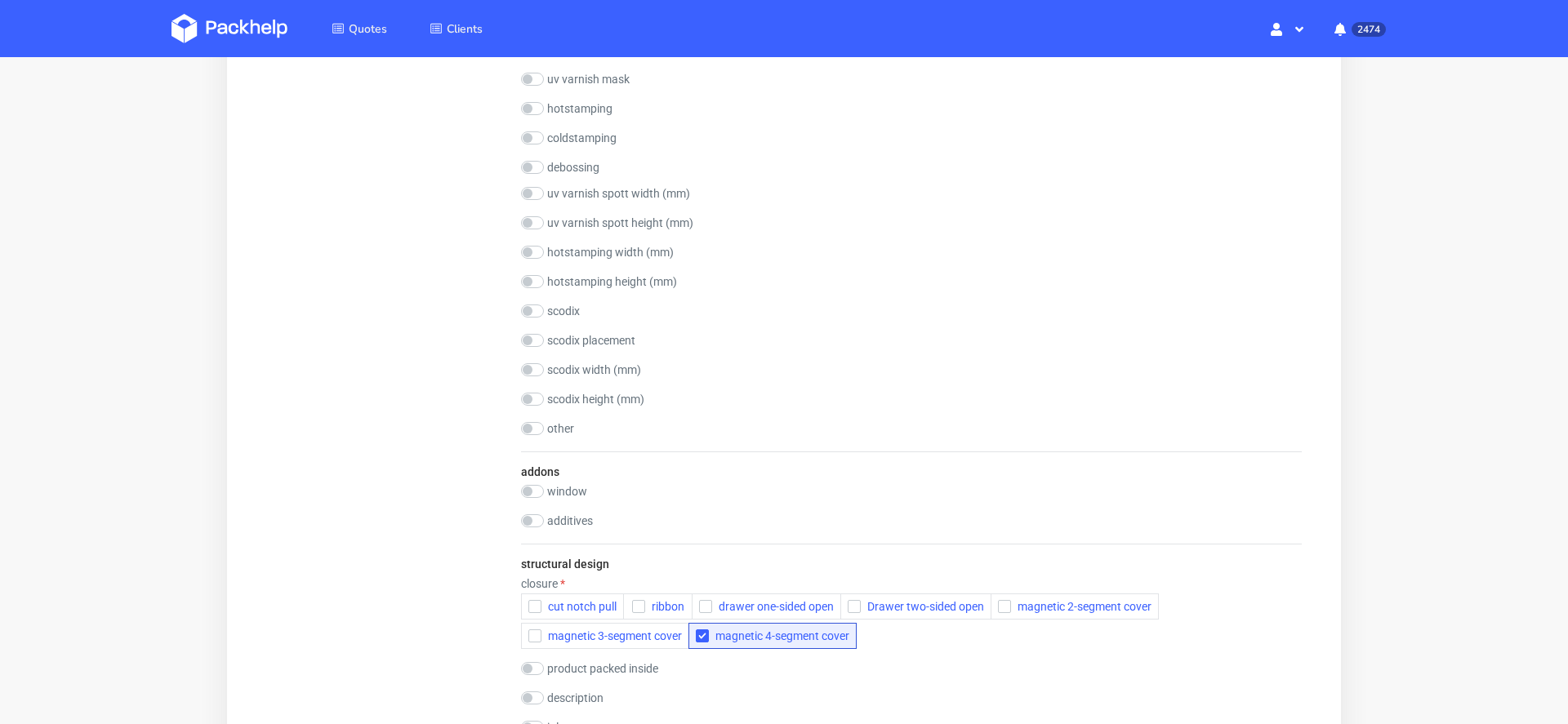
scroll to position [3794, 0]
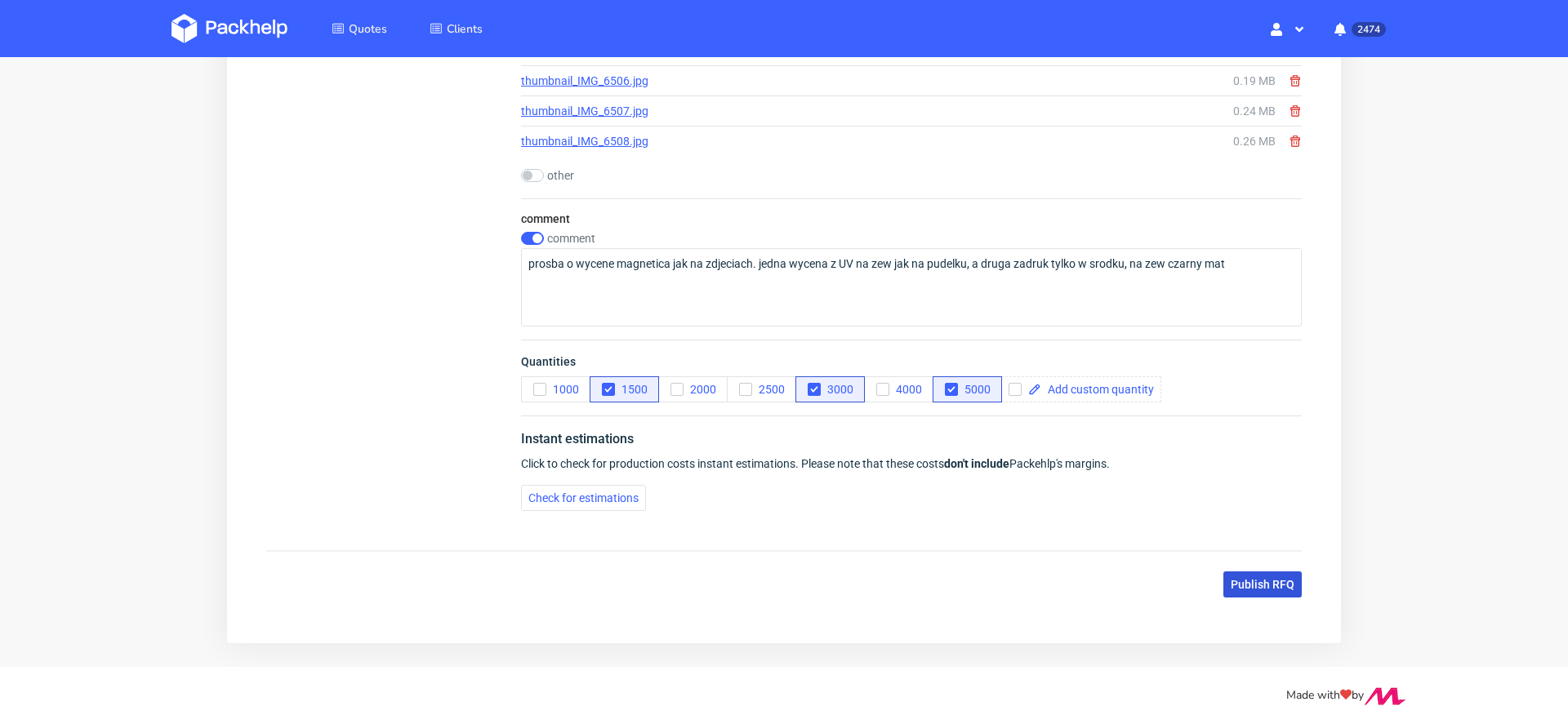
click at [1257, 572] on button "Publish RFQ" at bounding box center [1262, 585] width 78 height 26
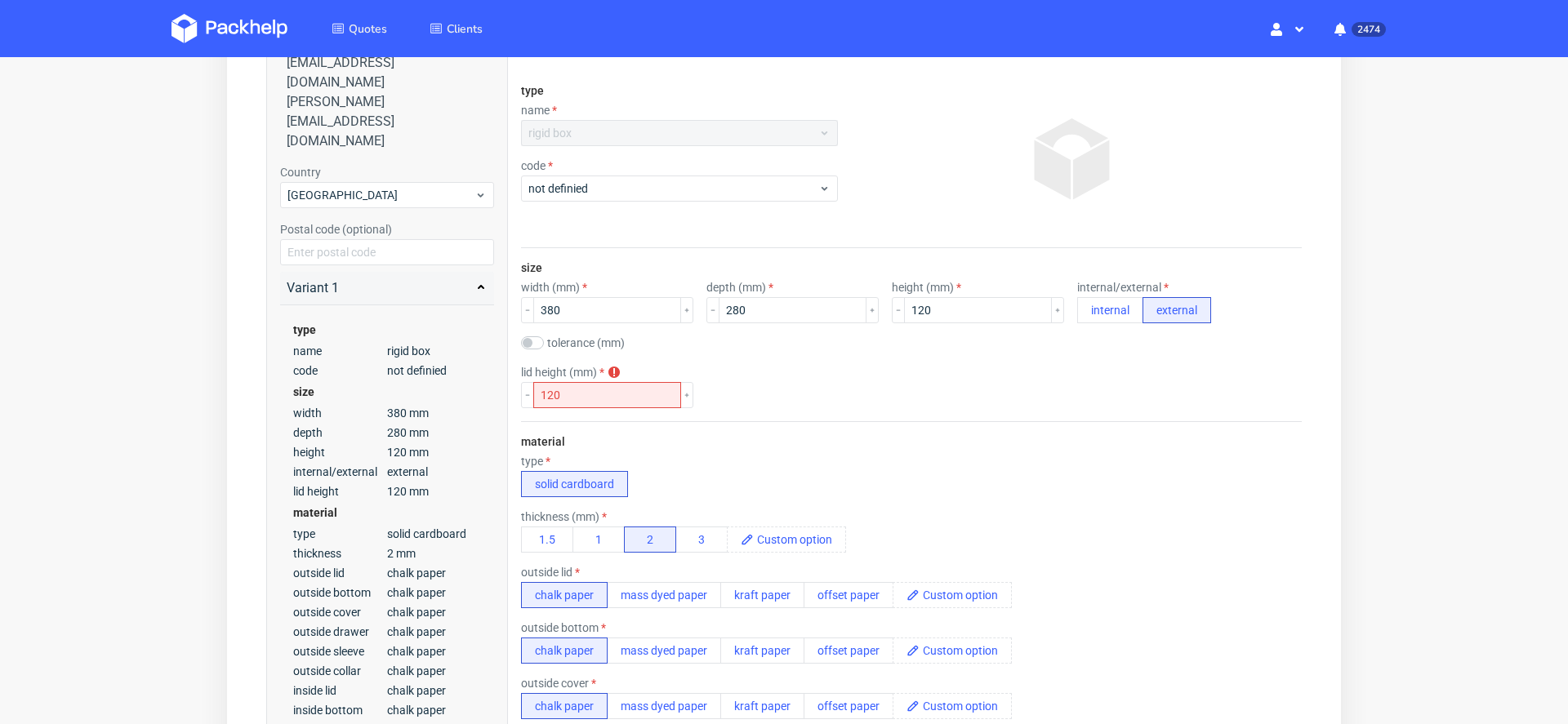
scroll to position [0, 0]
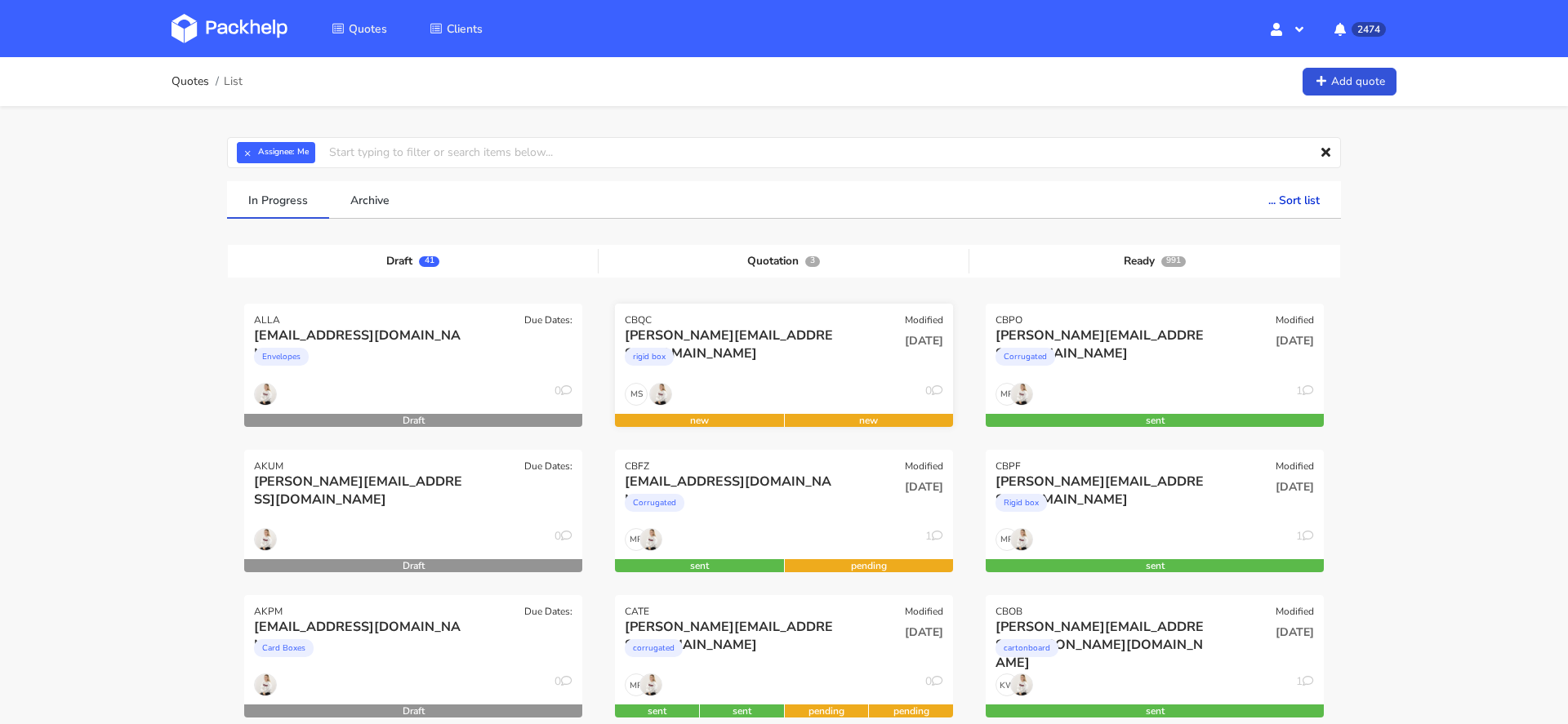
click at [756, 329] on div "[PERSON_NAME][EMAIL_ADDRESS][DOMAIN_NAME]" at bounding box center [733, 336] width 216 height 18
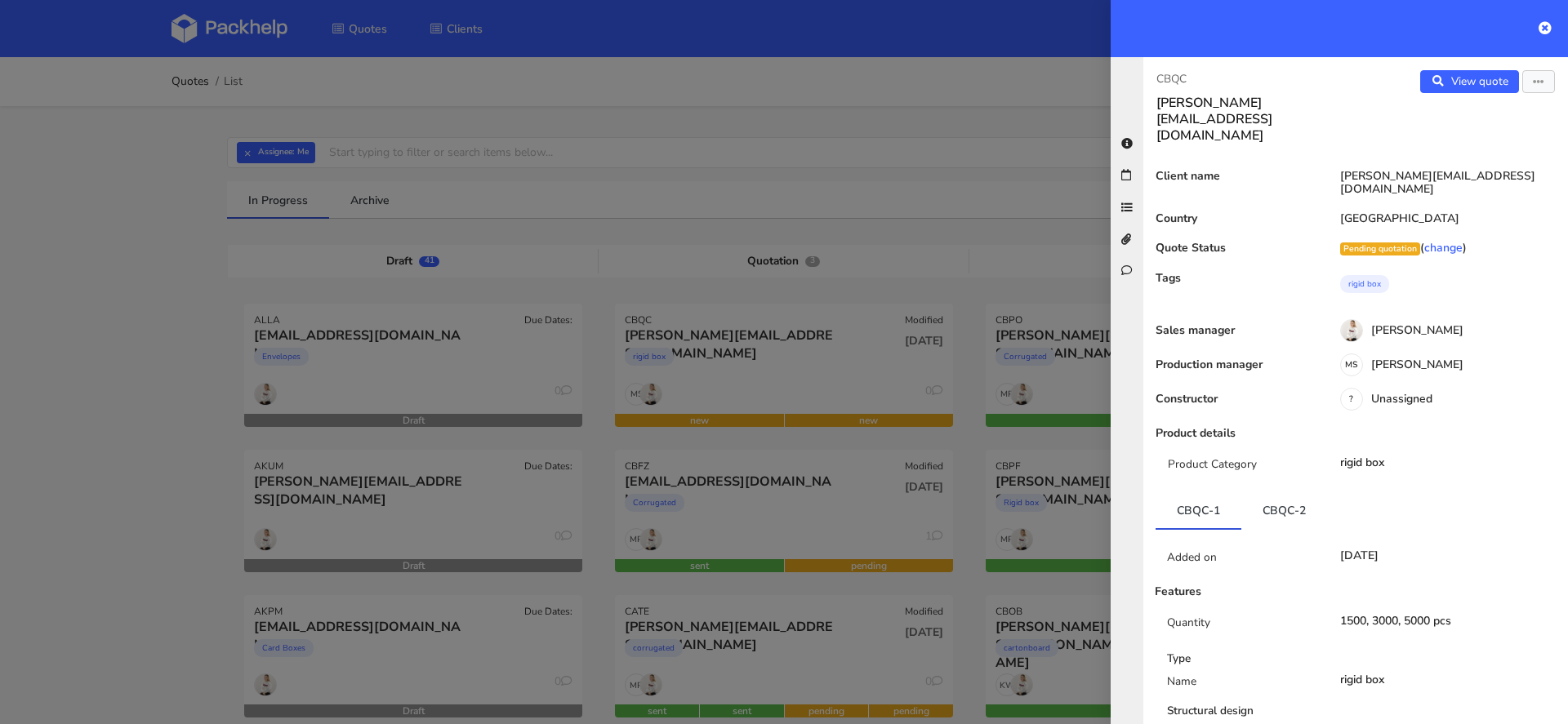
click at [1175, 74] on p "CBQC" at bounding box center [1248, 79] width 186 height 18
copy p "CBQC"
click at [959, 276] on div at bounding box center [784, 362] width 1568 height 724
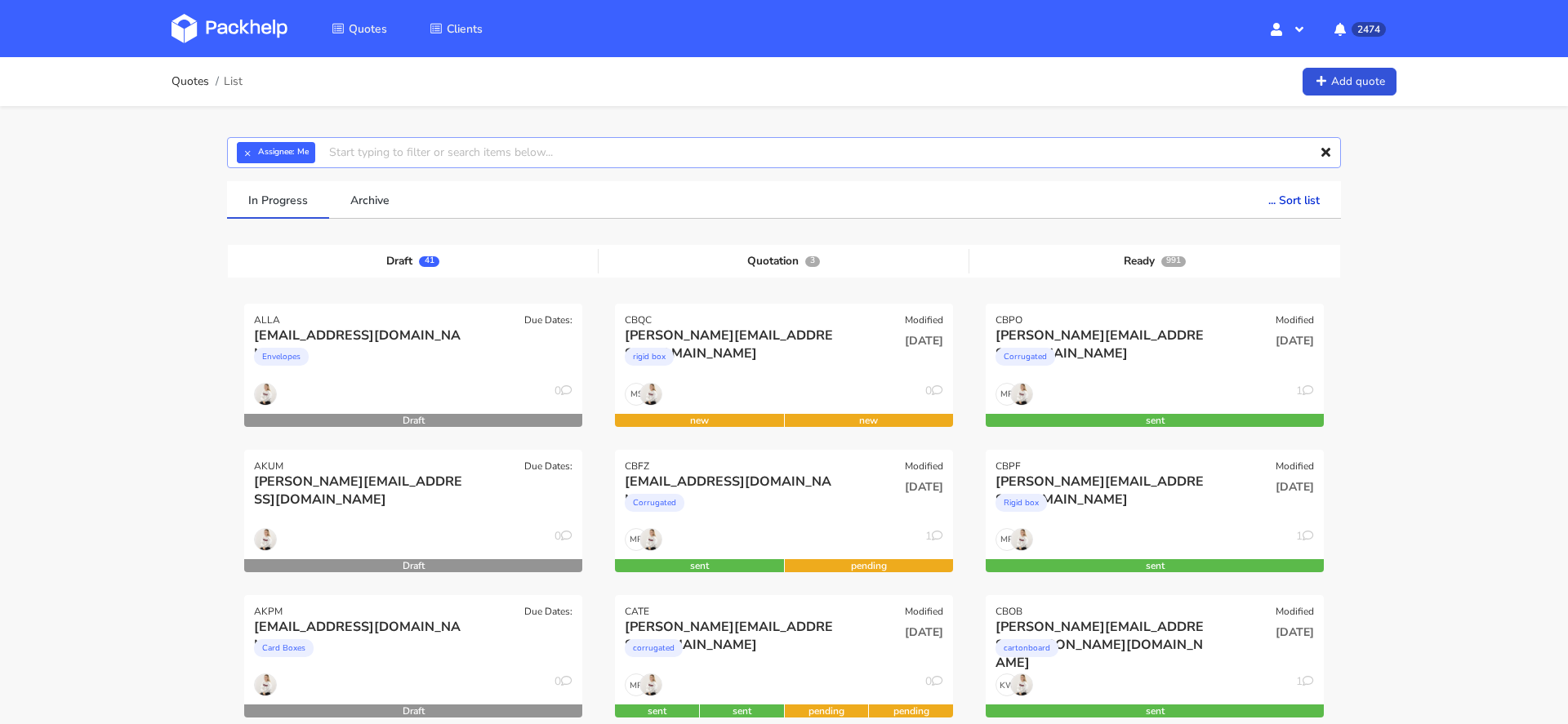
click at [388, 159] on input "text" at bounding box center [784, 152] width 1114 height 31
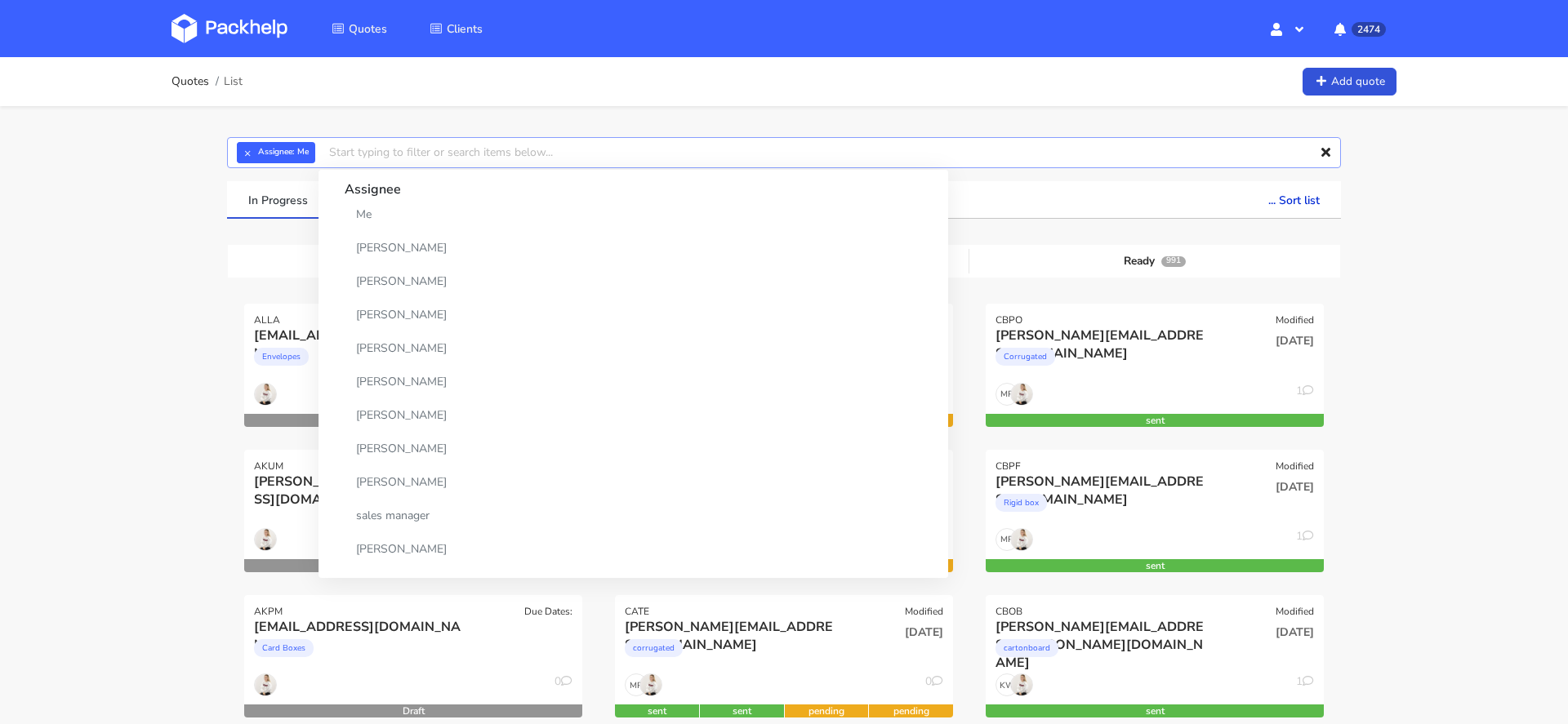
paste input "CBGR"
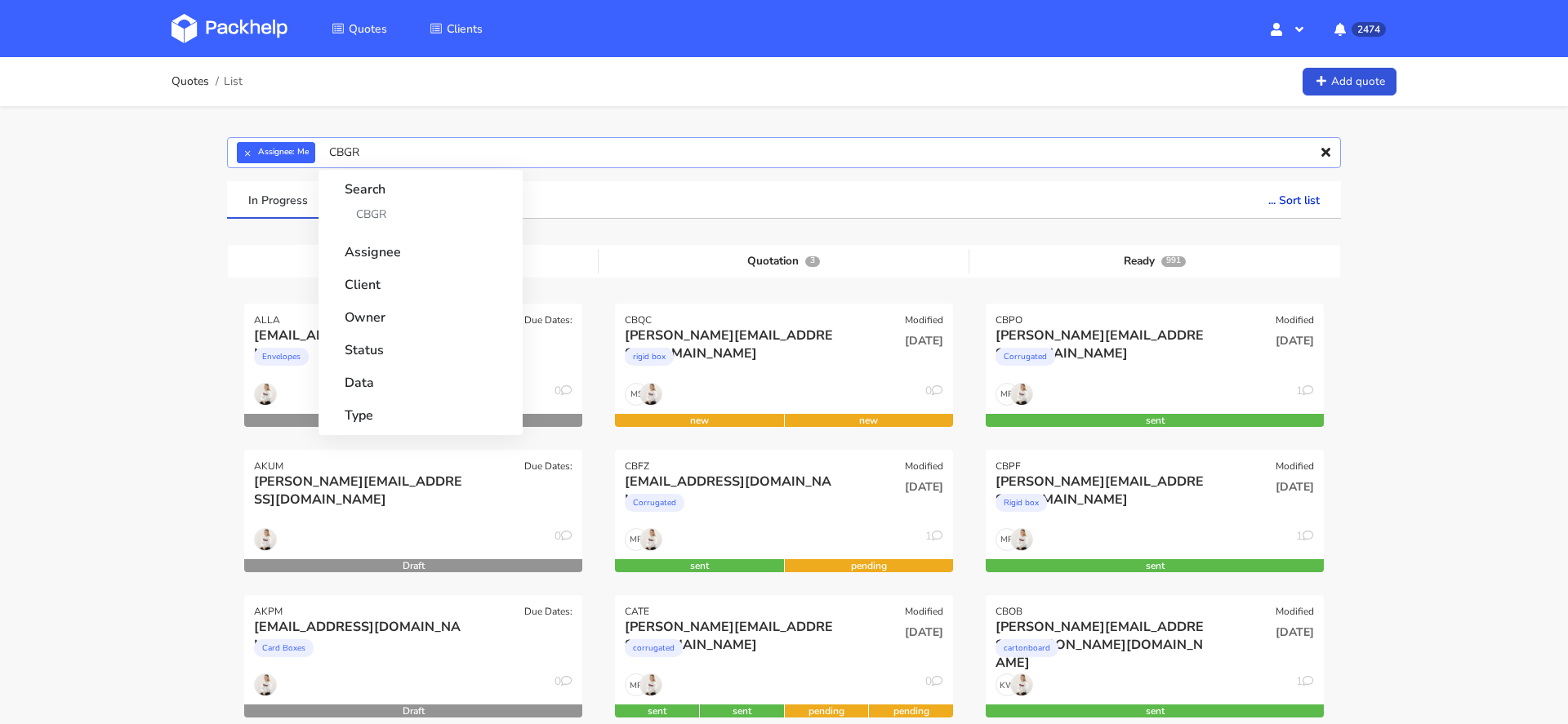
type input "CBGR\"
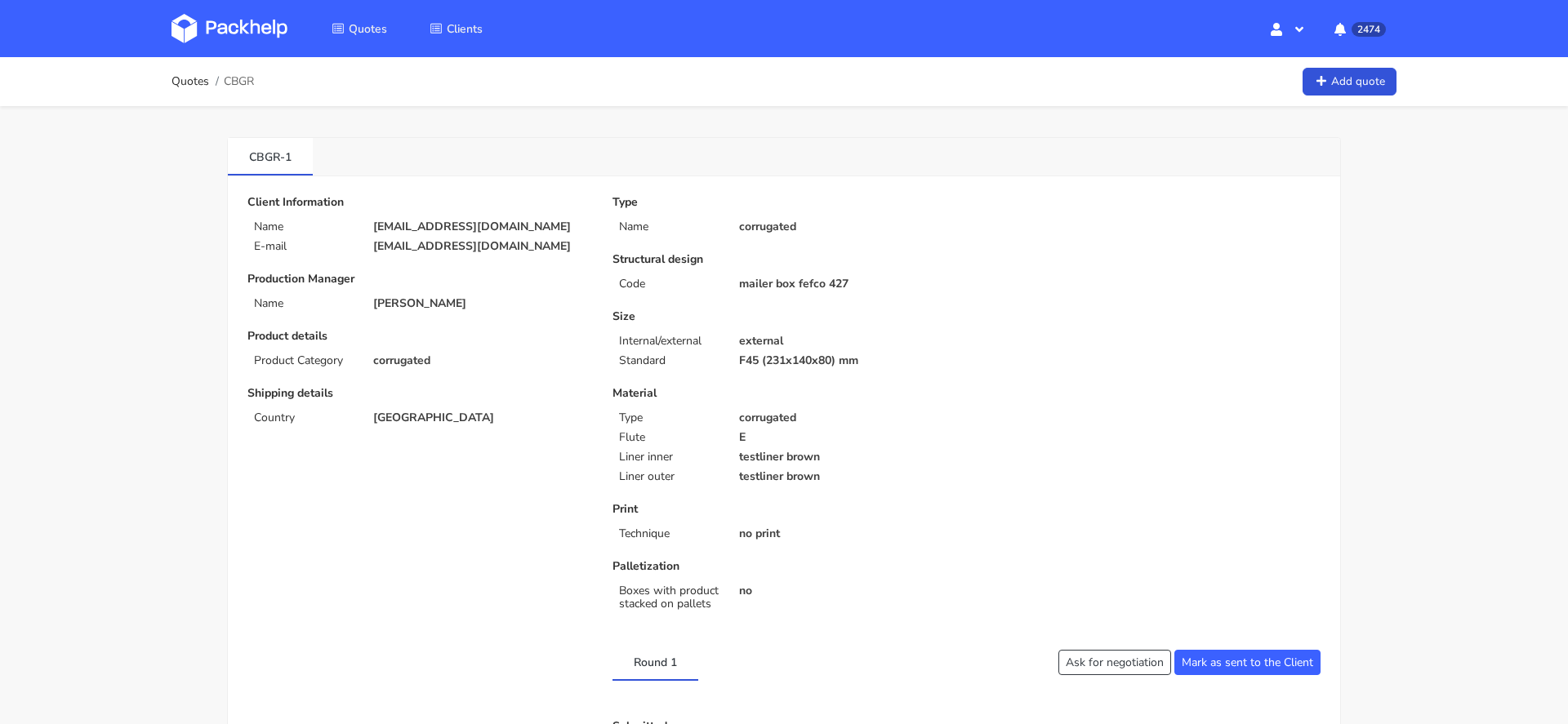
click at [992, 531] on div "Type Name corrugated Structural design Code mailer box fefco 427 Size Internal/…" at bounding box center [966, 406] width 731 height 421
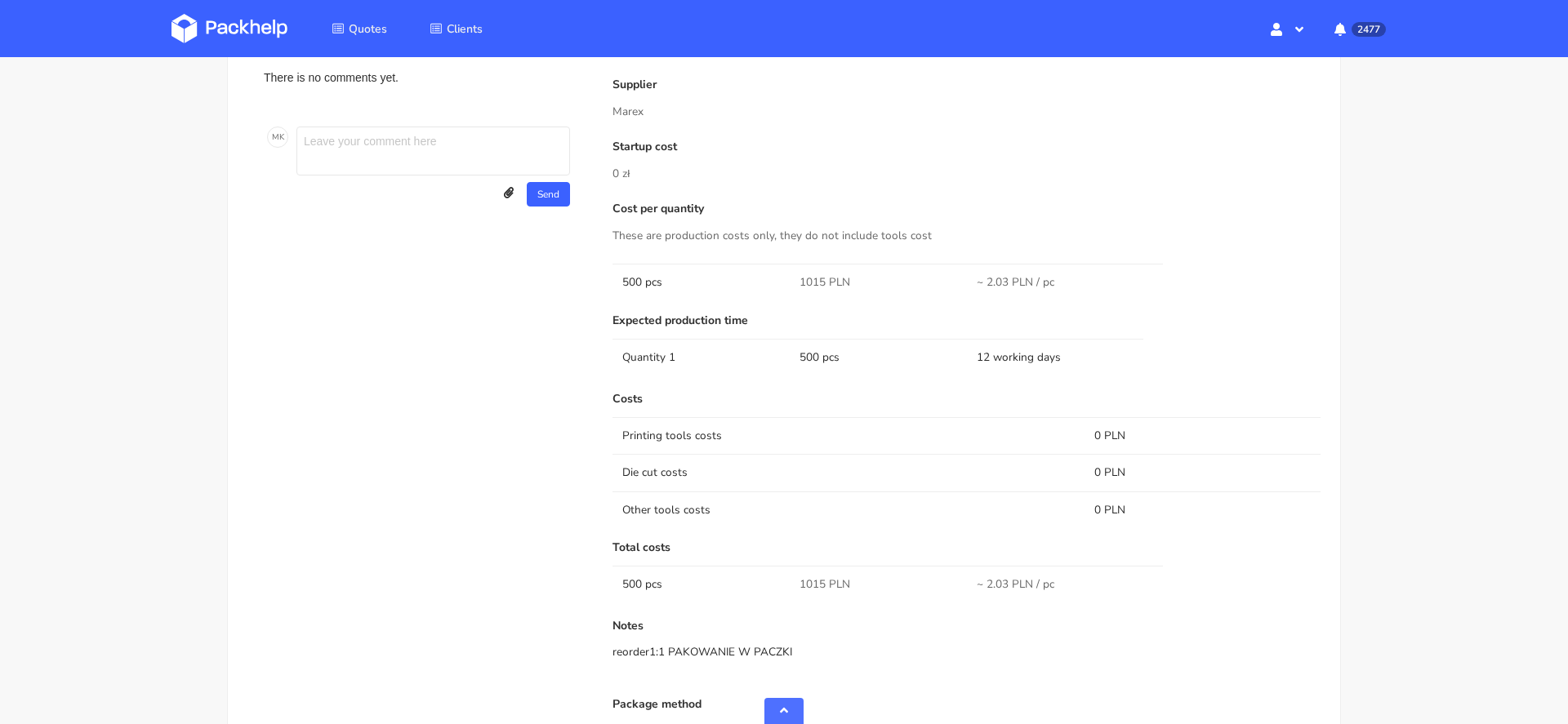
scroll to position [1259, 0]
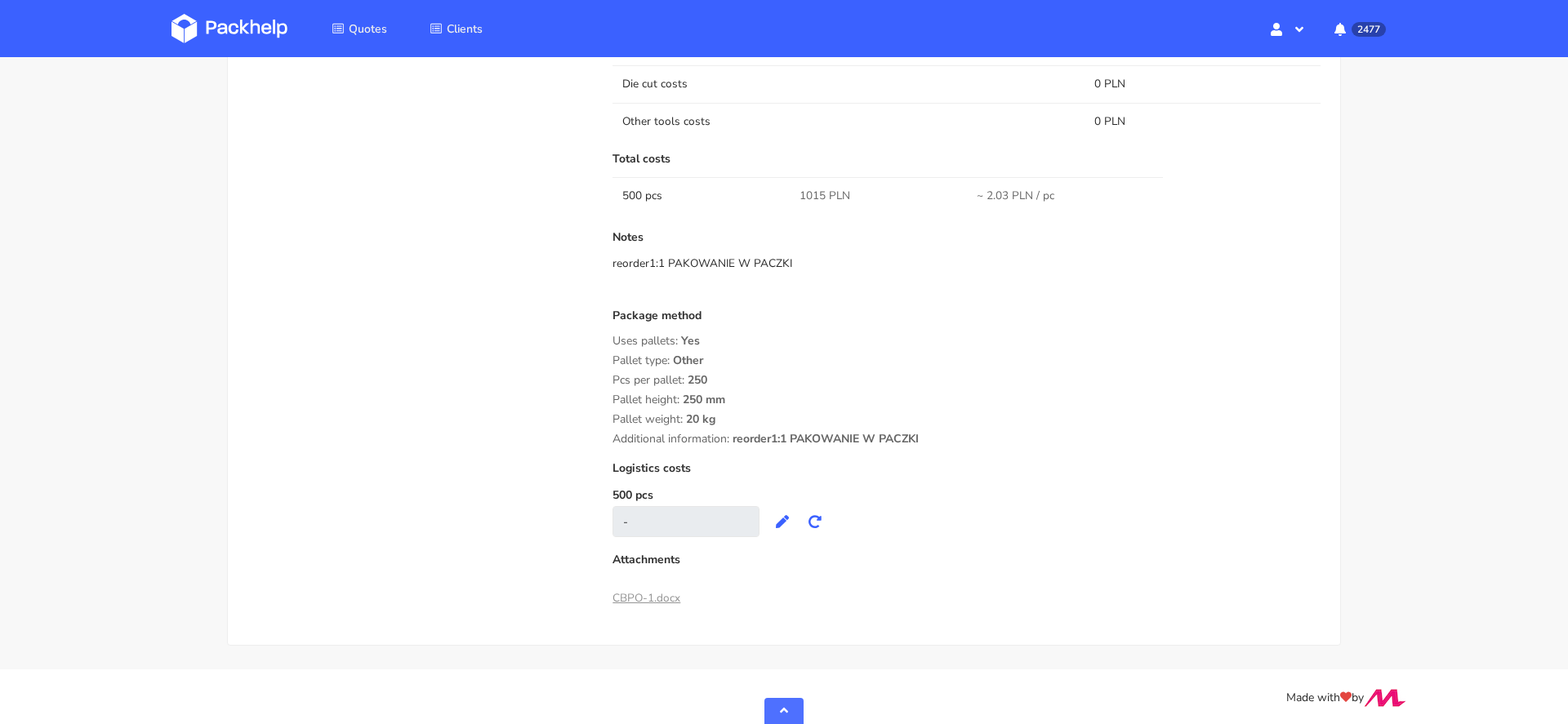
click at [963, 400] on div "Pallet height: 250 mm" at bounding box center [966, 399] width 708 height 13
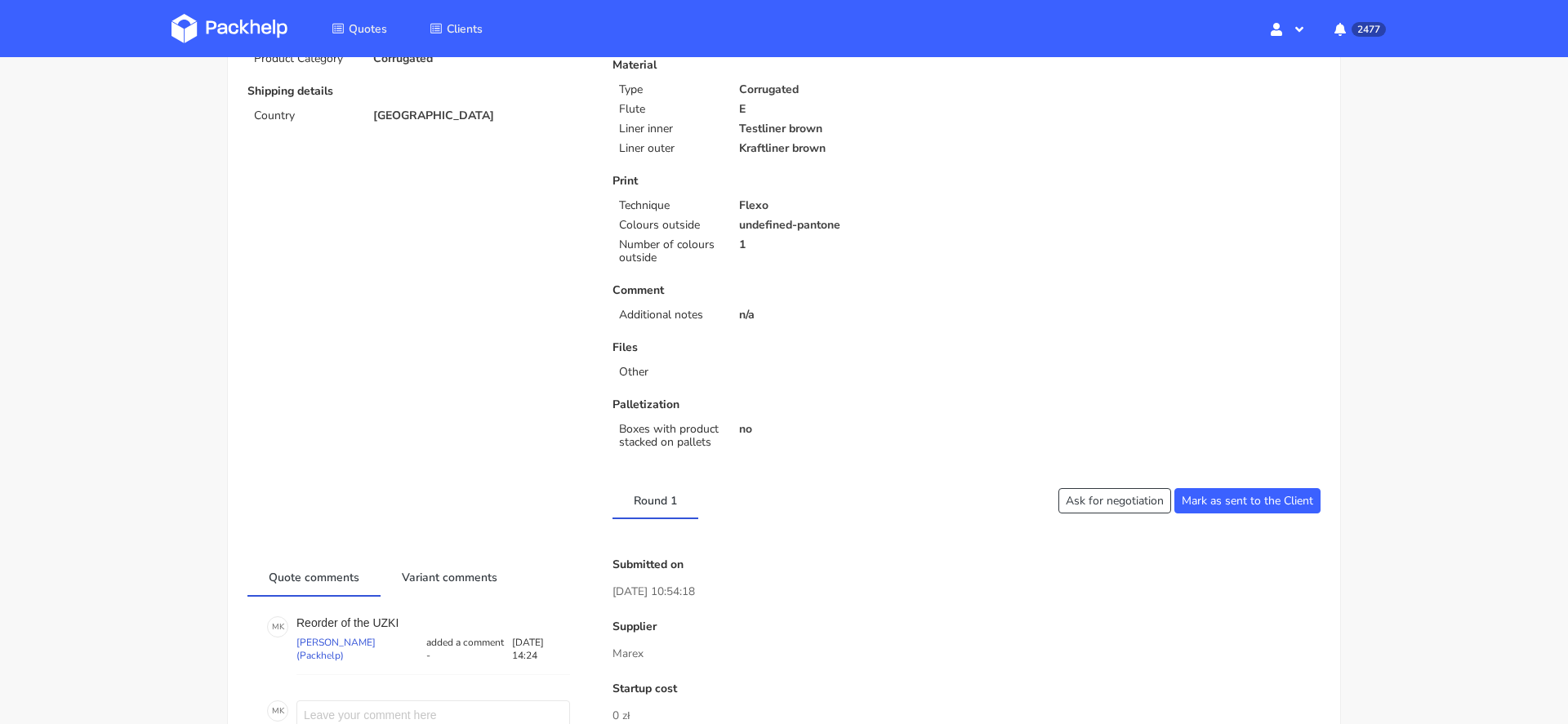
scroll to position [0, 0]
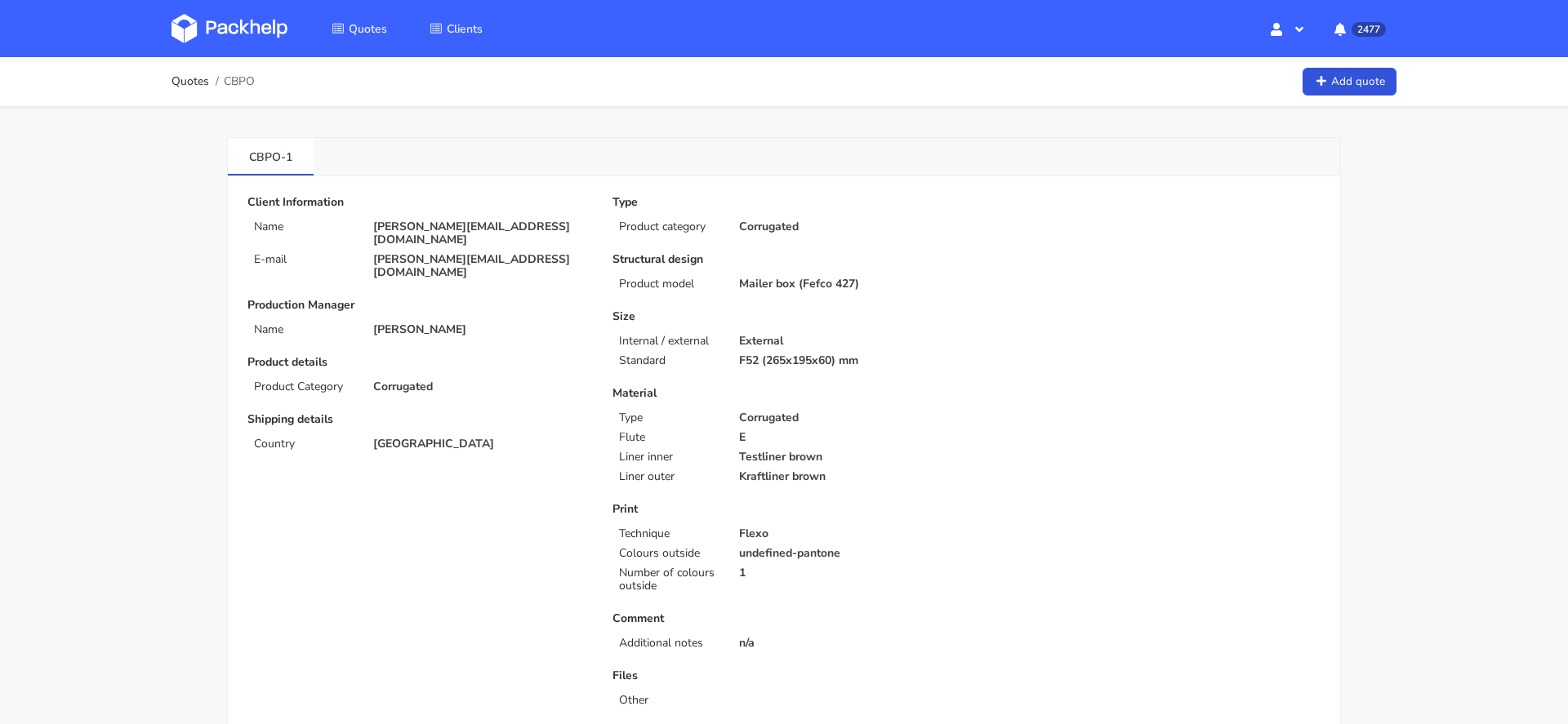
click at [241, 80] on span "CBPO" at bounding box center [238, 81] width 31 height 13
copy span "CBPO"
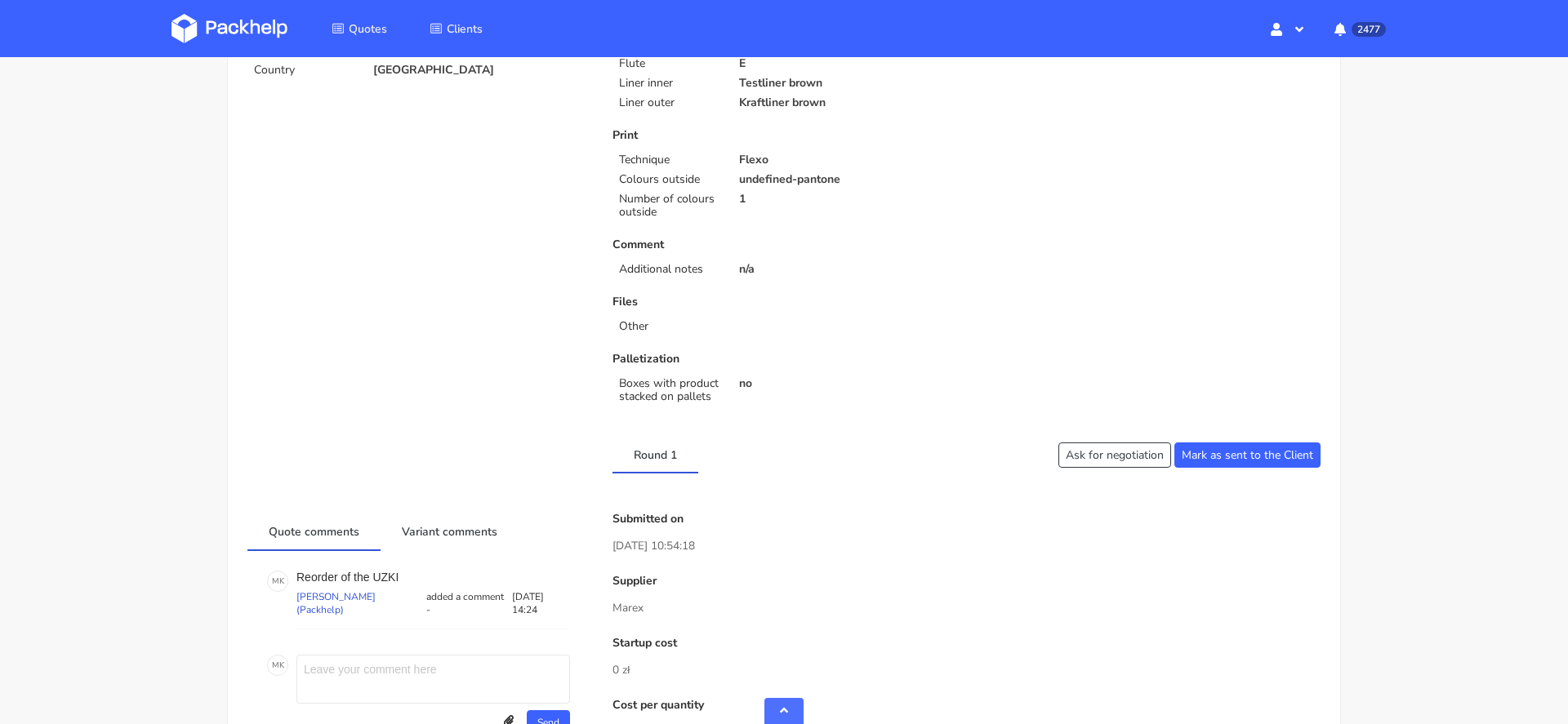
scroll to position [1259, 0]
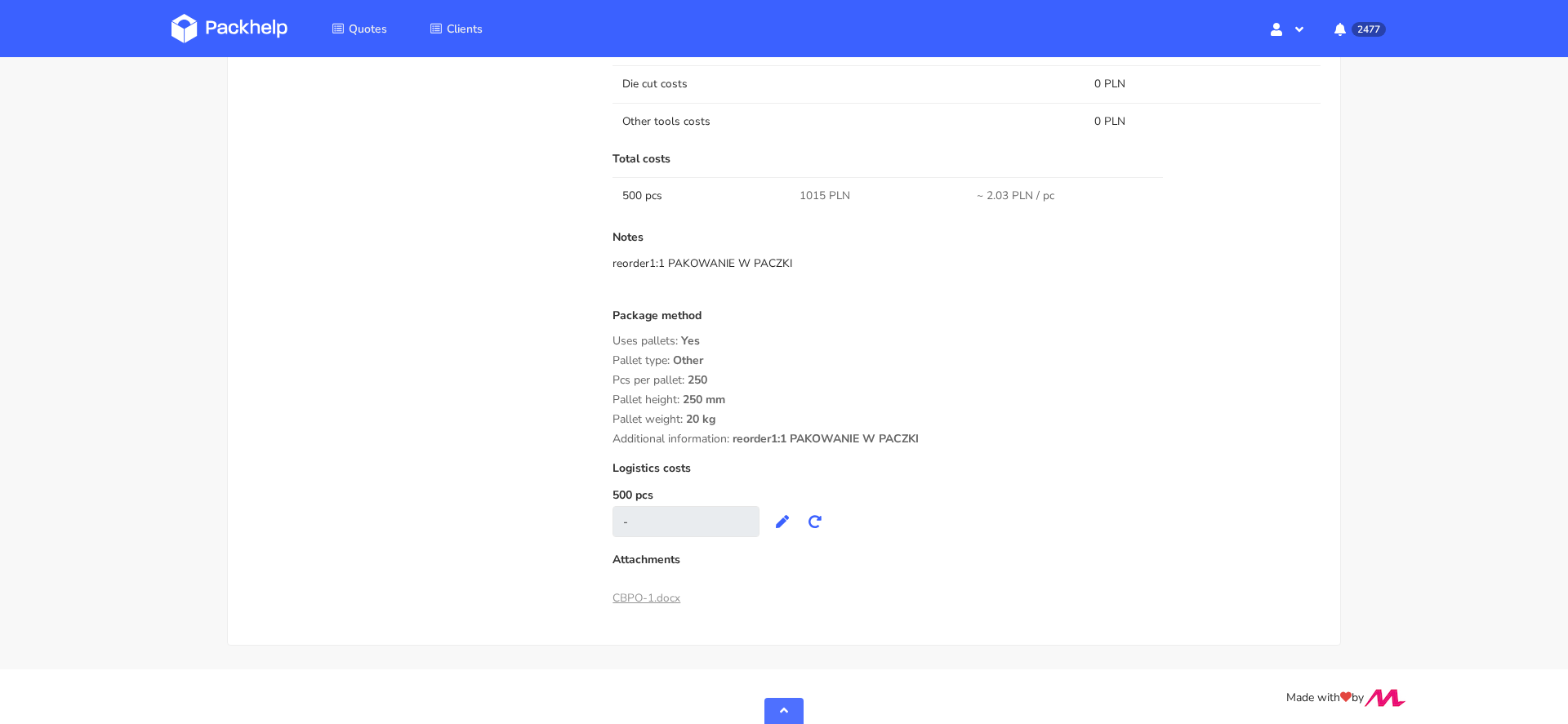
click at [811, 195] on span "1015 PLN" at bounding box center [824, 196] width 51 height 16
copy span "1015"
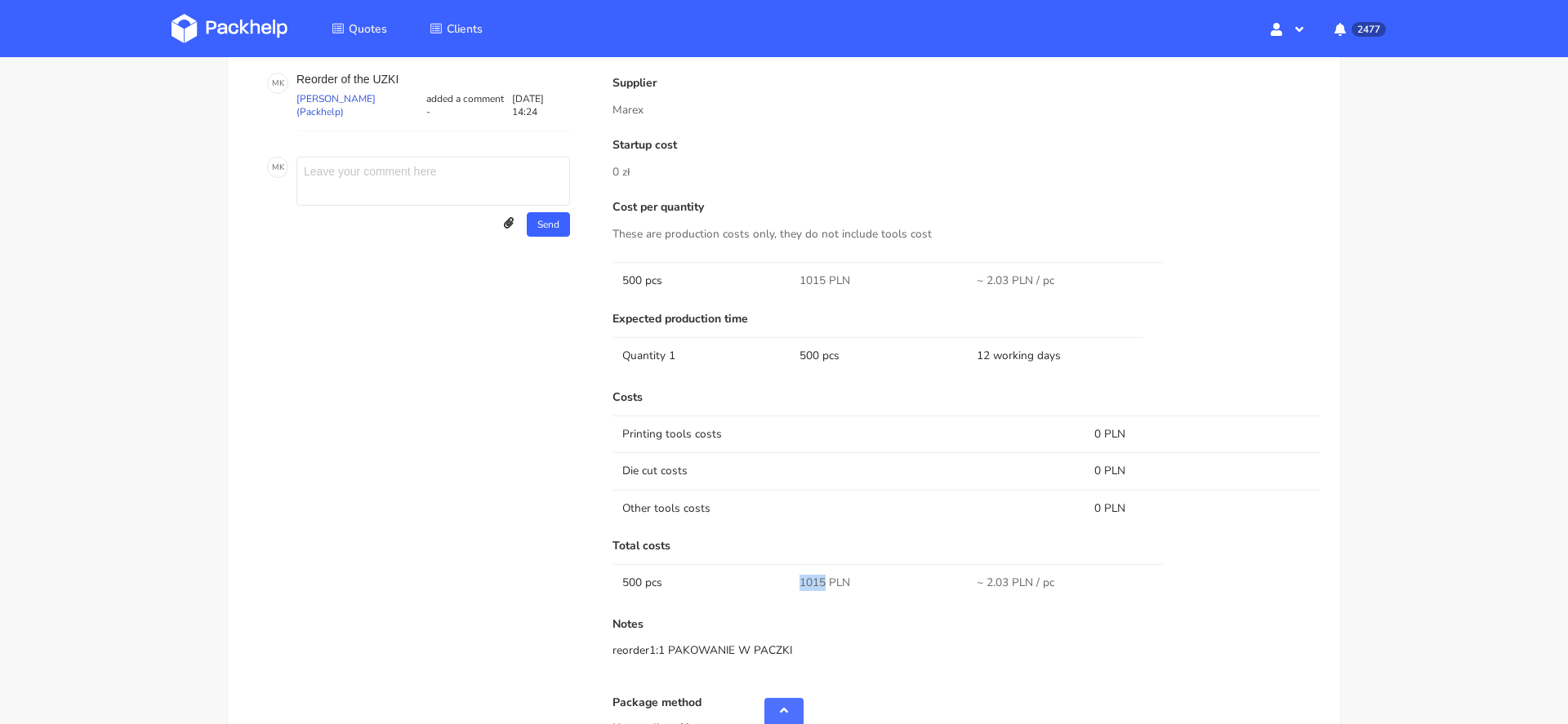
scroll to position [862, 0]
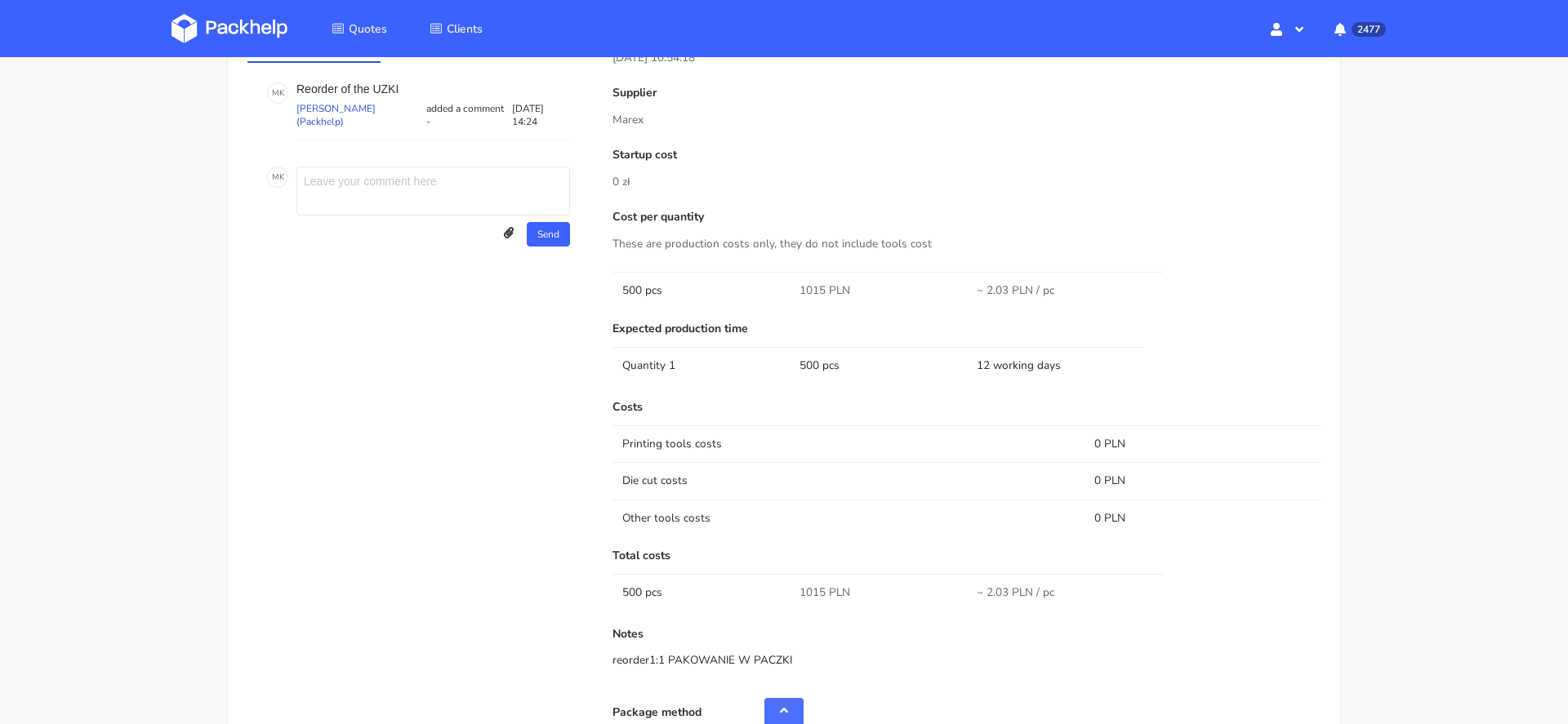
click at [790, 226] on div "Cost per quantity These are production costs only, they do not include tools co…" at bounding box center [966, 260] width 708 height 99
click at [258, 22] on img at bounding box center [229, 29] width 116 height 30
